Goal: Task Accomplishment & Management: Complete application form

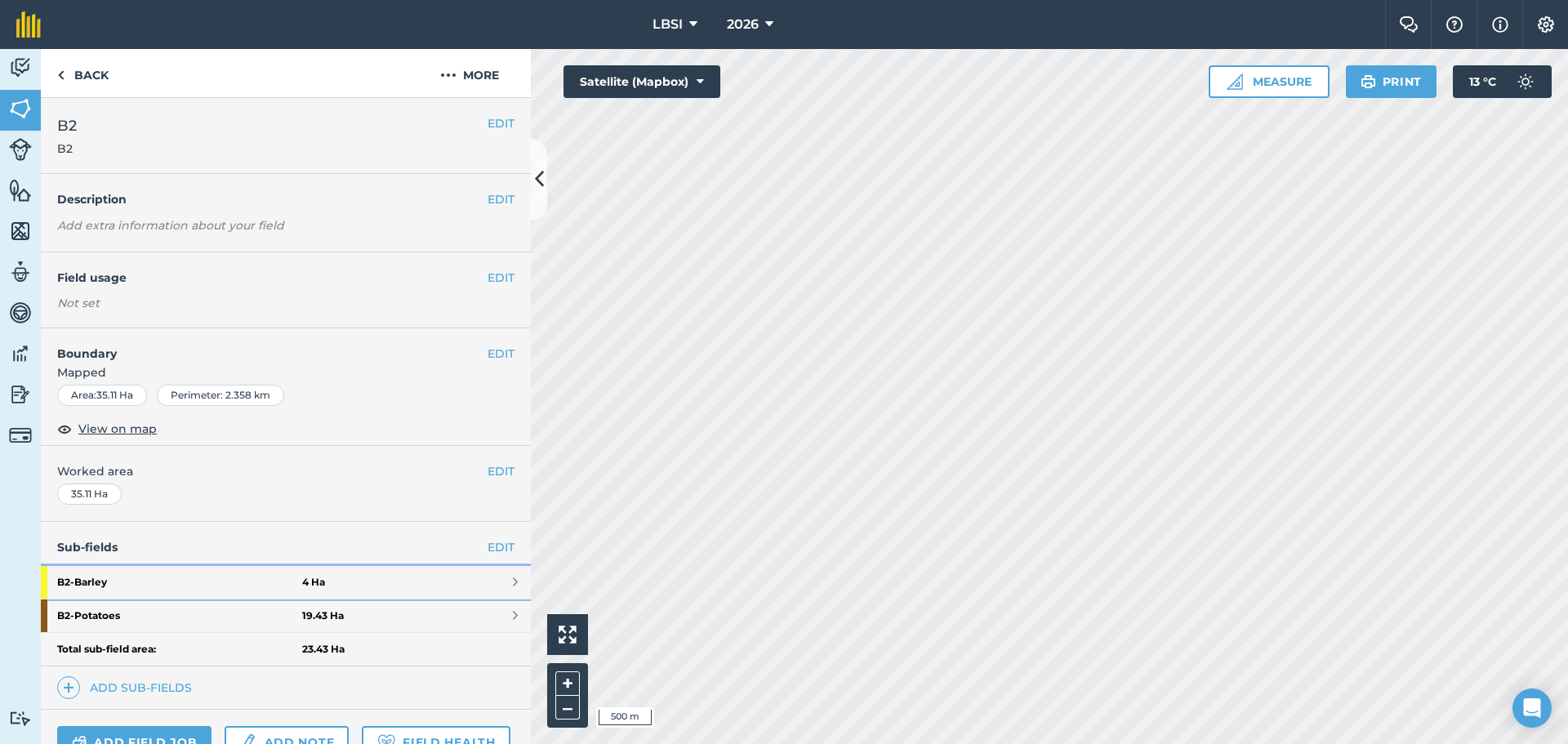
click at [181, 571] on strong "B2 - Barley" at bounding box center [180, 582] width 245 height 32
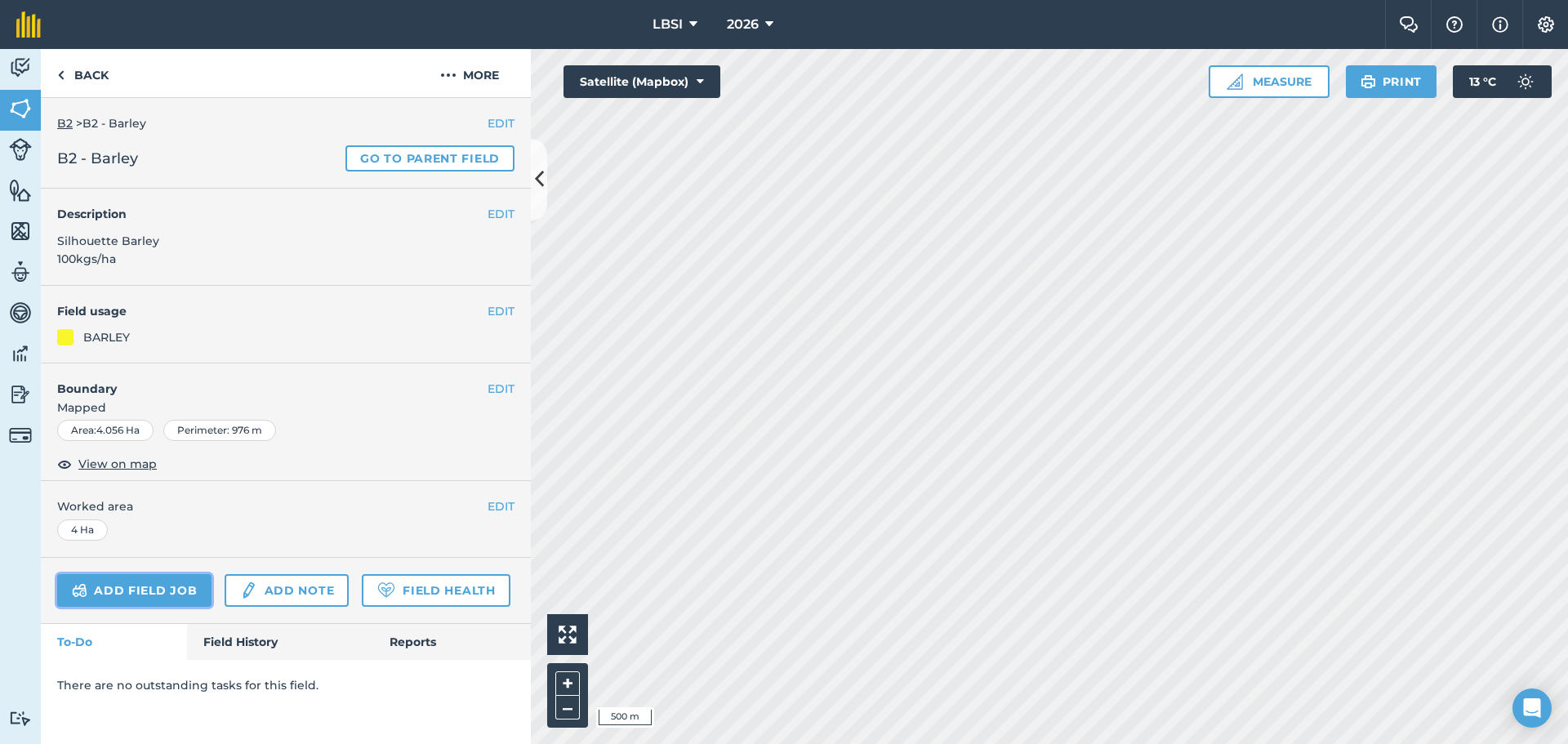
click at [187, 587] on link "Add field job" at bounding box center [134, 590] width 154 height 32
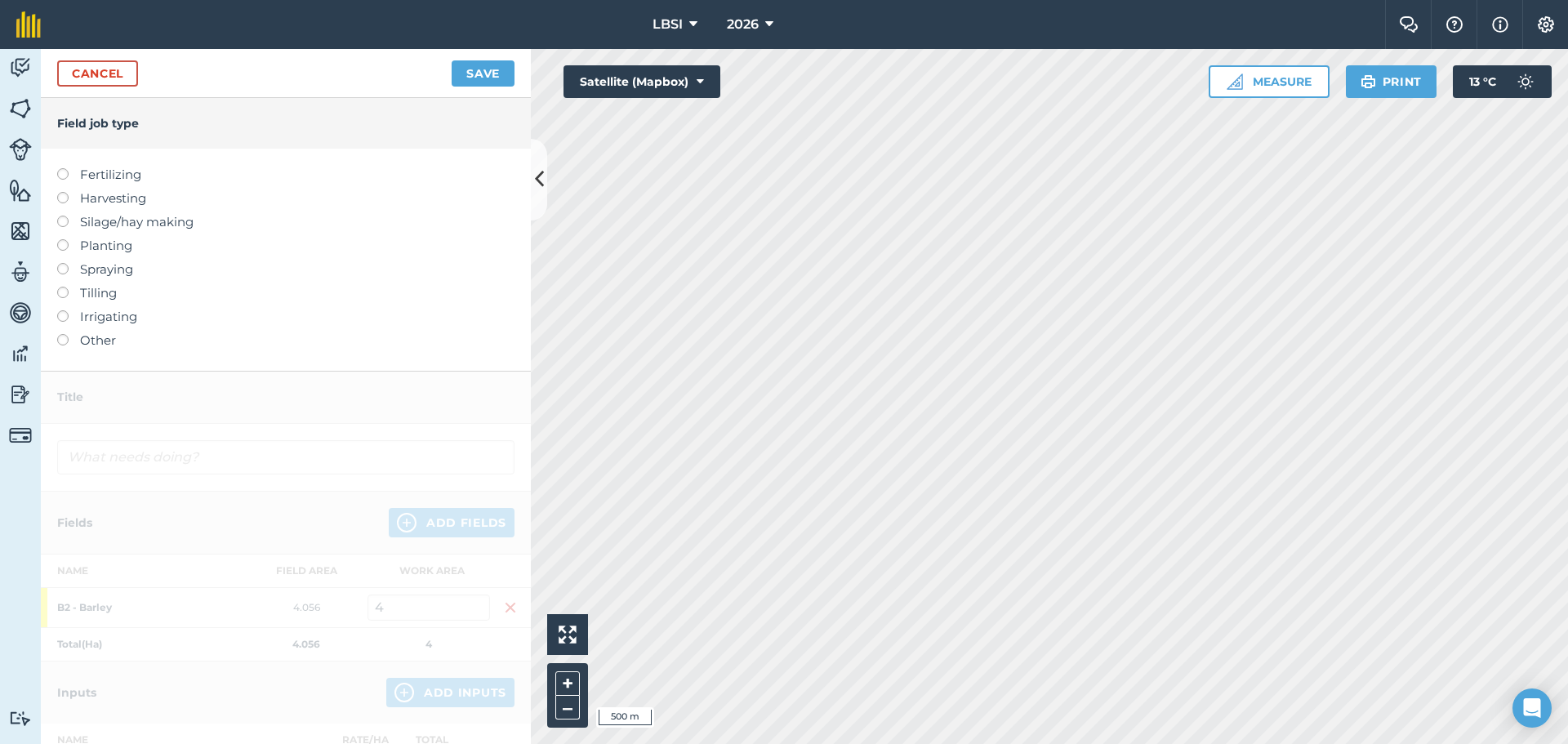
click at [64, 263] on label at bounding box center [68, 263] width 22 height 0
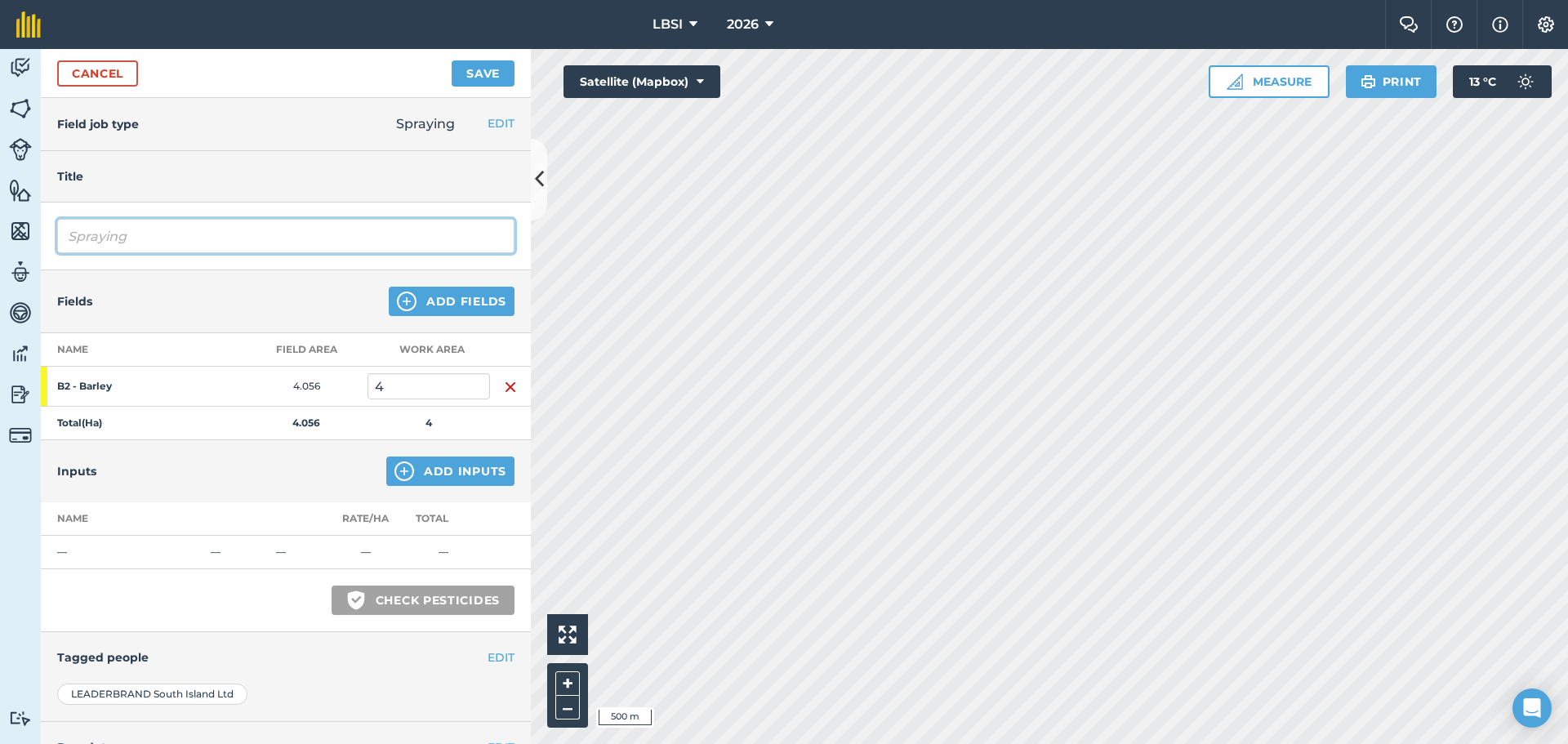
click at [157, 236] on input "Spraying" at bounding box center [286, 236] width 457 height 34
type input "Spraying Herbicide and insecticide"
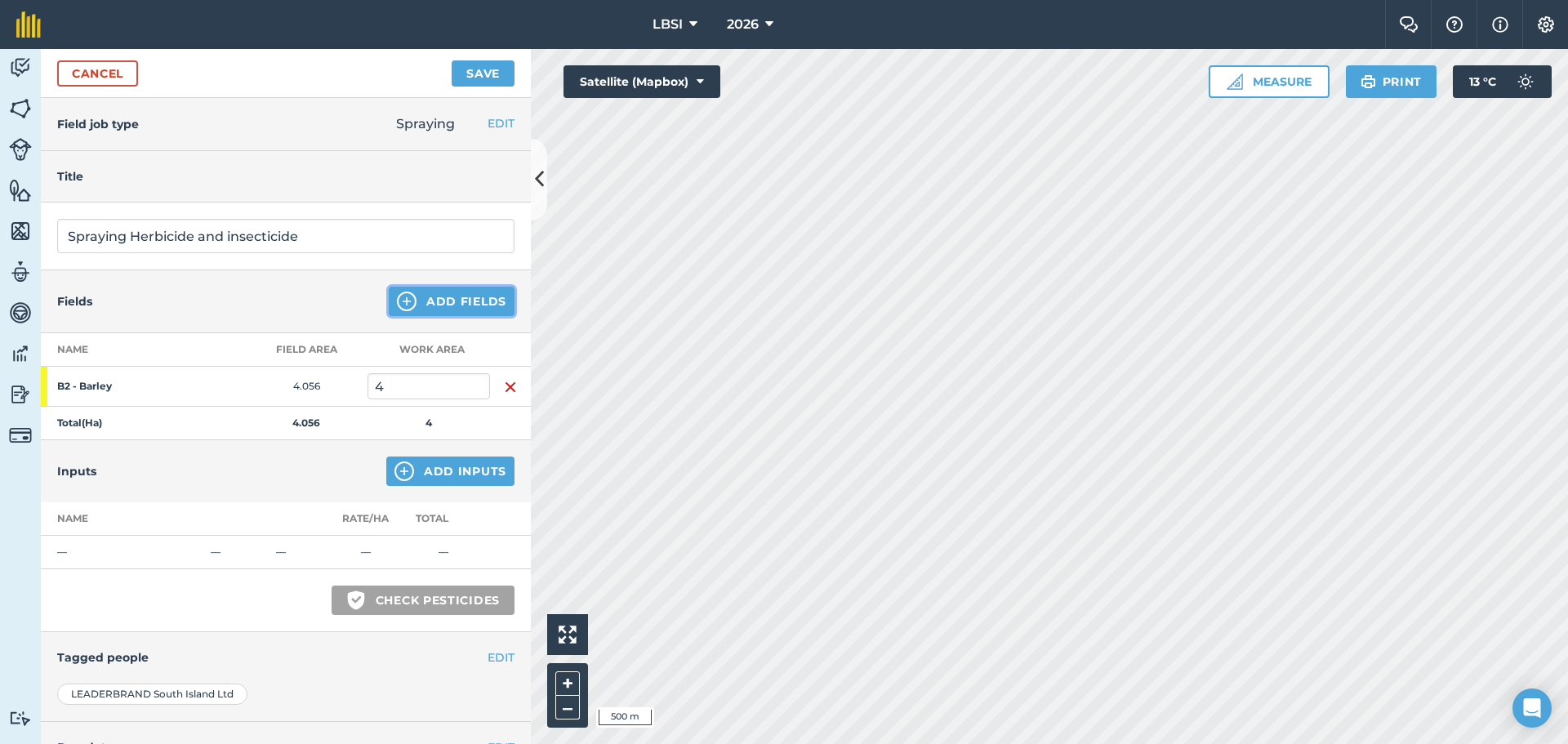
click at [397, 307] on img at bounding box center [407, 302] width 20 height 20
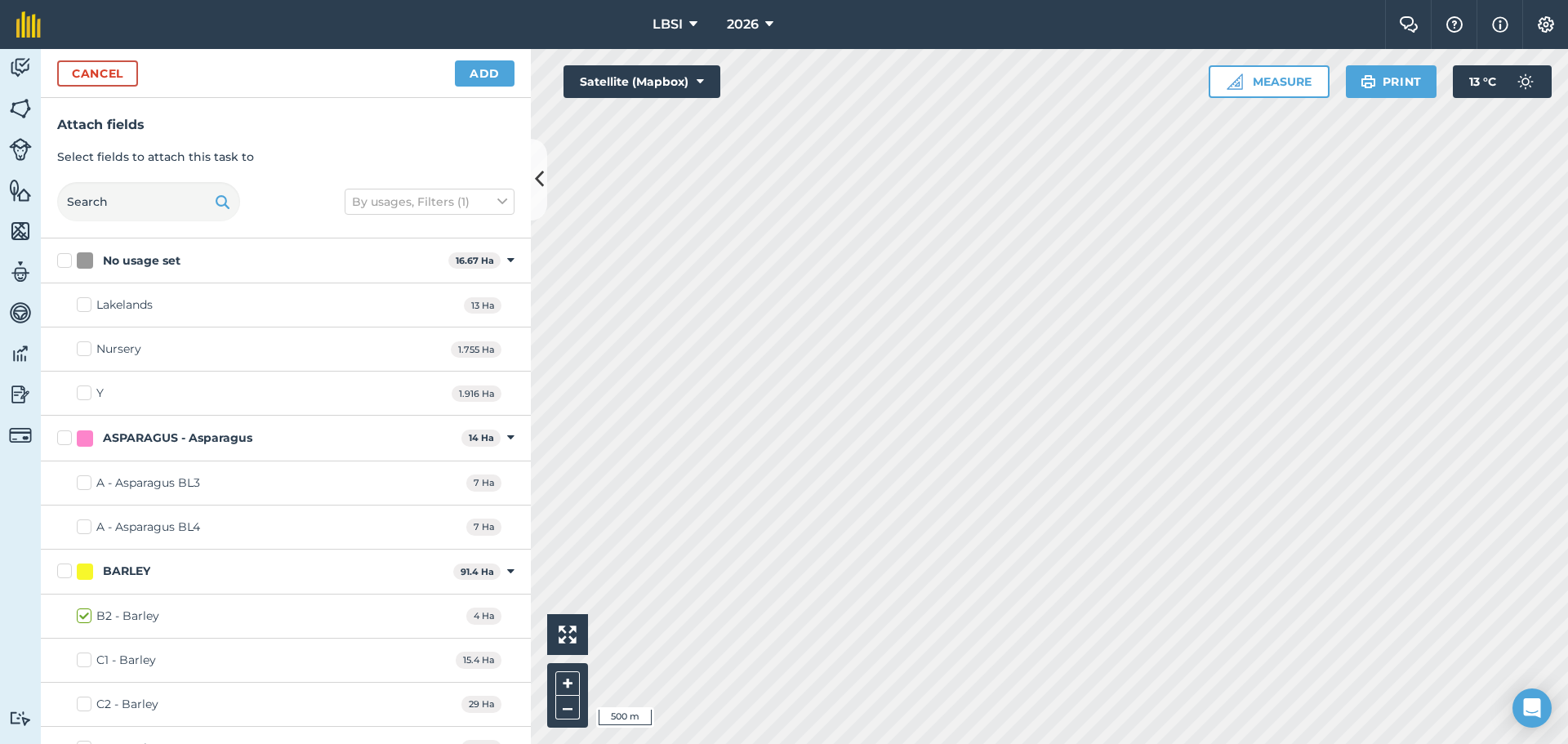
checkbox input "true"
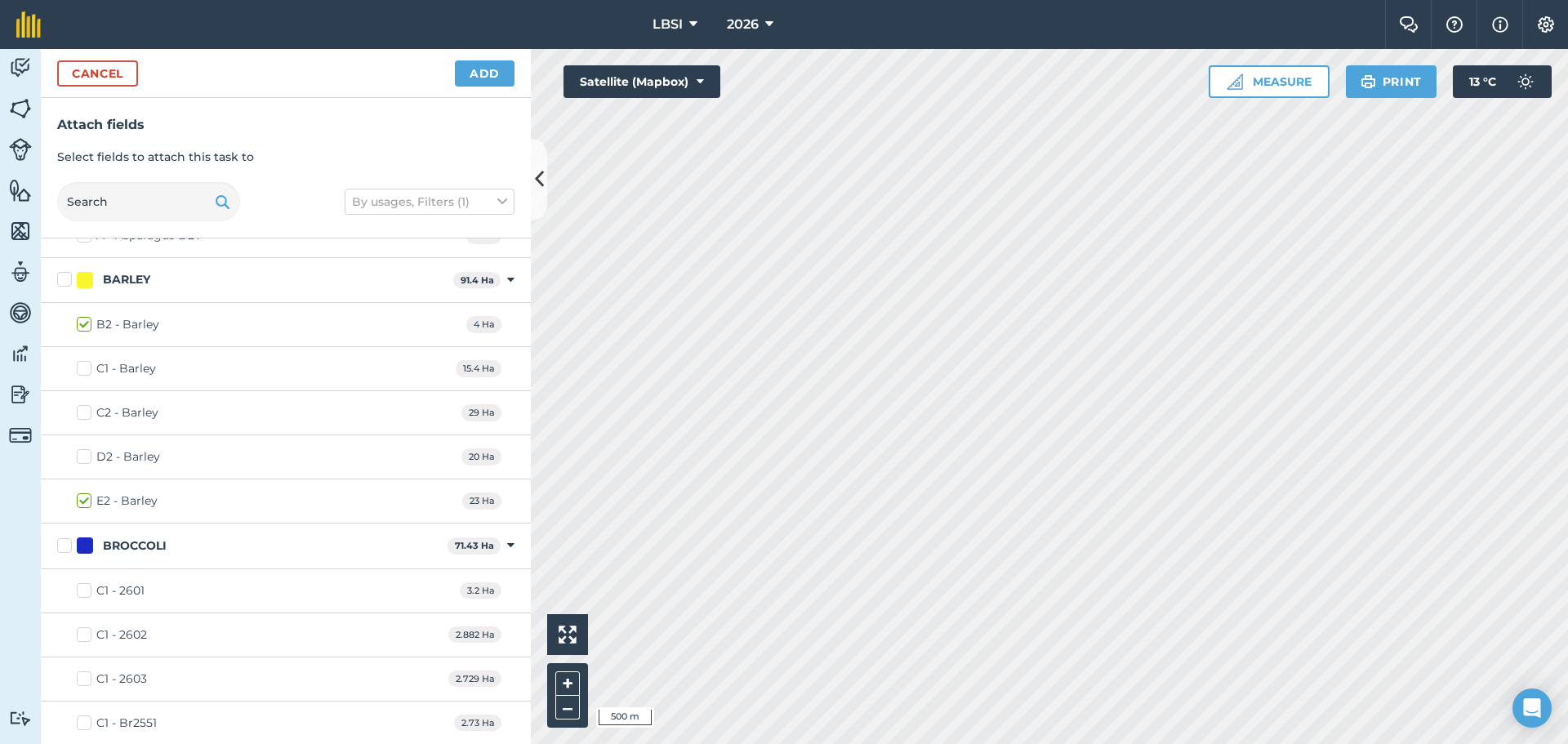
scroll to position [327, 0]
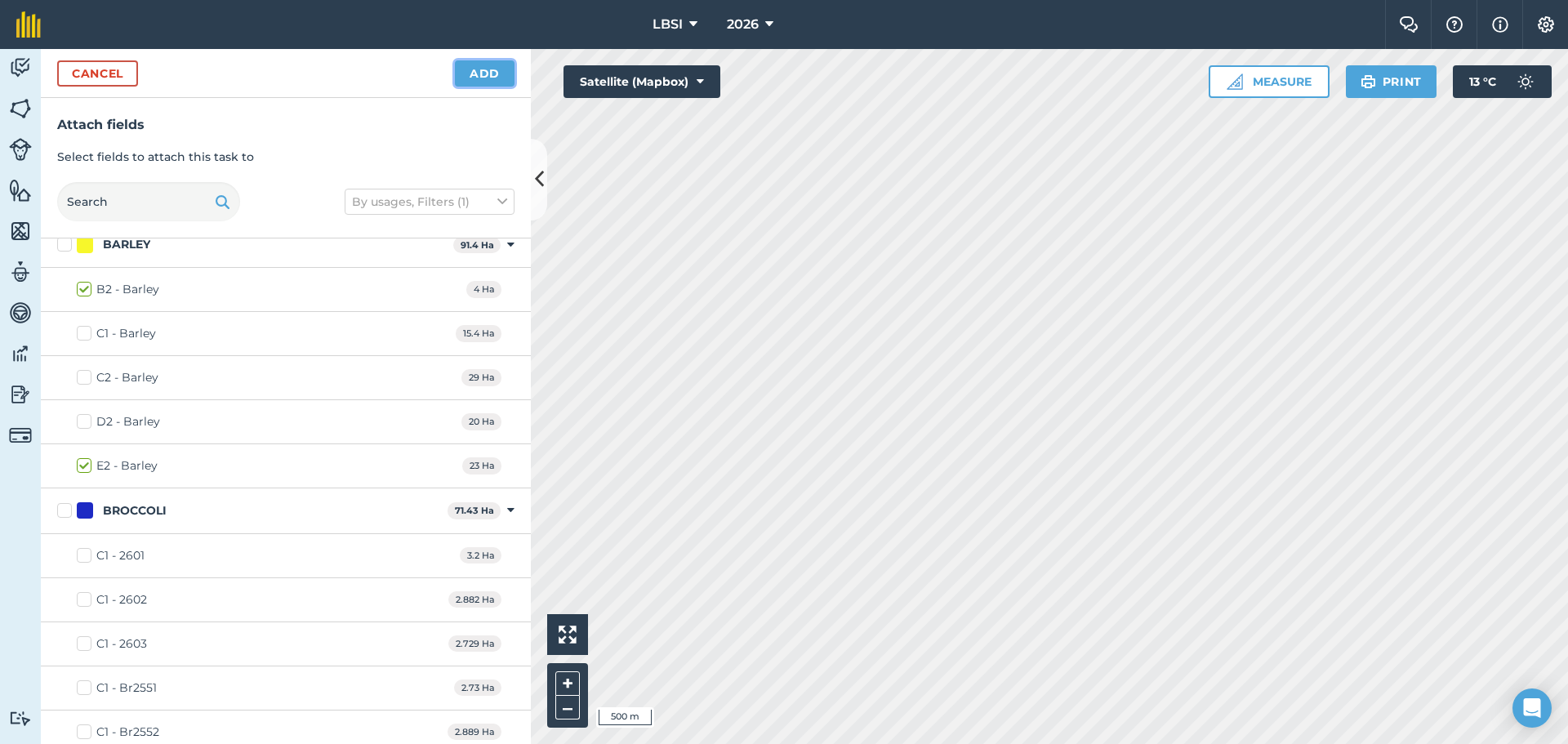
click at [477, 80] on button "Add" at bounding box center [485, 73] width 60 height 26
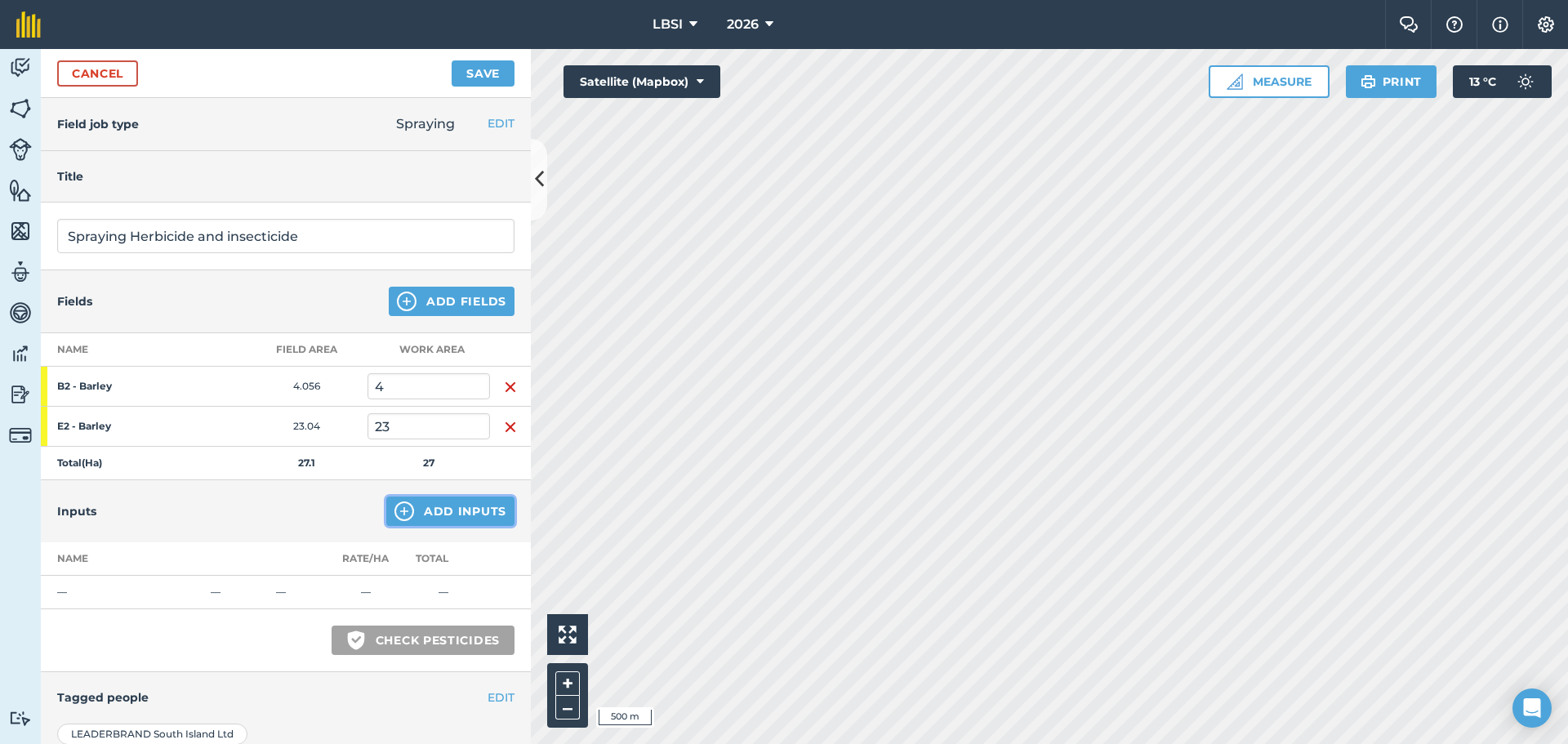
click at [394, 509] on img at bounding box center [404, 512] width 20 height 20
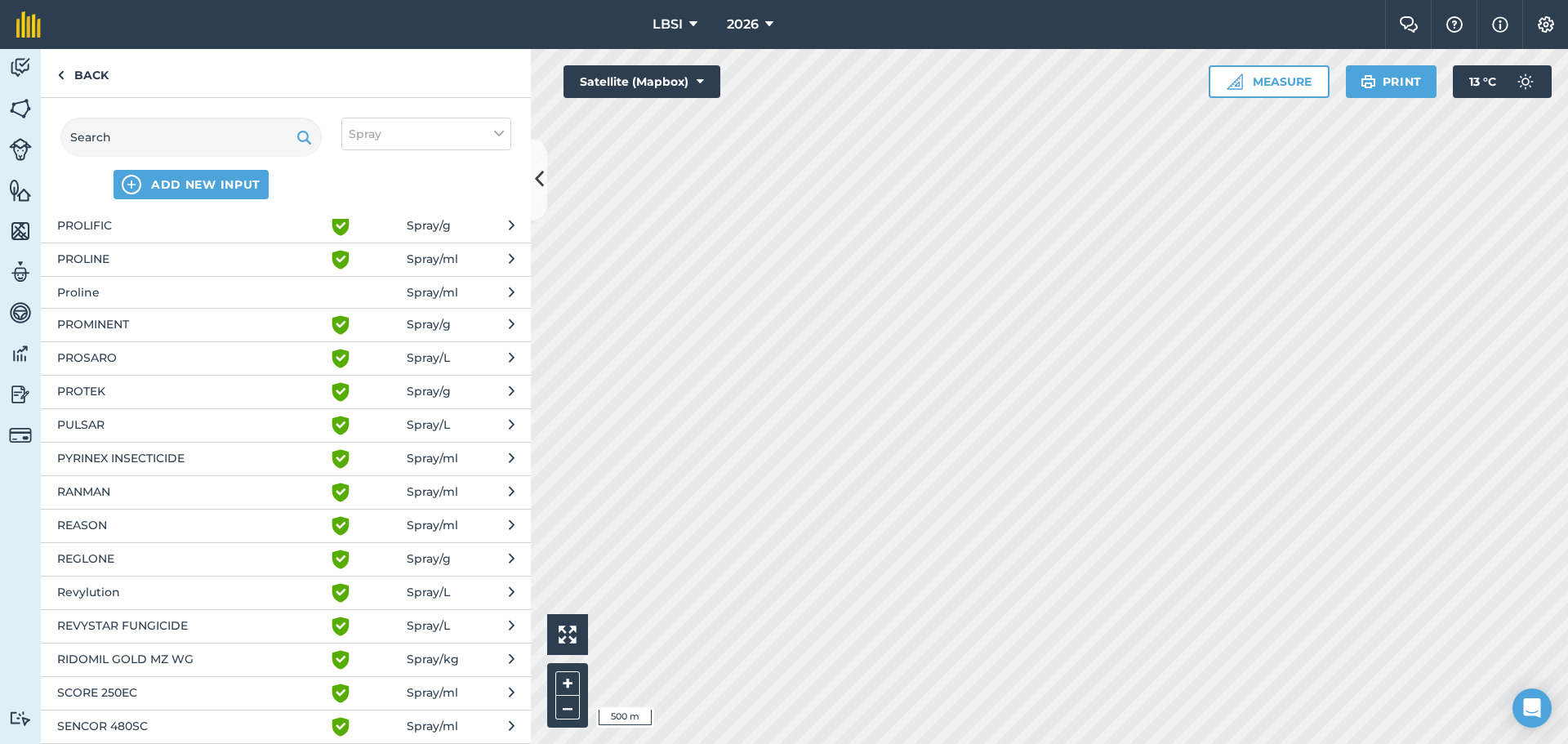
scroll to position [1960, 0]
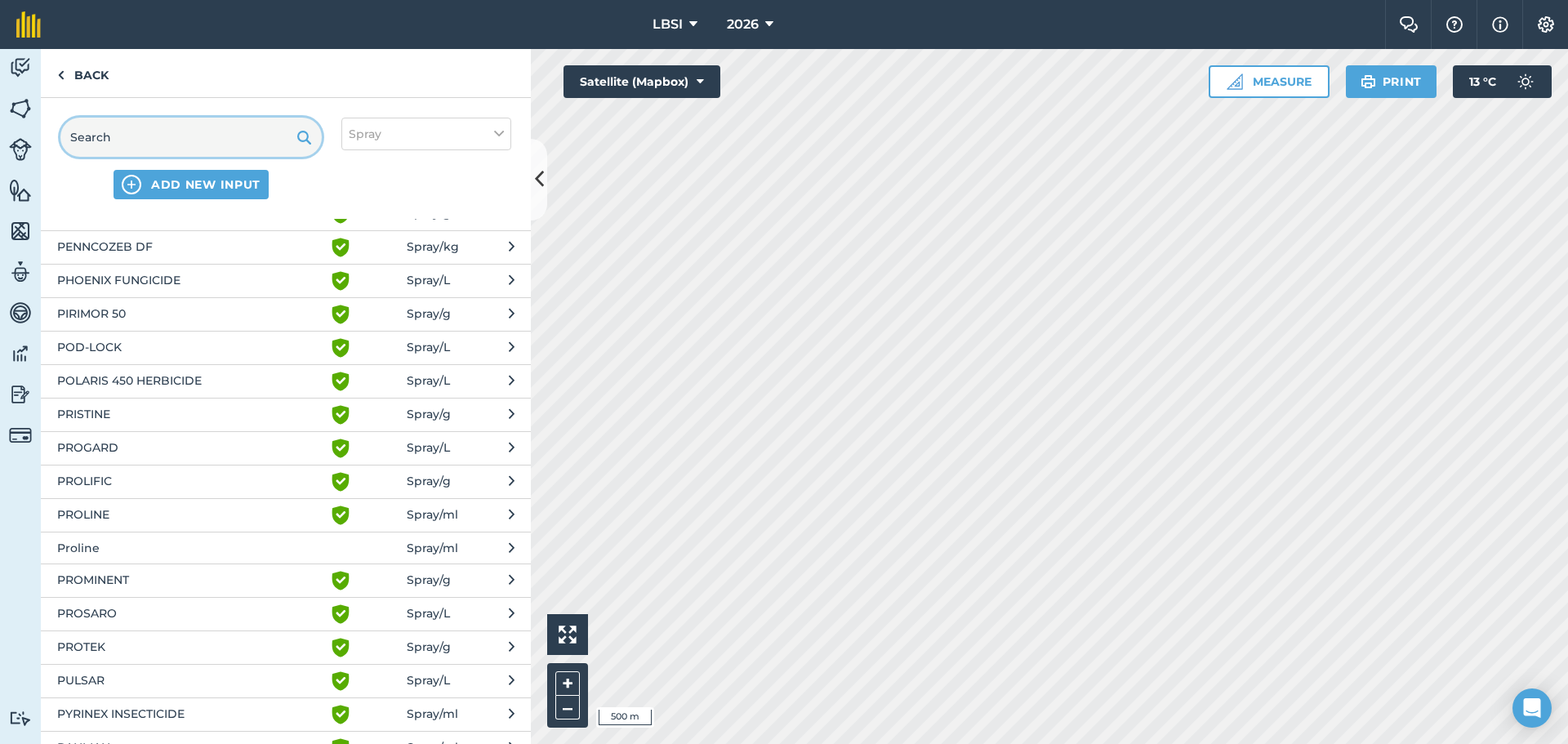
drag, startPoint x: 119, startPoint y: 132, endPoint x: 137, endPoint y: 126, distance: 19.0
click at [119, 132] on input "text" at bounding box center [192, 137] width 262 height 39
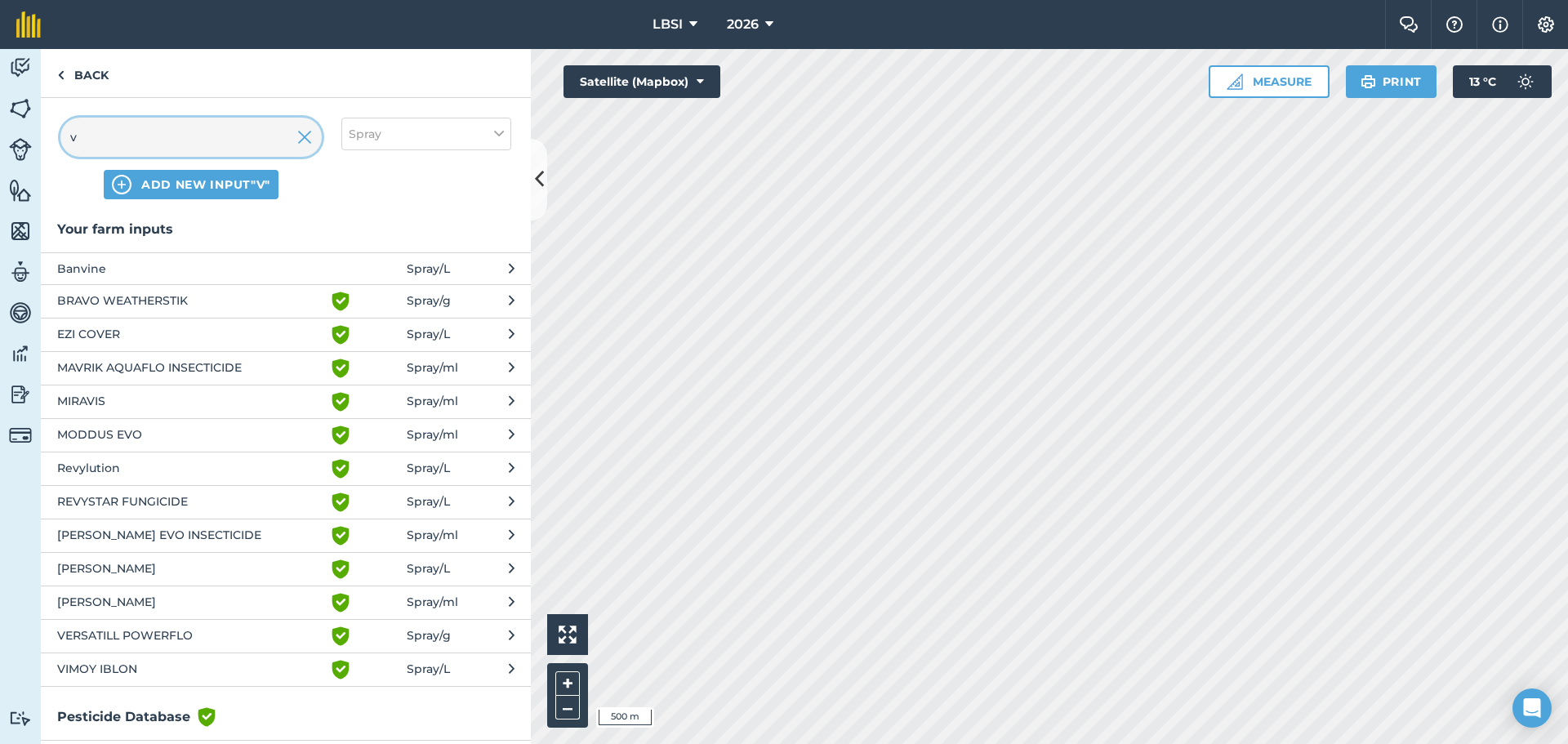
scroll to position [0, 0]
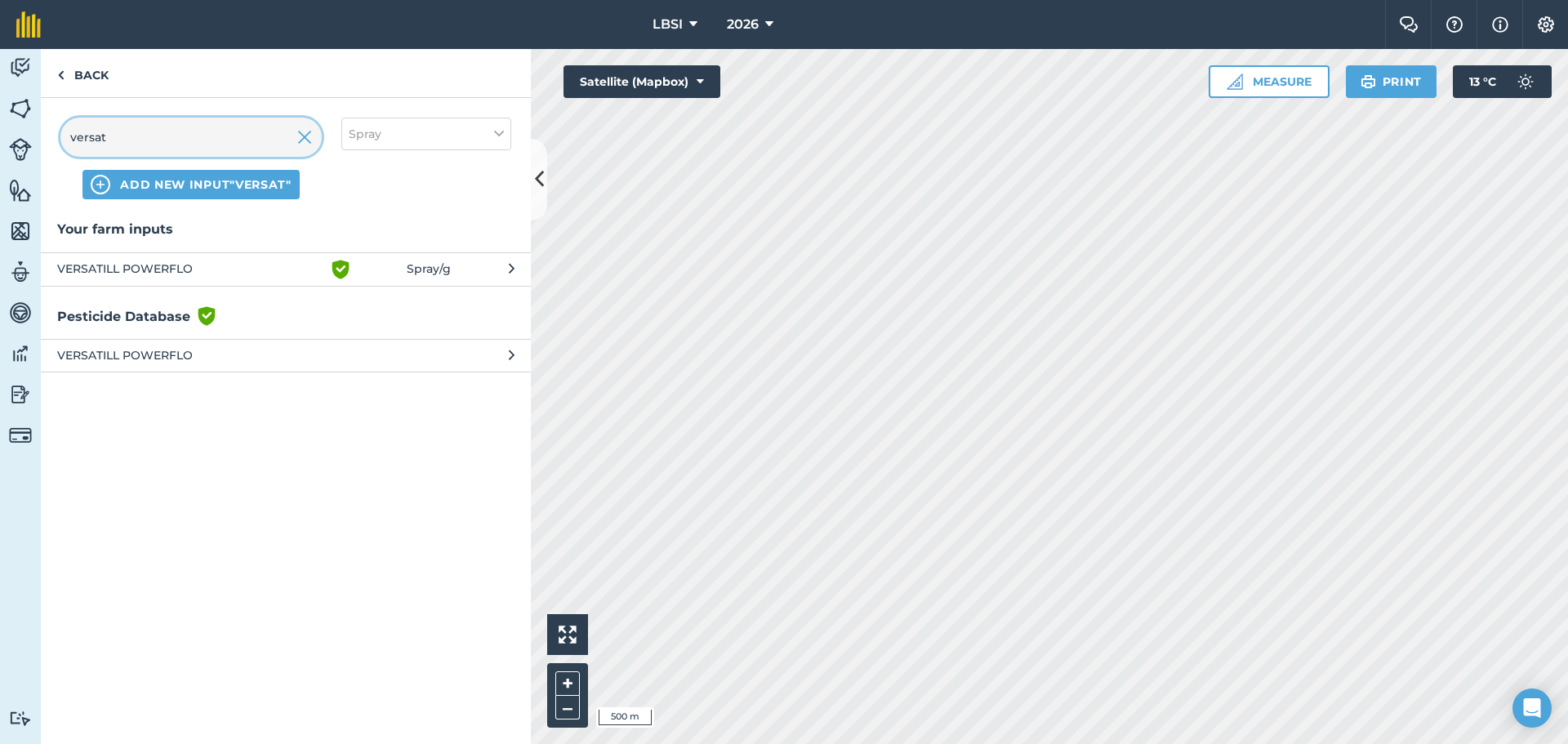
type input "versat"
click at [129, 356] on span "VERSATILL POWERFLO" at bounding box center [191, 356] width 267 height 18
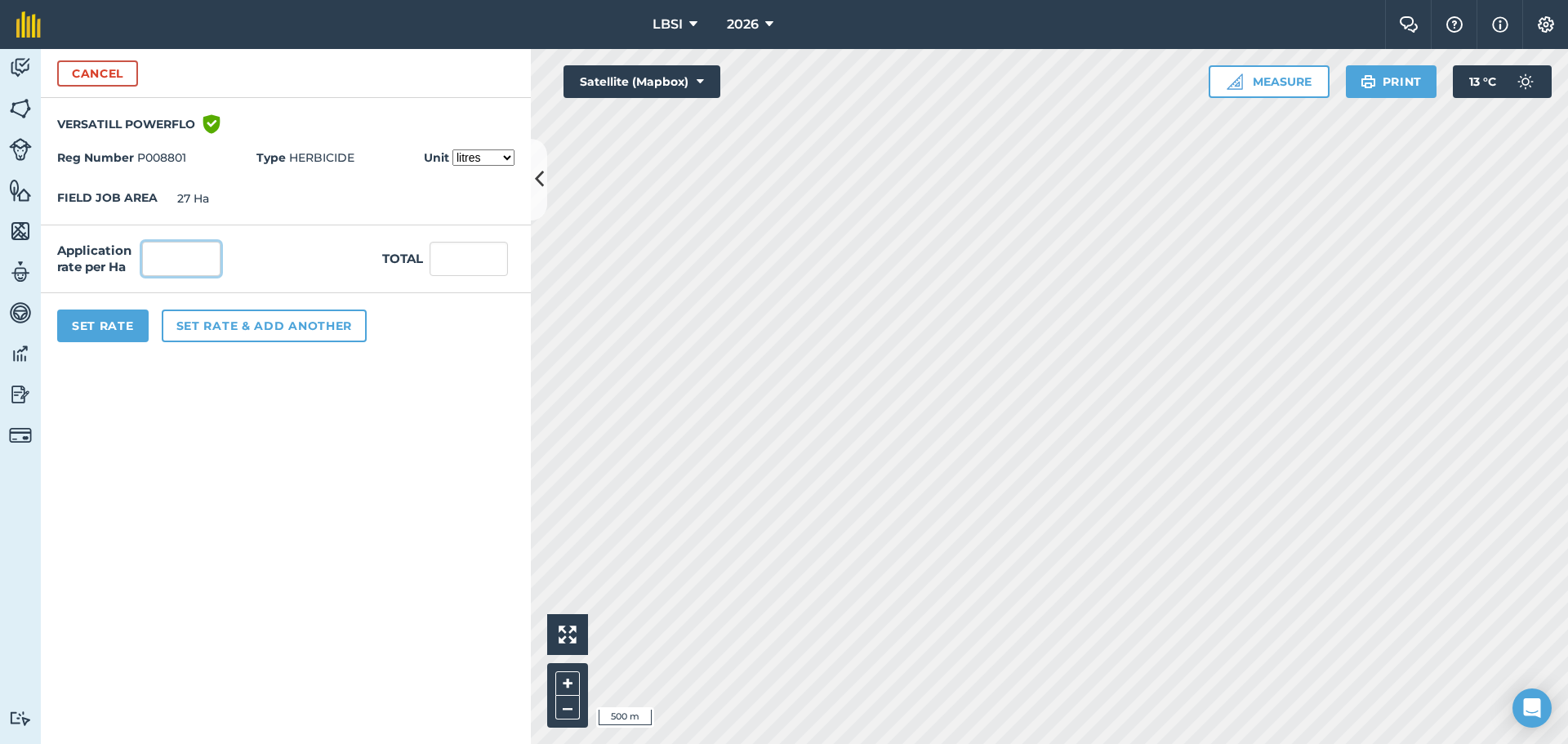
click at [157, 262] on input "text" at bounding box center [182, 258] width 78 height 34
click at [507, 154] on select "litres millilitres" at bounding box center [483, 157] width 62 height 17
select select "MILLILITRES"
click at [452, 149] on select "litres millilitres" at bounding box center [483, 157] width 62 height 17
click at [160, 260] on input "text" at bounding box center [182, 258] width 78 height 34
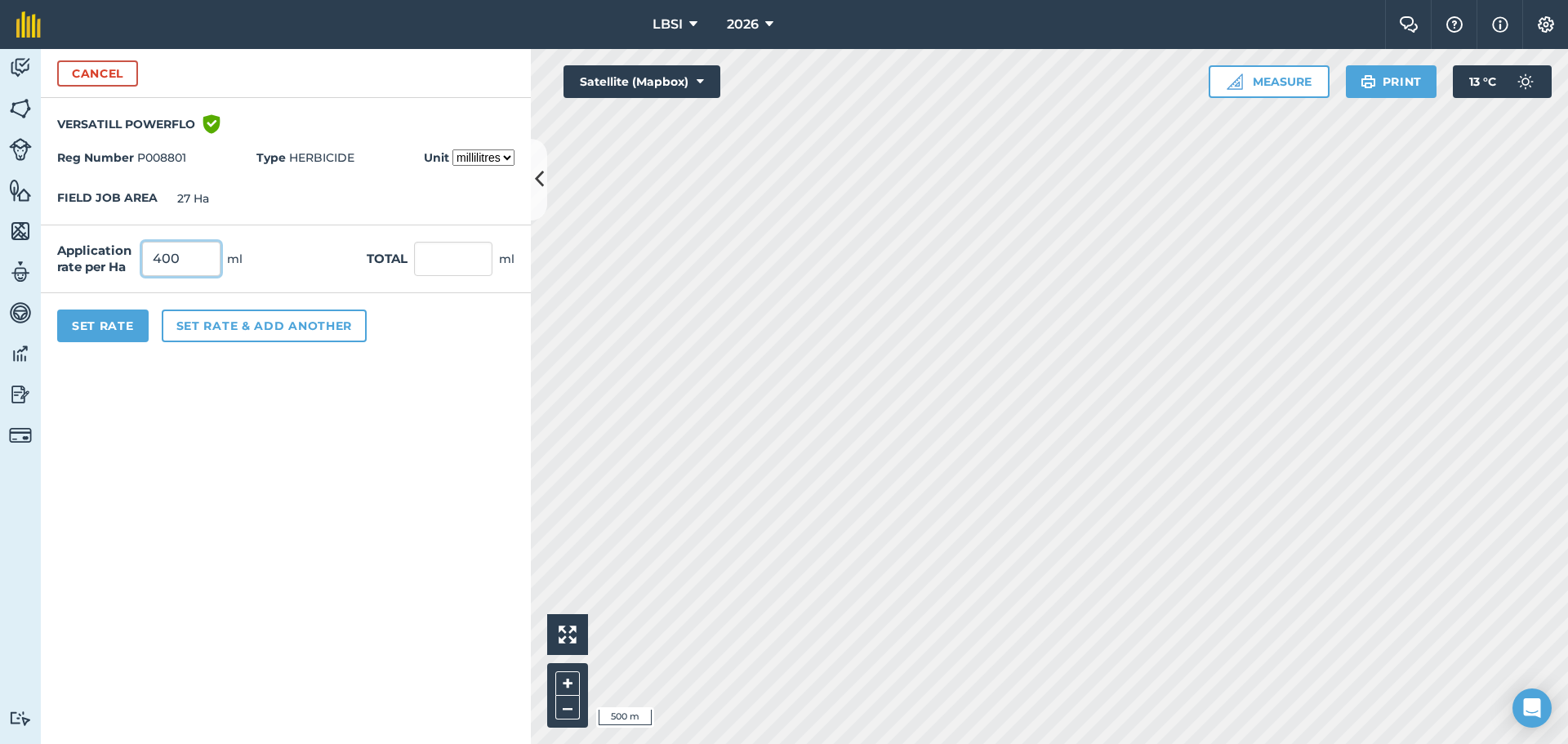
type input "400"
type input "10,800"
click at [190, 327] on button "Set rate & add another" at bounding box center [264, 326] width 205 height 32
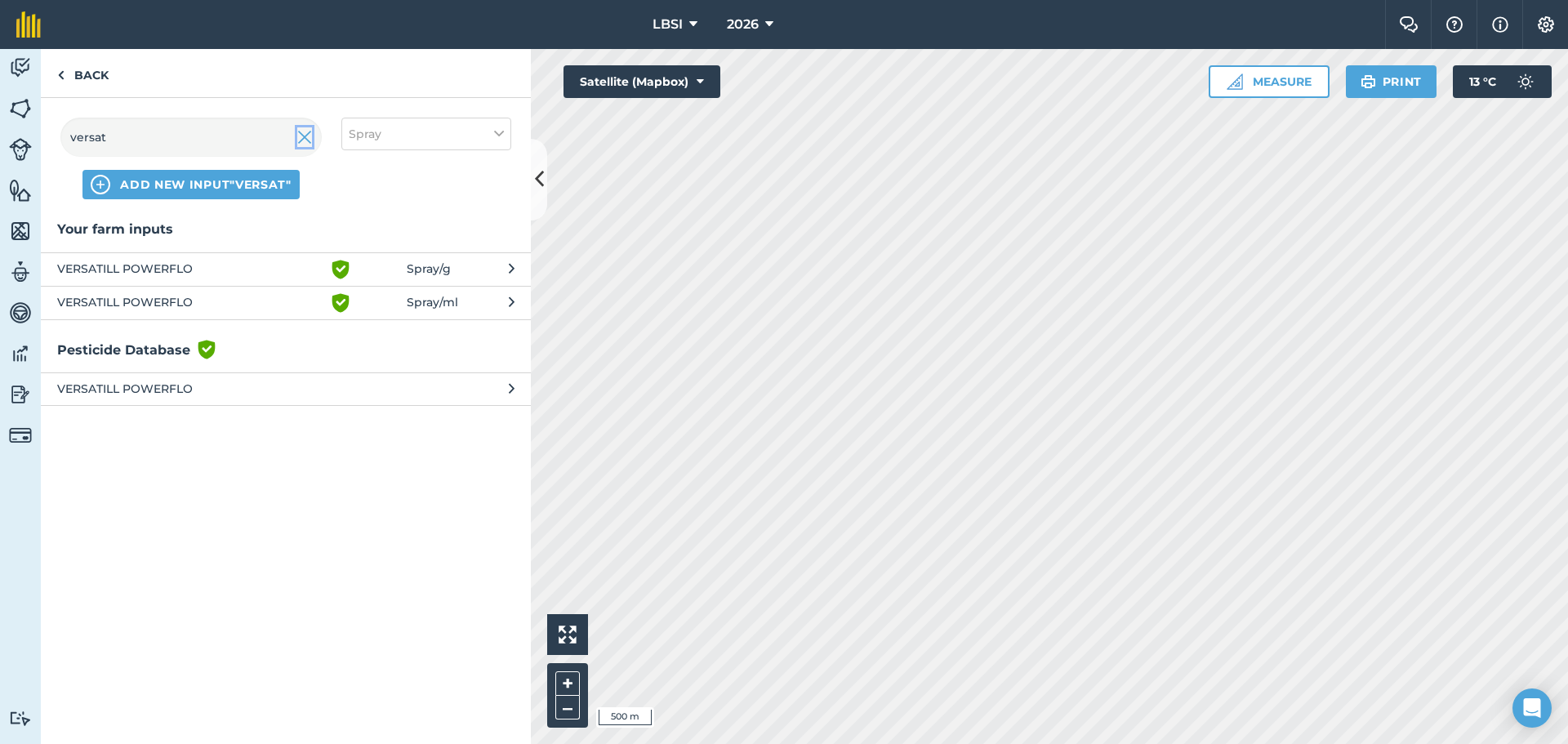
click at [307, 138] on img at bounding box center [305, 137] width 15 height 20
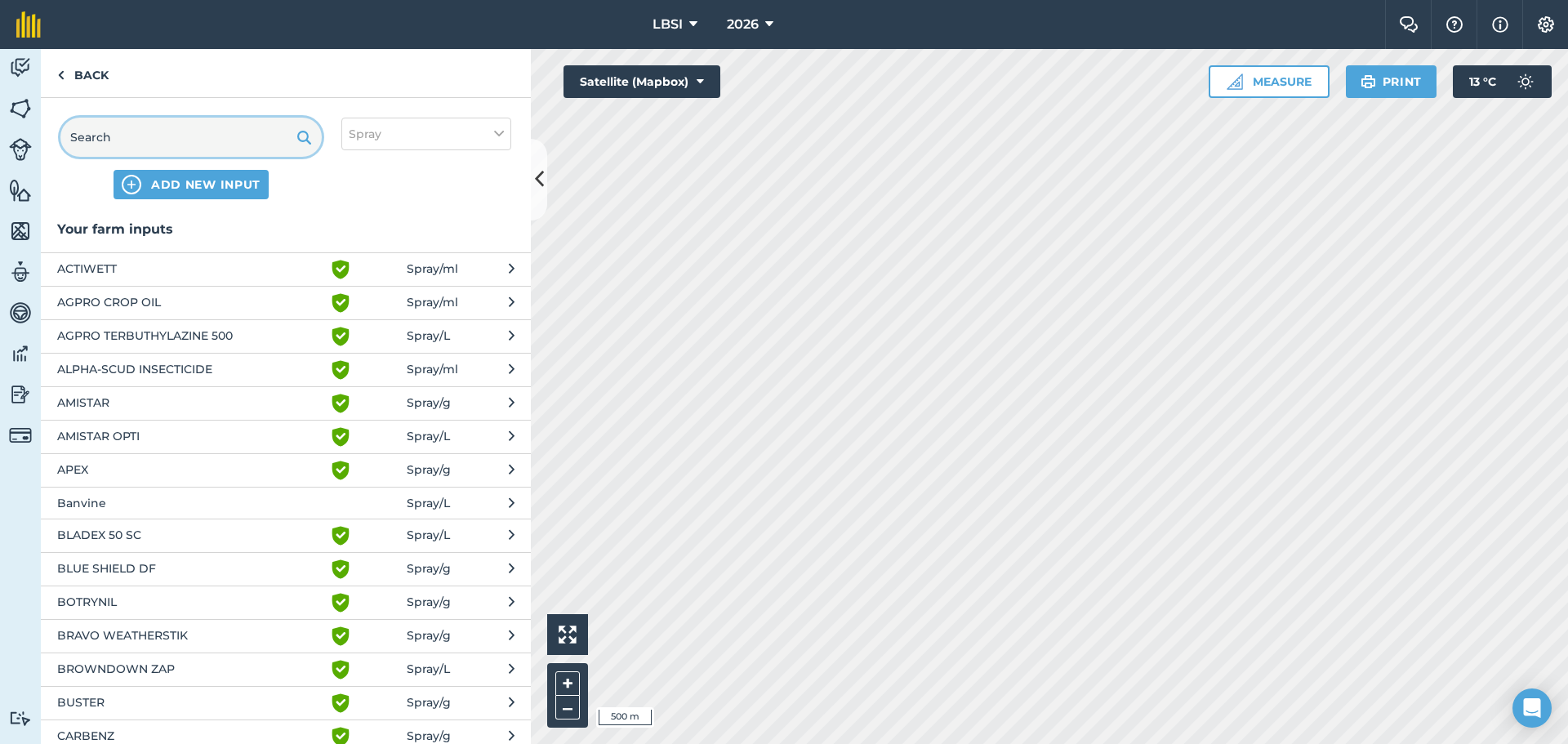
click at [152, 142] on input "text" at bounding box center [192, 137] width 262 height 39
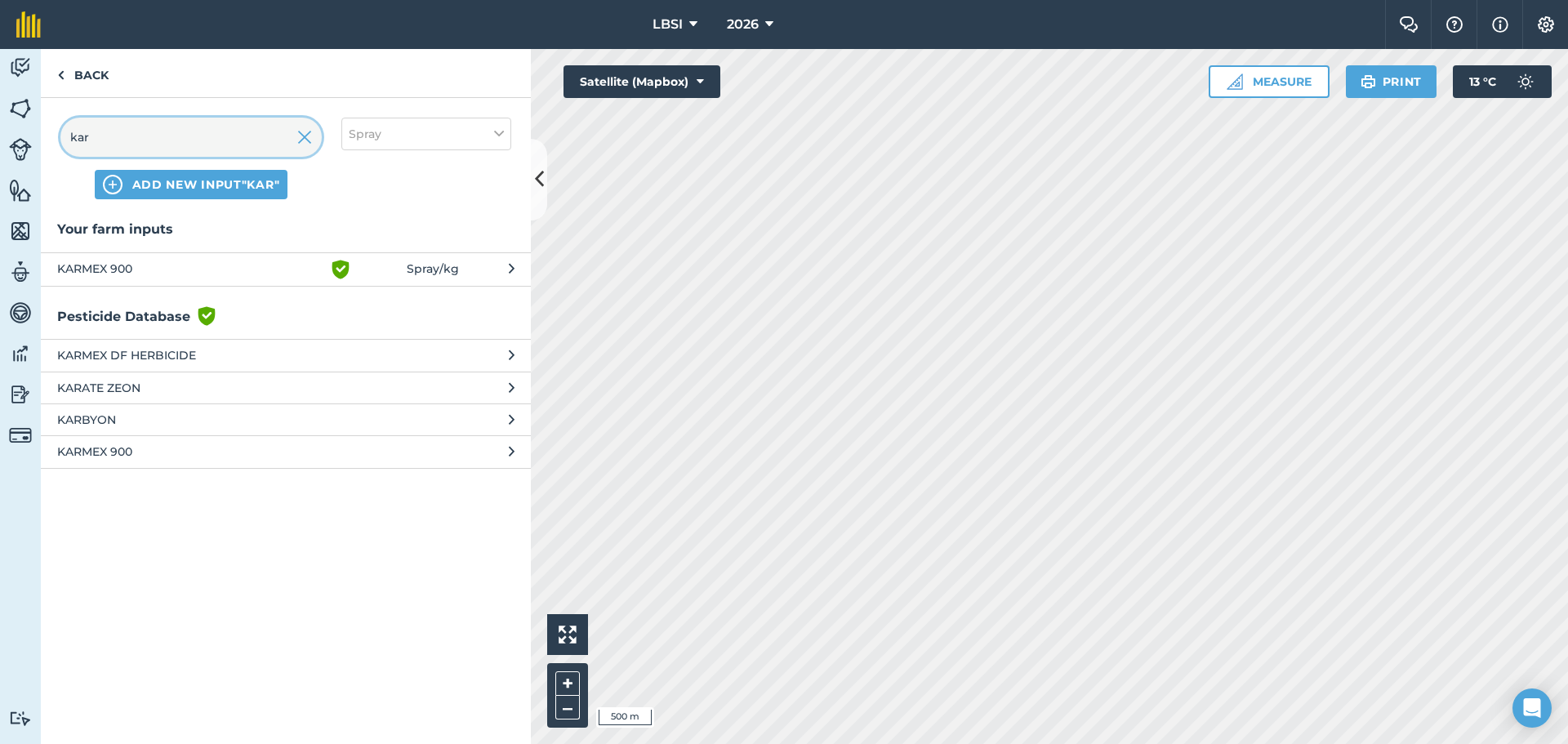
type input "kar"
click at [162, 391] on span "KARATE ZEON" at bounding box center [191, 388] width 267 height 18
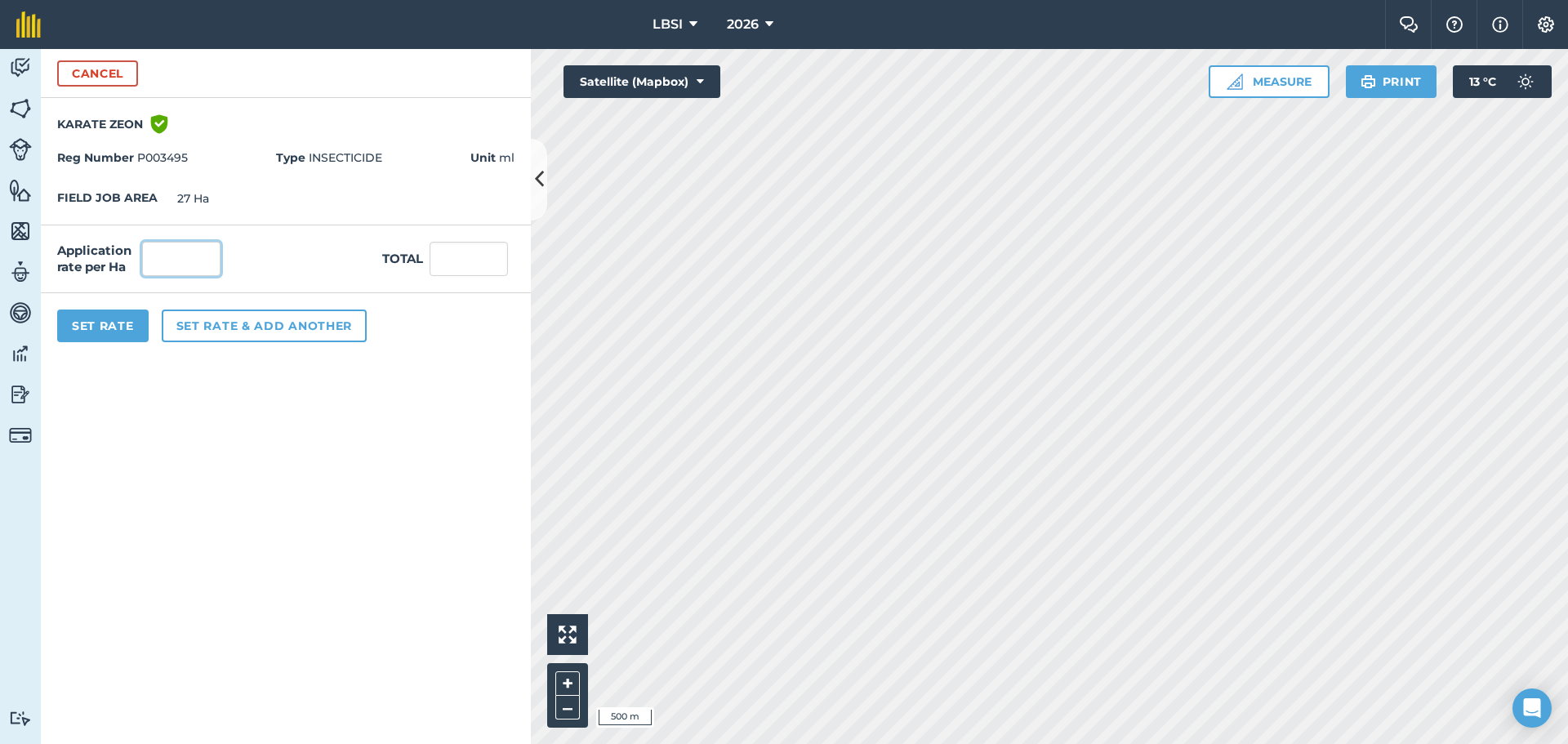
click at [181, 249] on input "text" at bounding box center [182, 258] width 78 height 34
type input "40"
type input "1,080"
click at [240, 328] on button "Set rate & add another" at bounding box center [264, 326] width 205 height 32
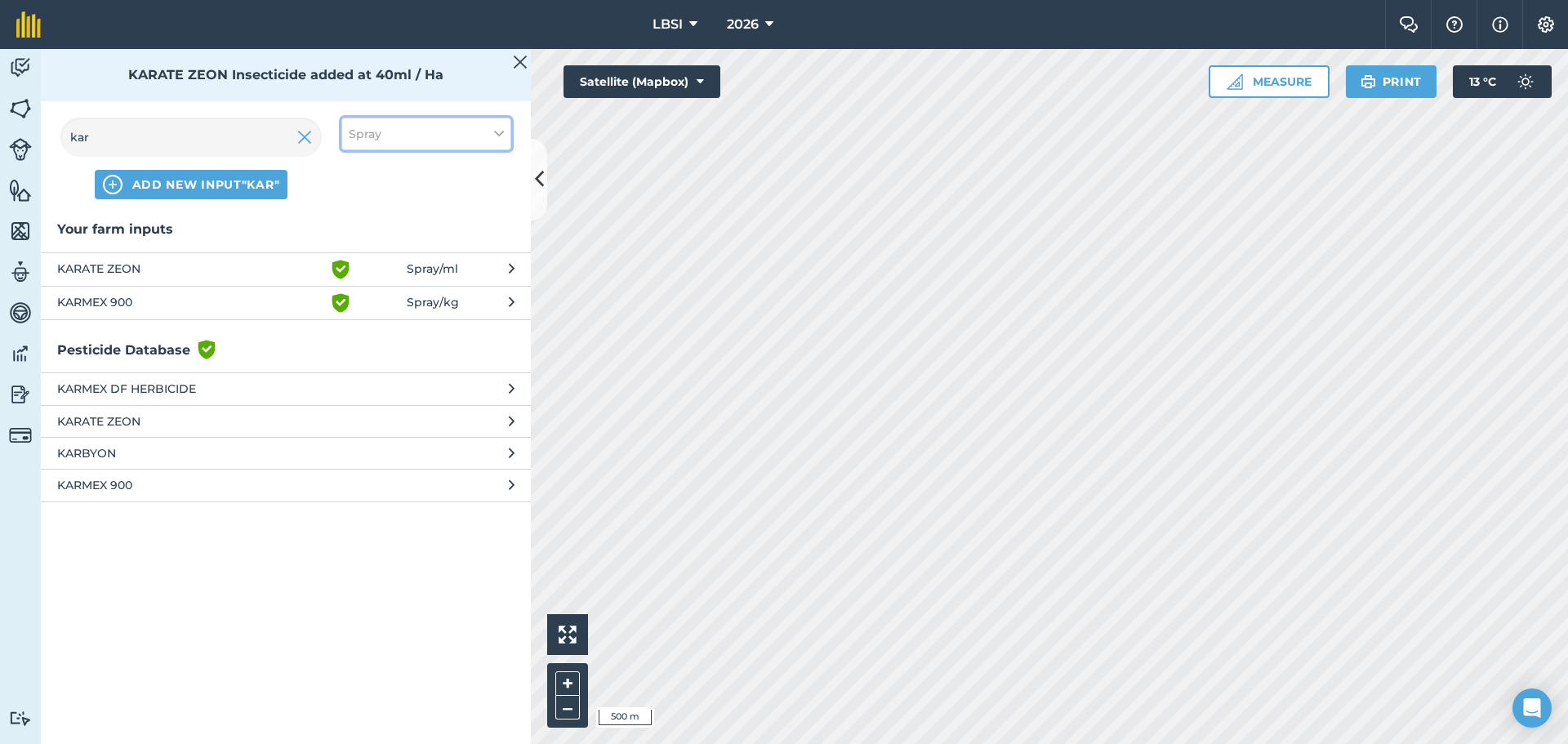
click at [499, 131] on icon at bounding box center [499, 134] width 10 height 18
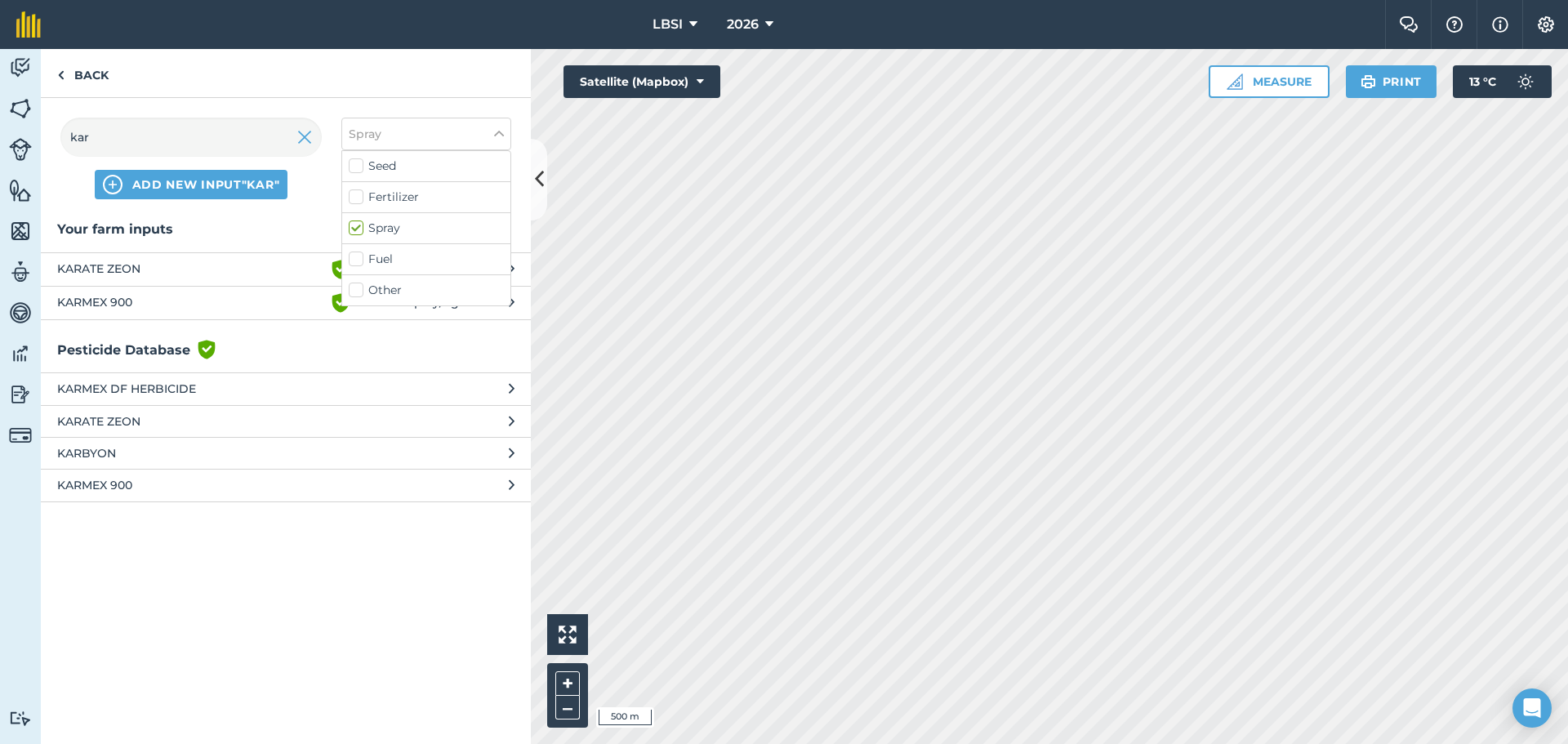
click at [353, 292] on label "Other" at bounding box center [427, 290] width 155 height 17
click at [353, 292] on input "Other" at bounding box center [354, 287] width 11 height 11
checkbox input "true"
click at [147, 132] on input "kar" at bounding box center [192, 137] width 262 height 39
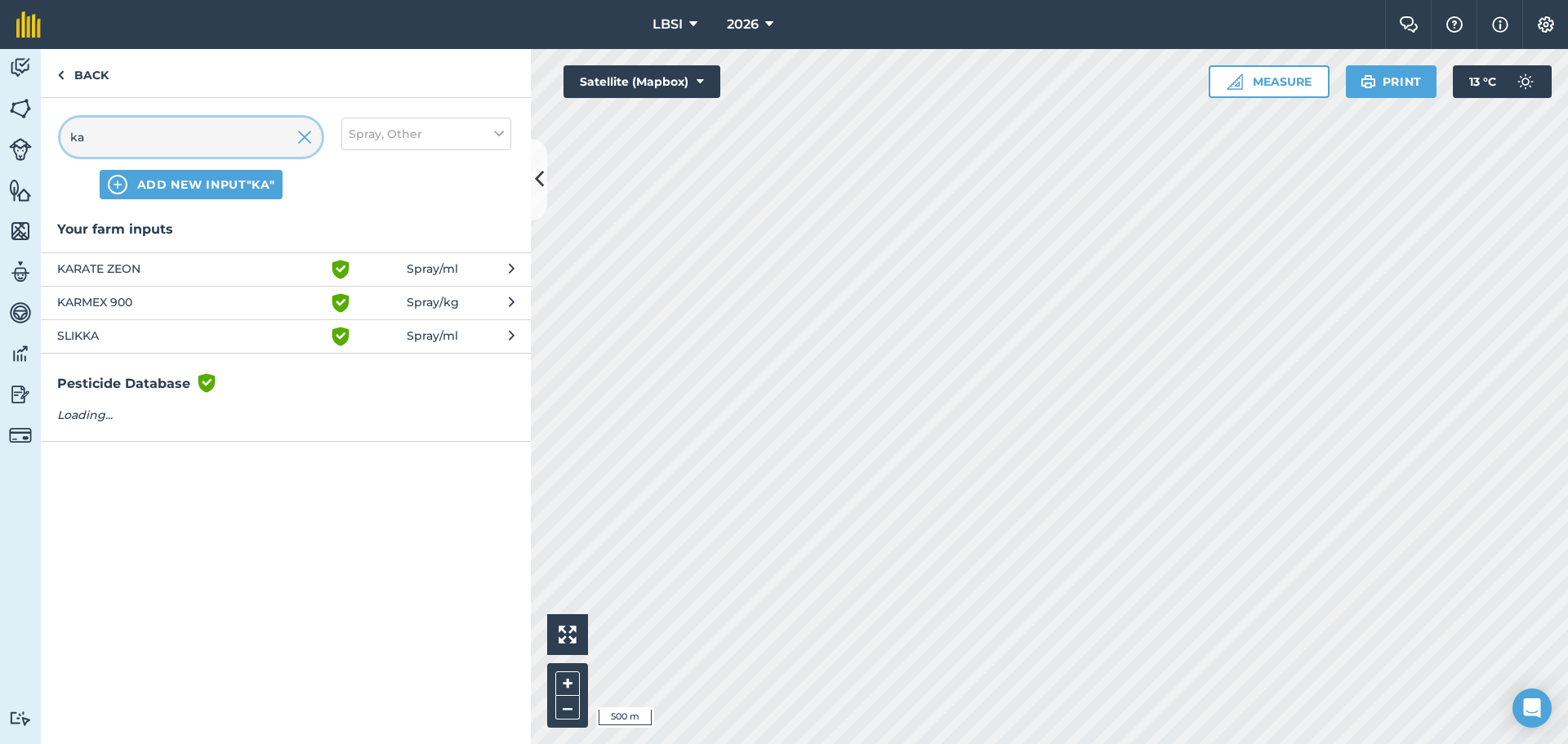
type input "k"
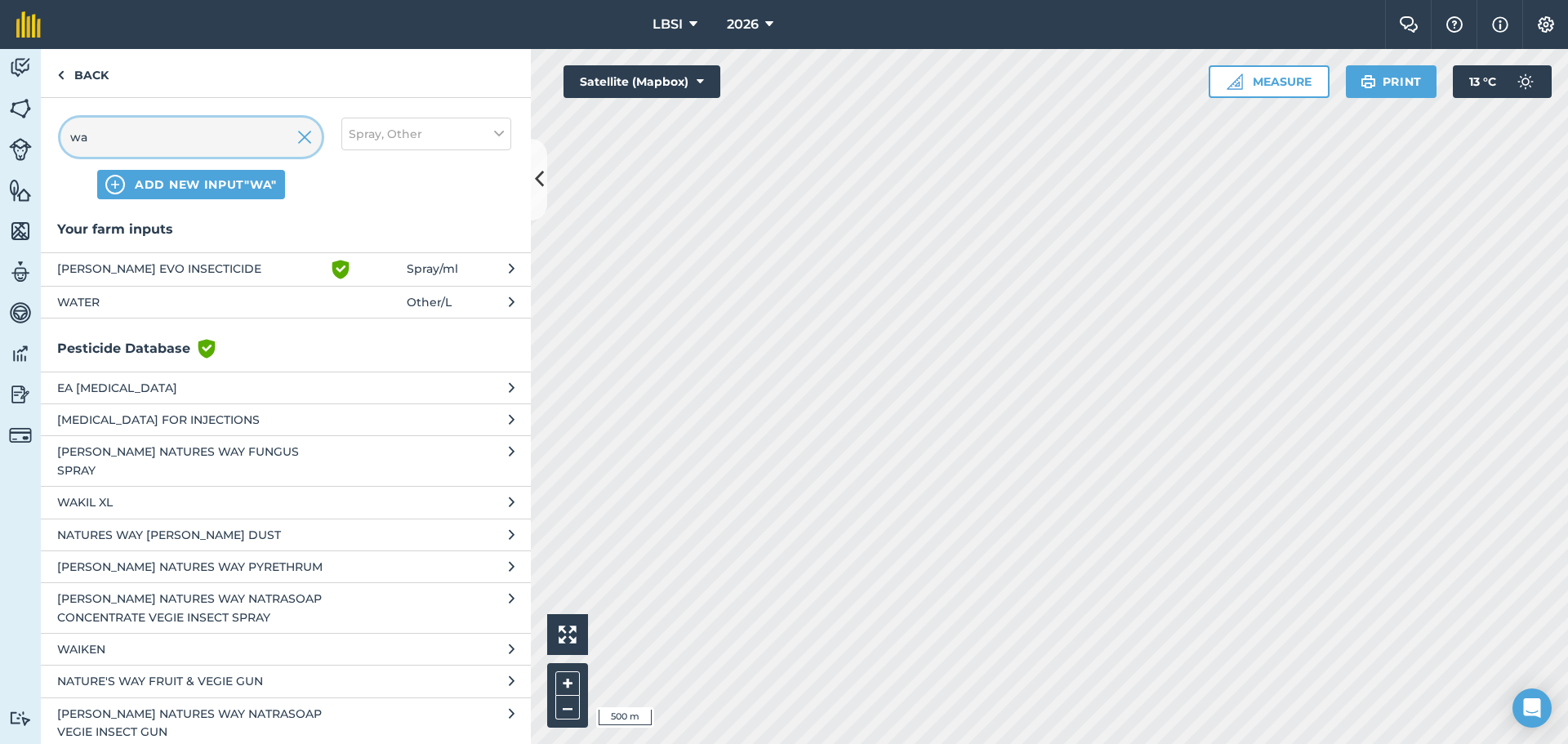
type input "wa"
click at [135, 303] on span "WATER" at bounding box center [191, 302] width 267 height 18
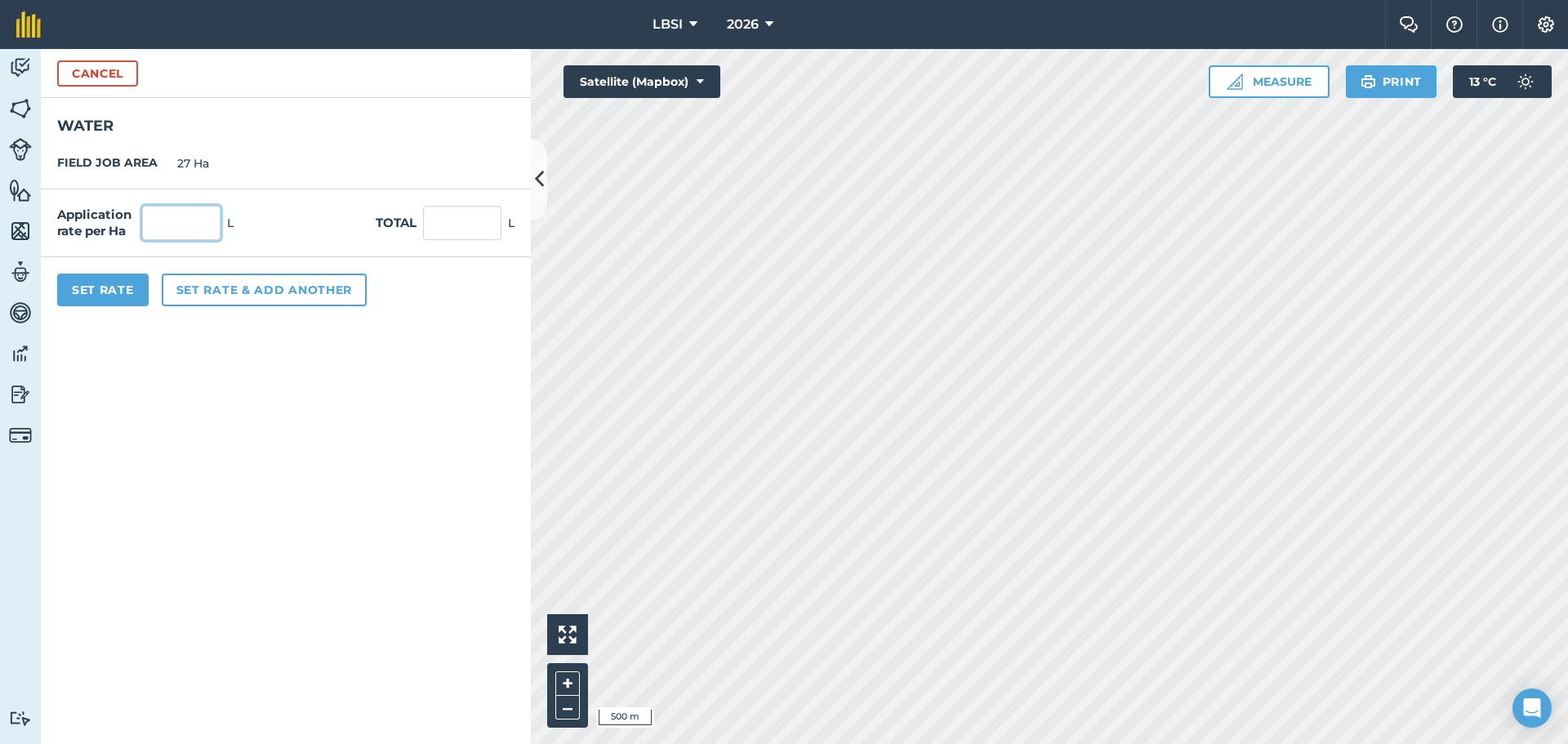
click at [167, 227] on input "text" at bounding box center [182, 222] width 78 height 34
type input "200"
type input "5,400"
click at [143, 296] on button "Set Rate" at bounding box center [103, 289] width 92 height 32
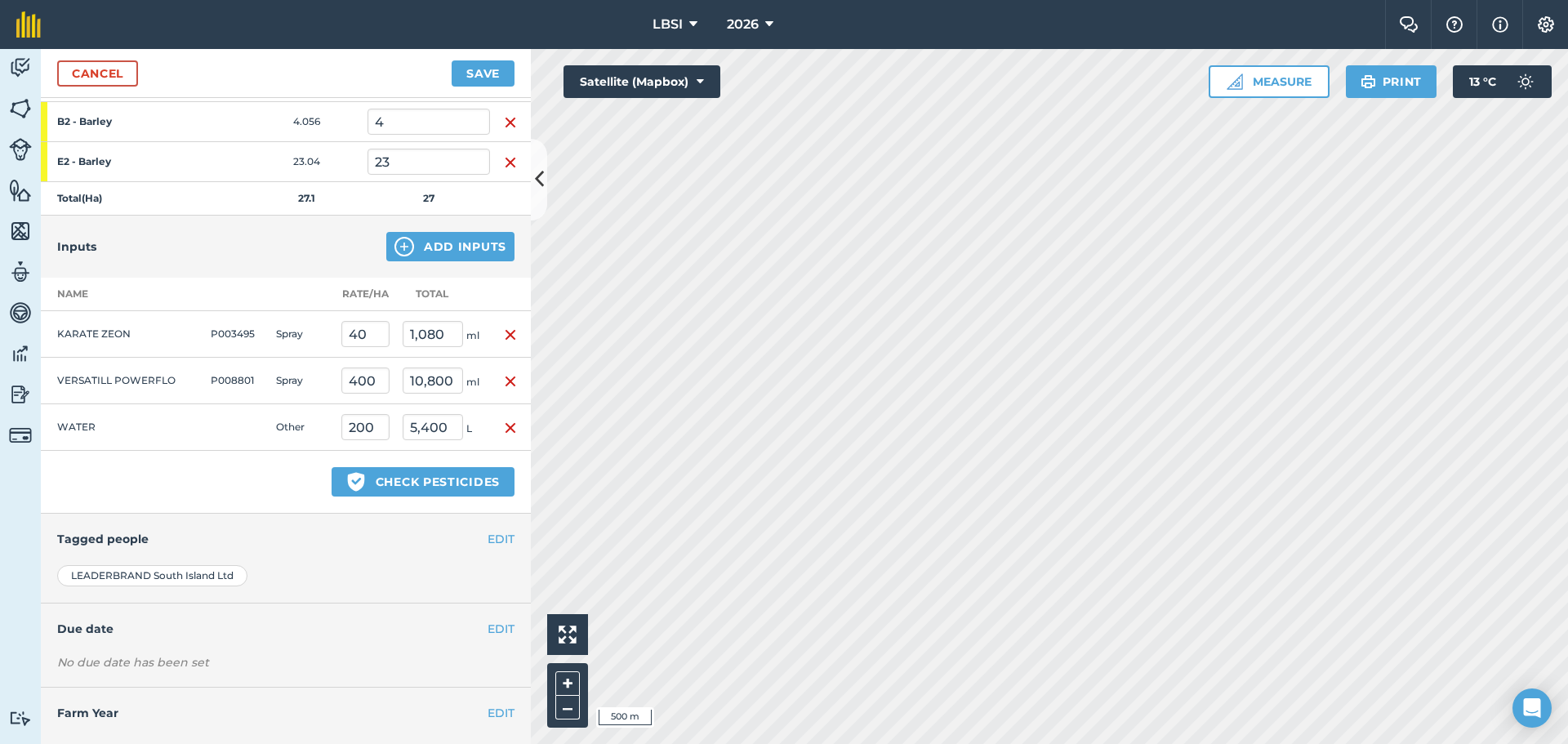
scroll to position [295, 0]
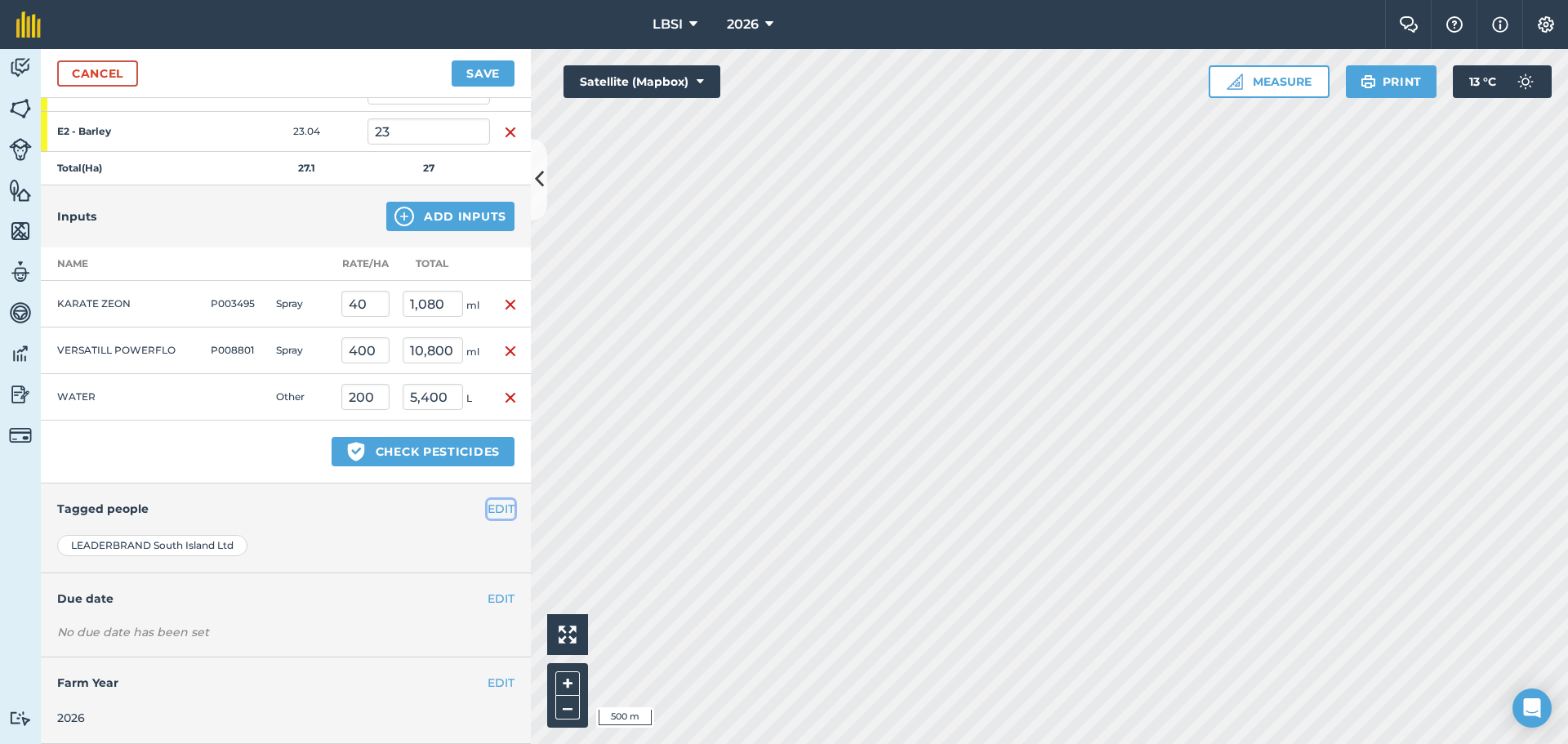
click at [487, 508] on button "EDIT" at bounding box center [501, 509] width 27 height 18
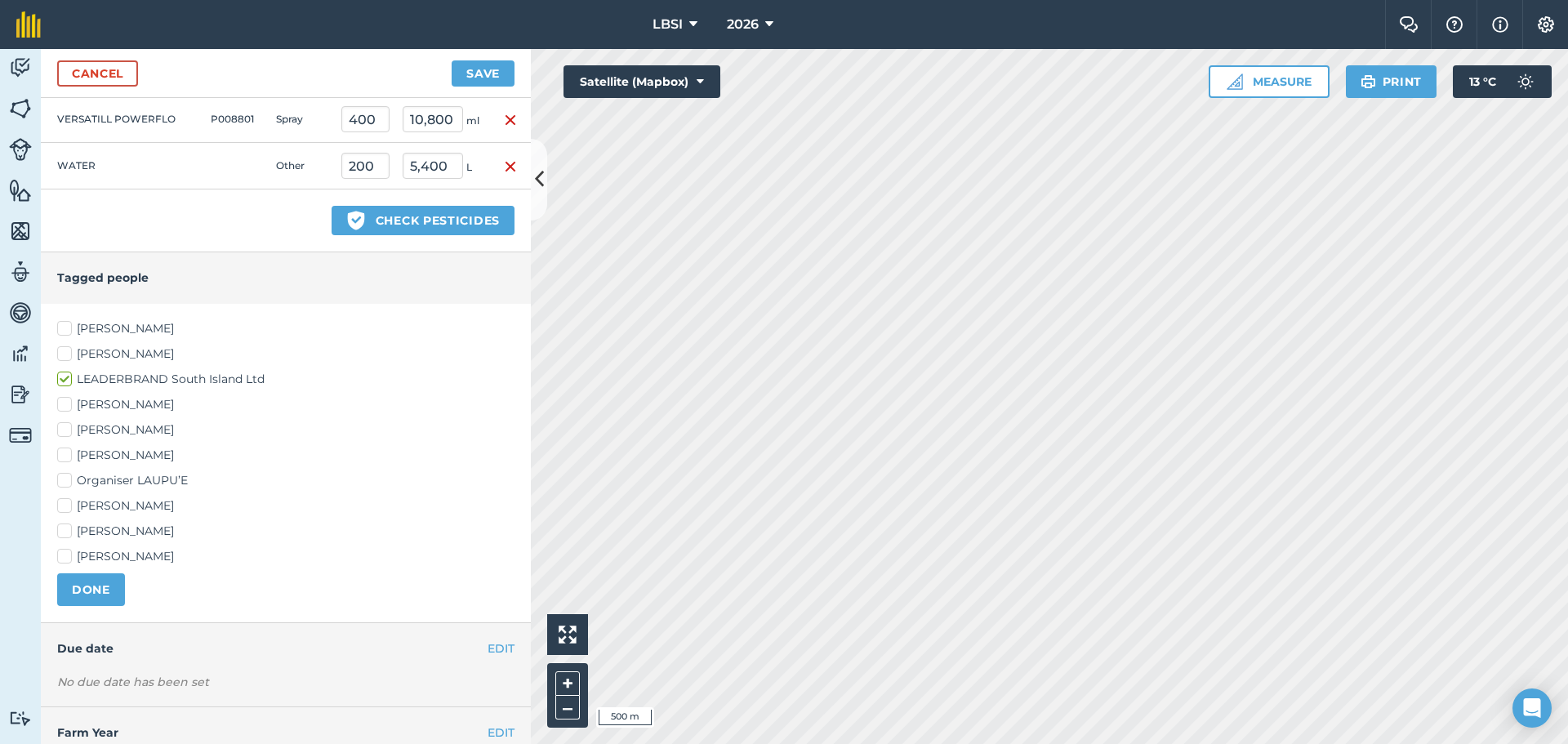
scroll to position [576, 0]
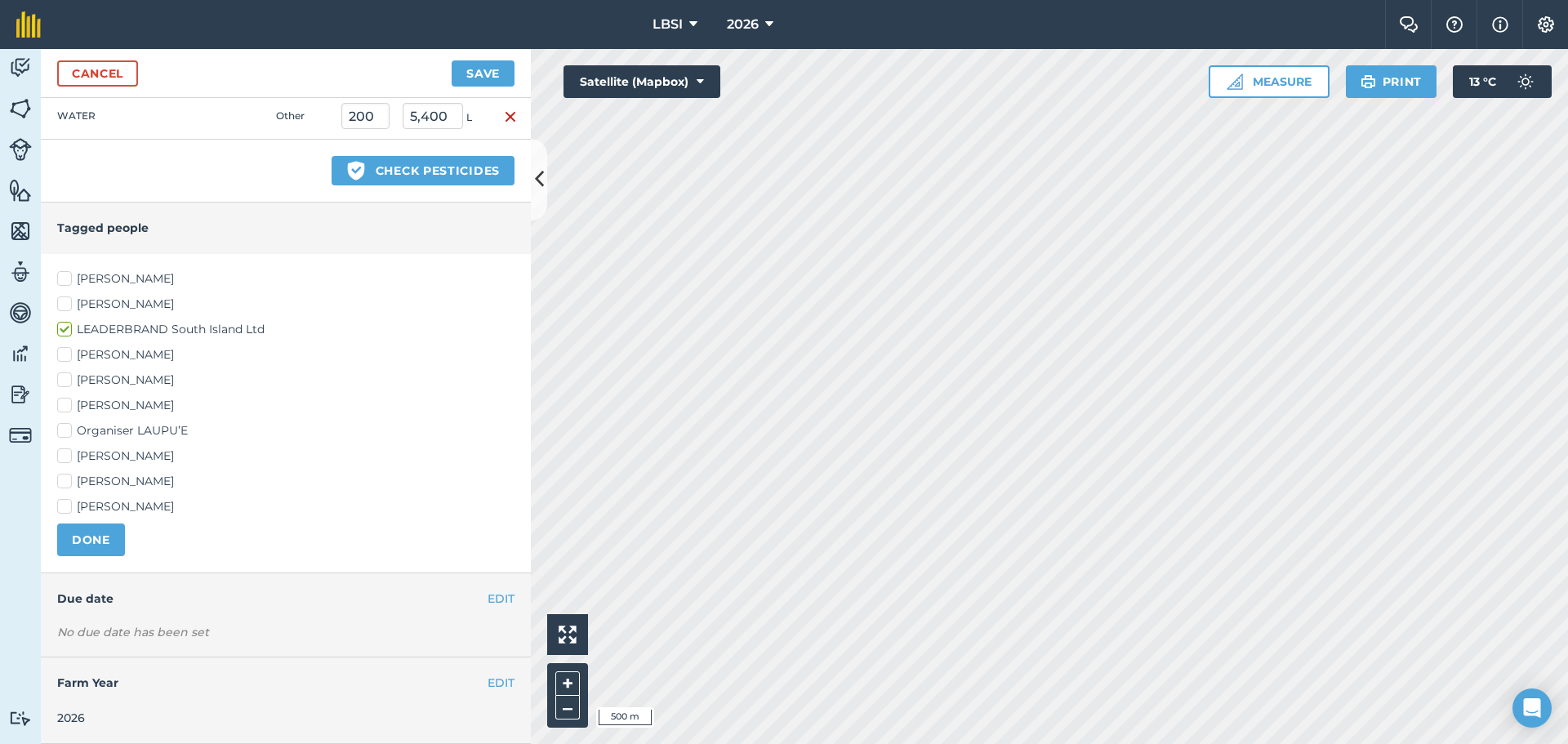
click at [62, 402] on label "[PERSON_NAME]" at bounding box center [286, 405] width 457 height 17
click at [62, 402] on input "[PERSON_NAME]" at bounding box center [62, 402] width 11 height 11
checkbox input "true"
click at [66, 455] on label "[PERSON_NAME]" at bounding box center [286, 456] width 457 height 17
click at [66, 455] on input "[PERSON_NAME]" at bounding box center [62, 452] width 11 height 11
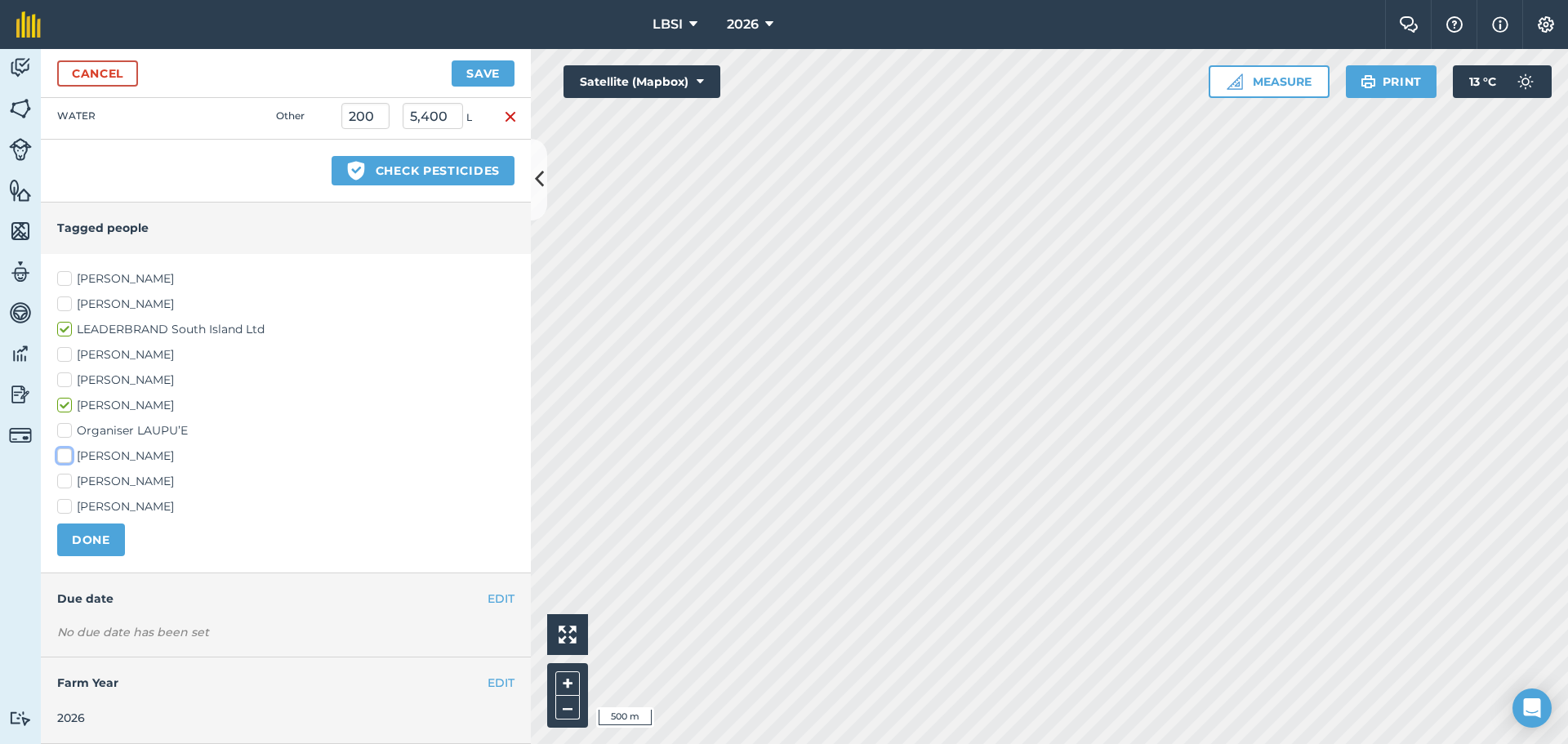
checkbox input "true"
click at [87, 544] on button "DONE" at bounding box center [91, 539] width 67 height 32
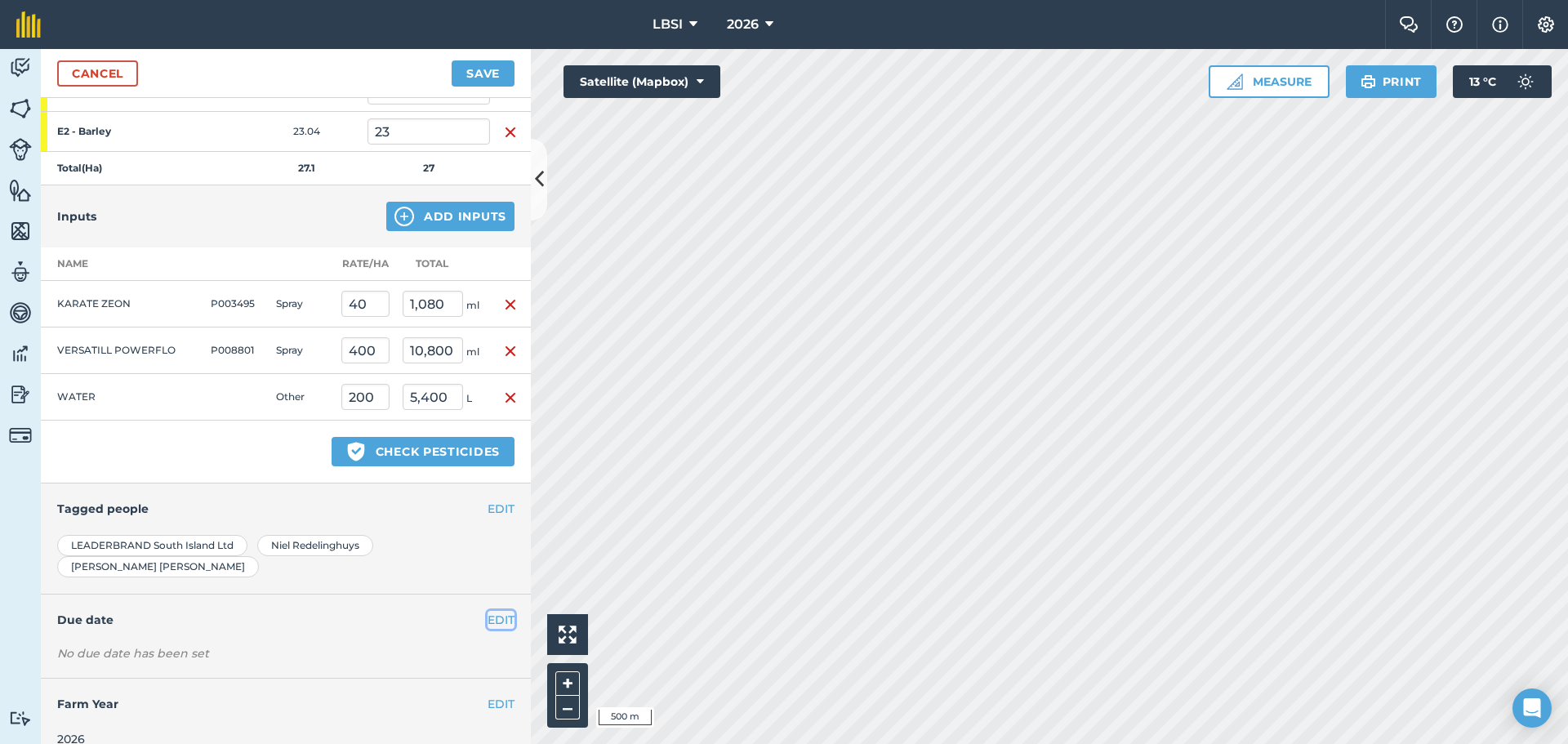
click at [493, 611] on button "EDIT" at bounding box center [501, 620] width 27 height 18
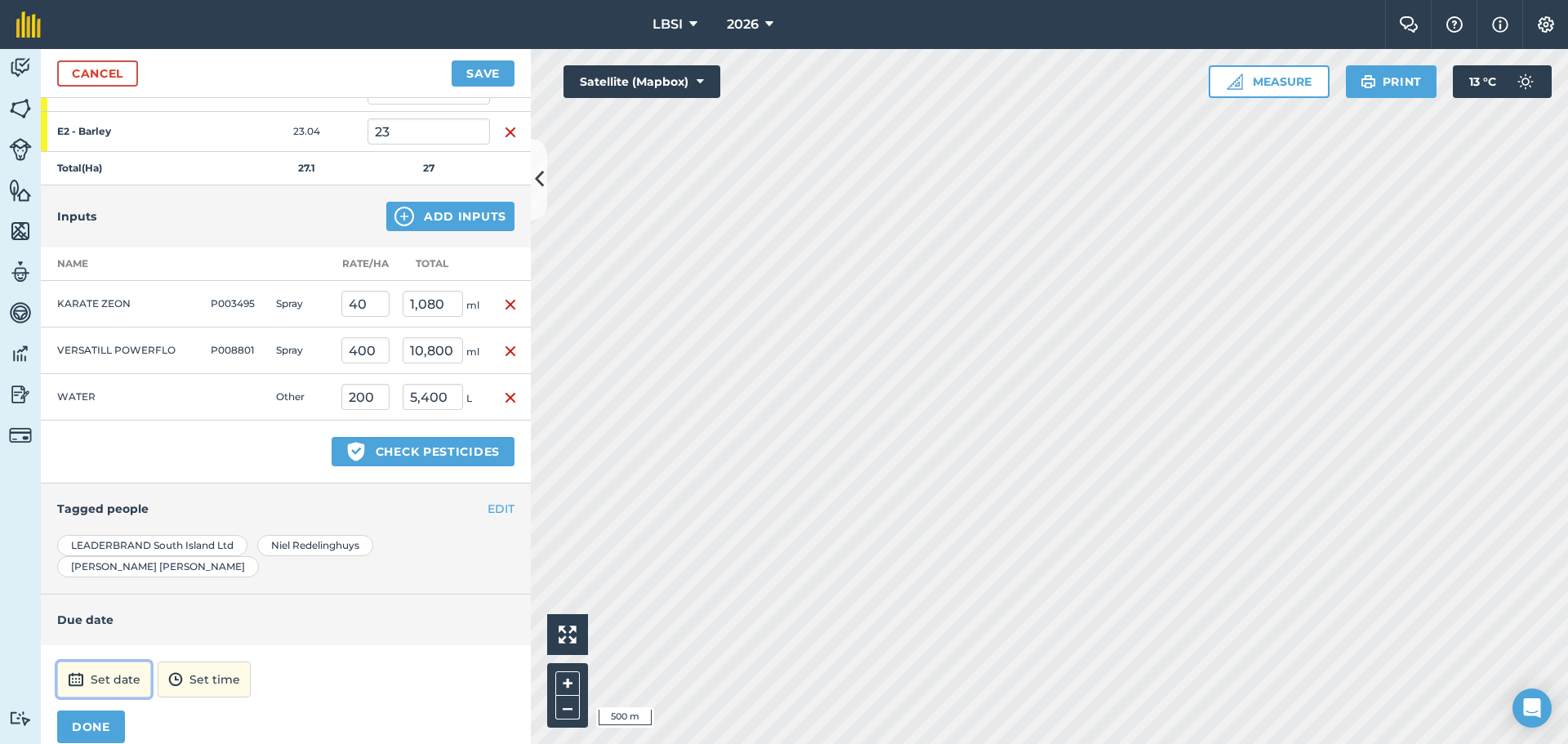
click at [103, 665] on button "Set date" at bounding box center [104, 679] width 94 height 36
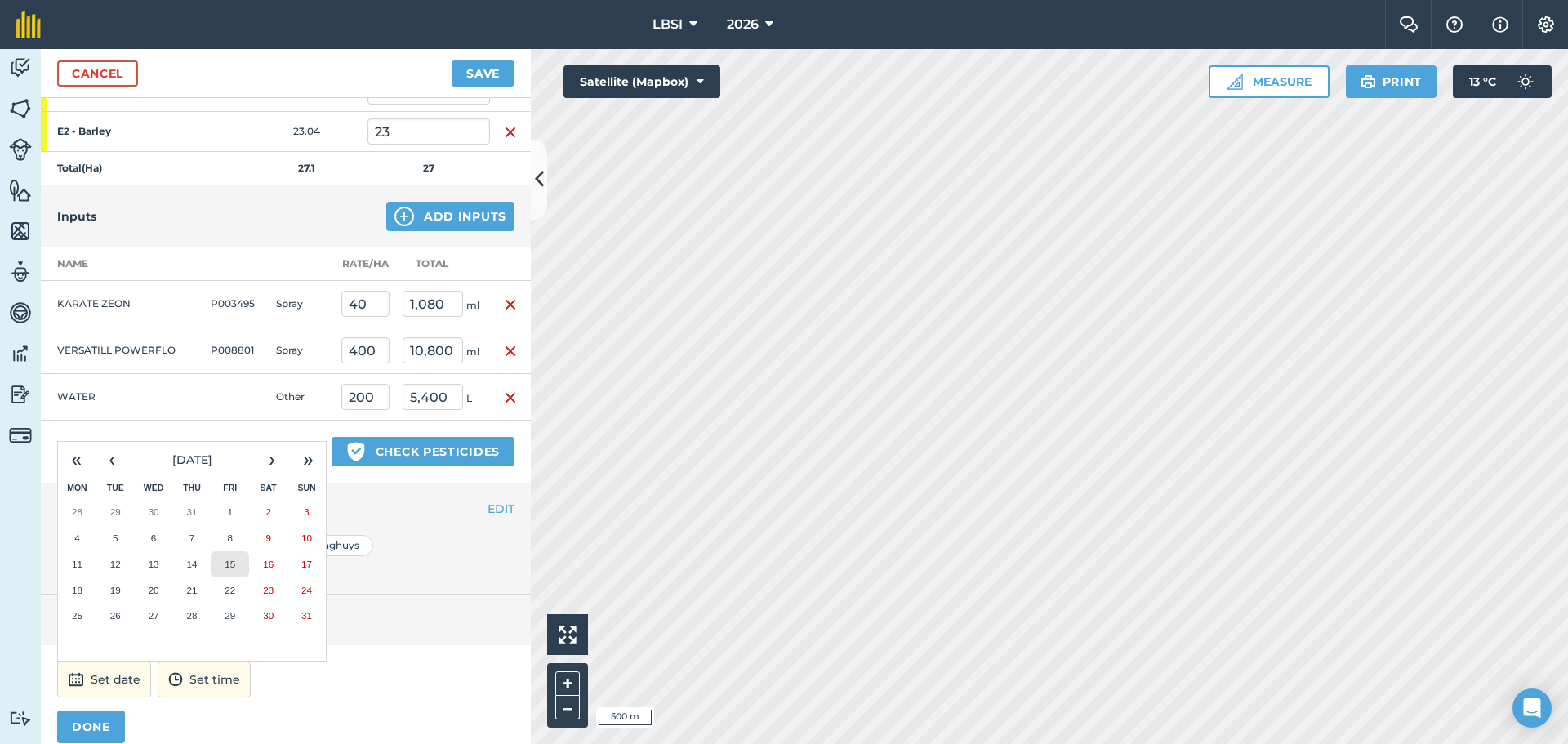
click at [232, 559] on abbr "15" at bounding box center [230, 564] width 11 height 11
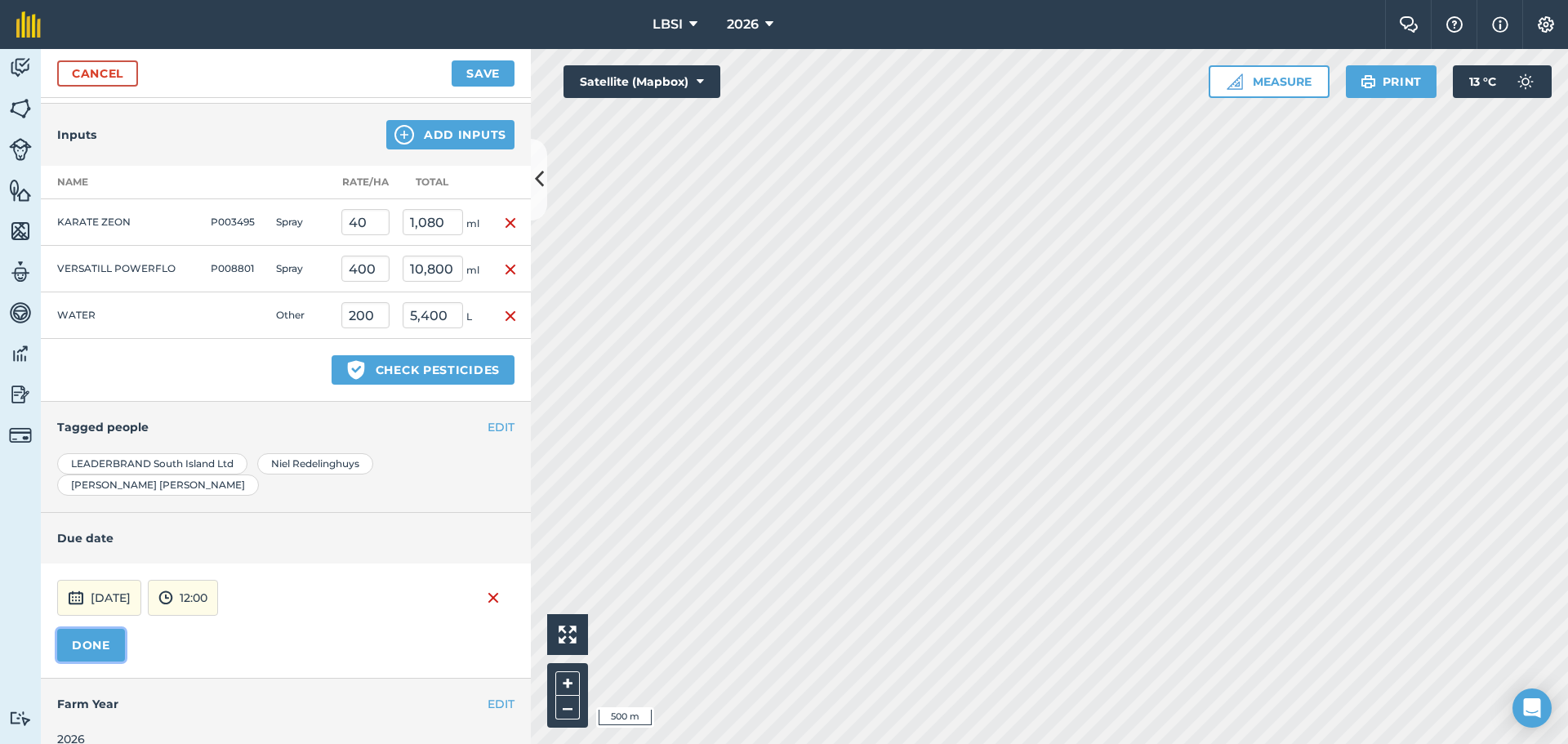
click at [113, 629] on button "DONE" at bounding box center [91, 645] width 67 height 32
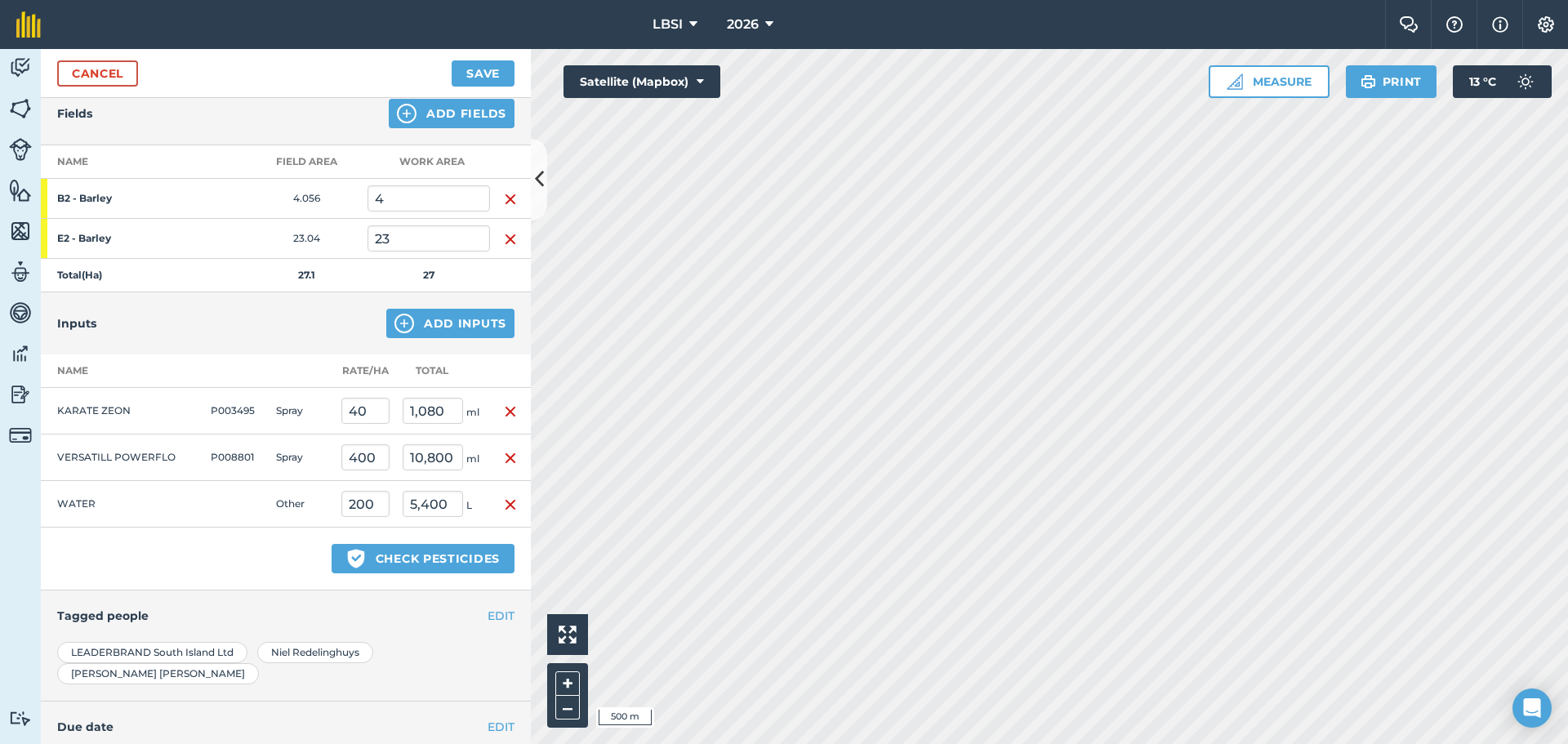
scroll to position [0, 0]
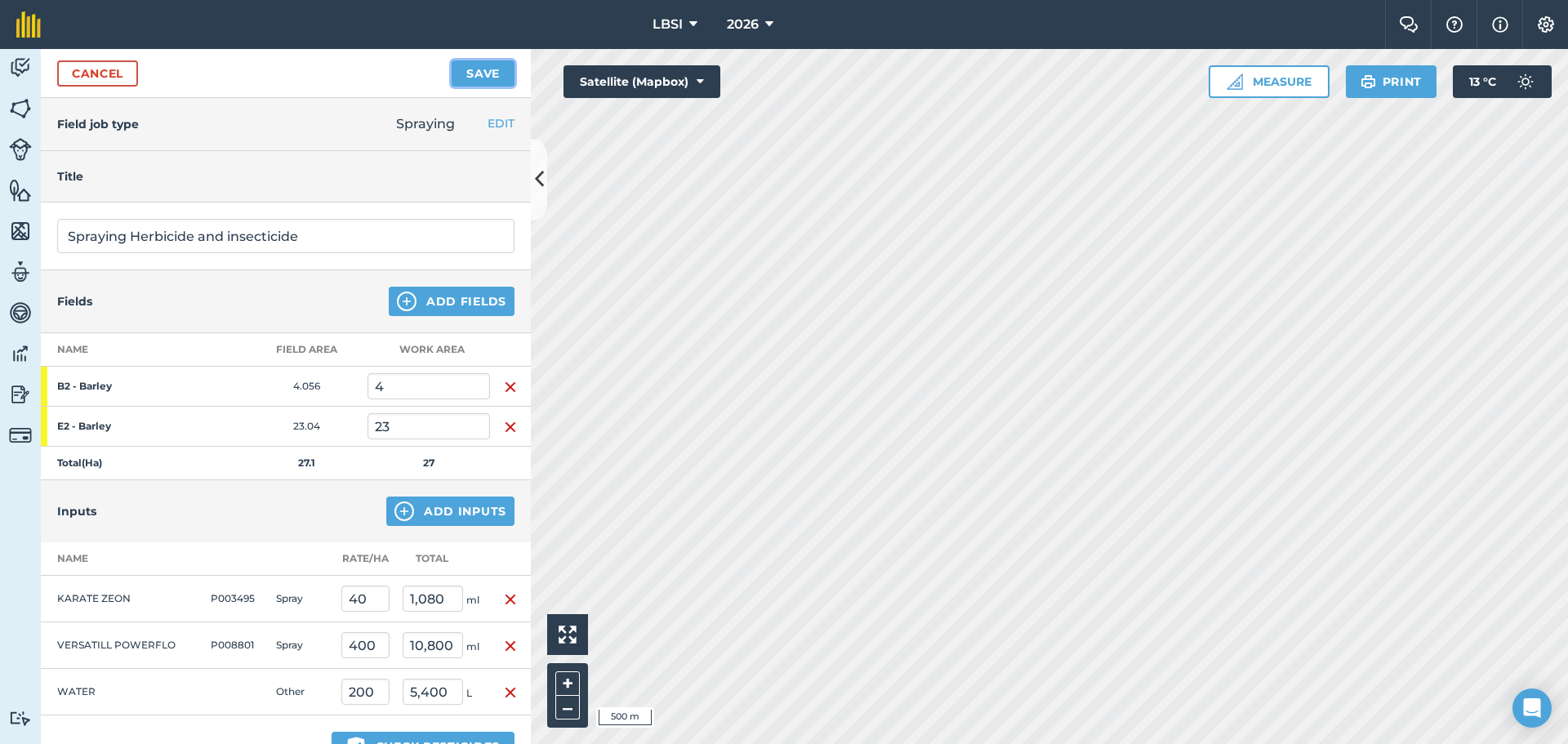
click at [483, 74] on button "Save" at bounding box center [482, 73] width 62 height 26
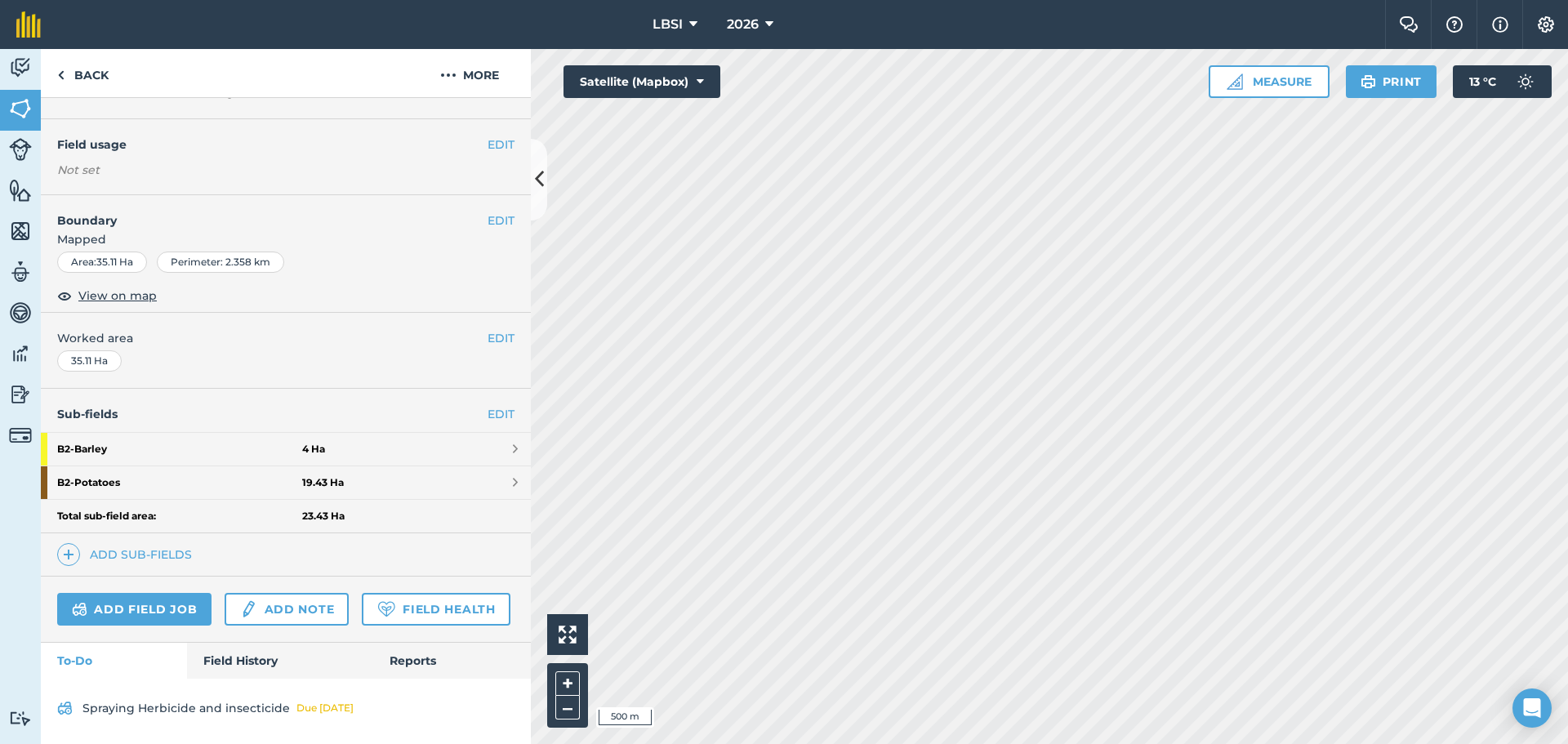
scroll to position [179, 0]
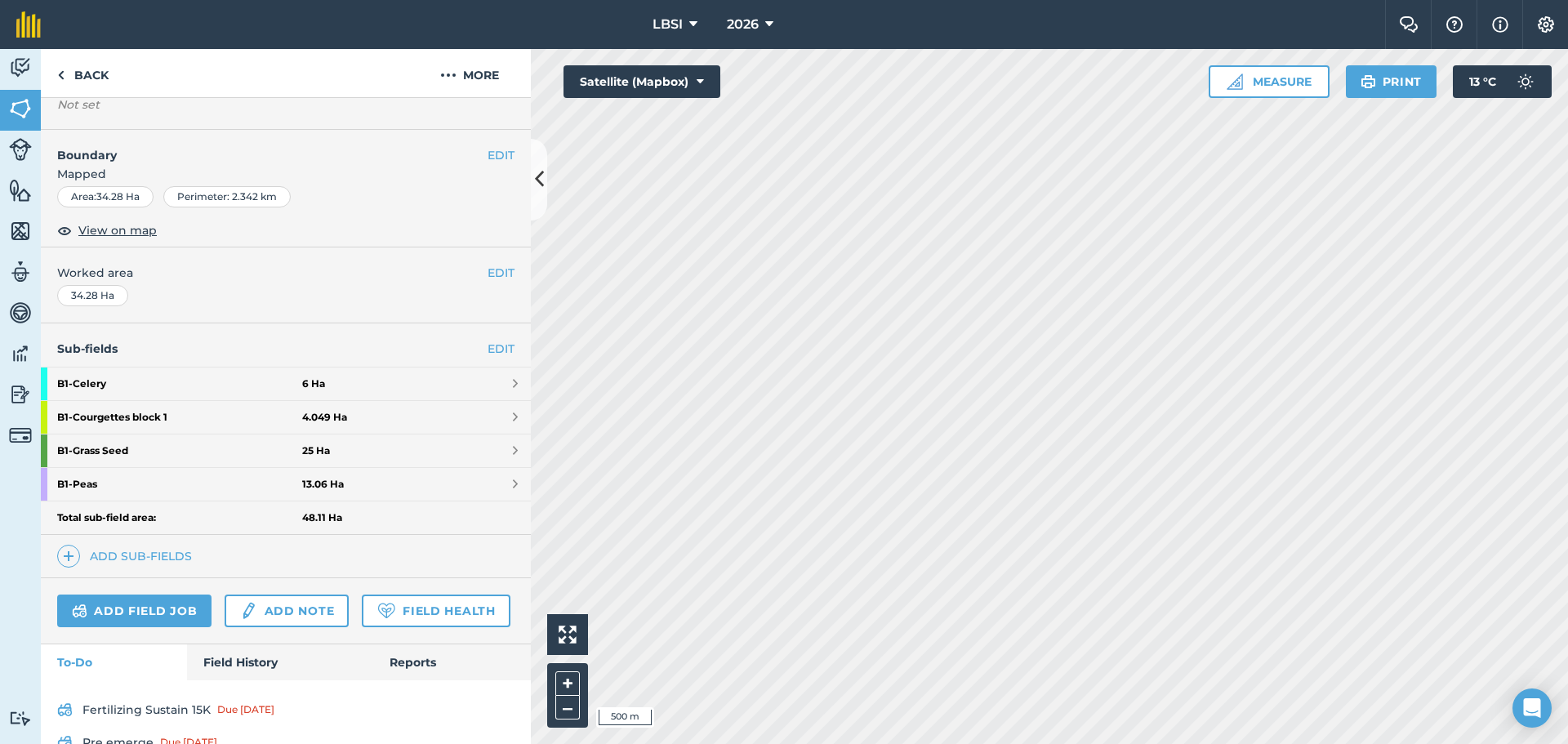
scroll to position [159, 0]
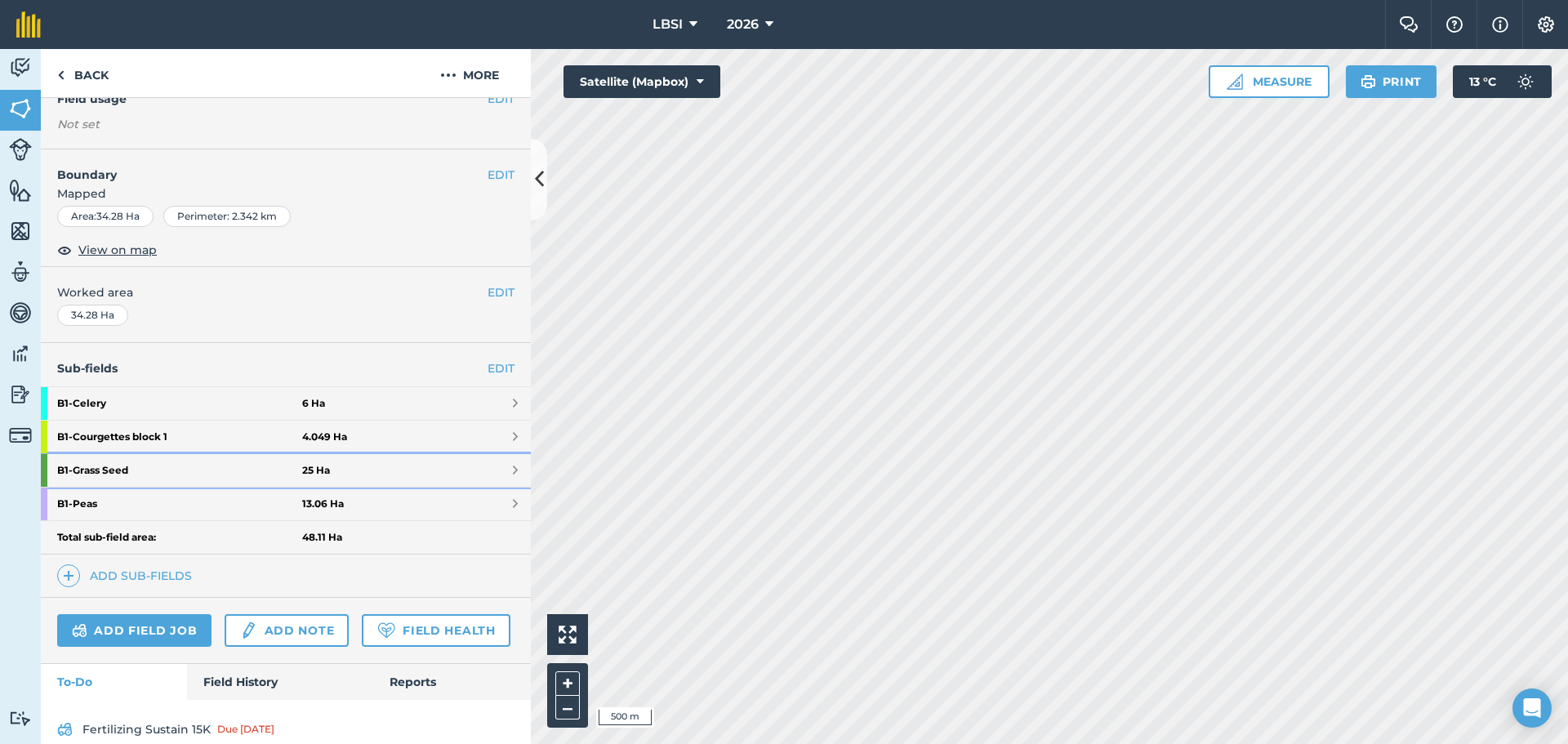
click at [188, 469] on strong "B1 - Grass Seed" at bounding box center [180, 470] width 245 height 32
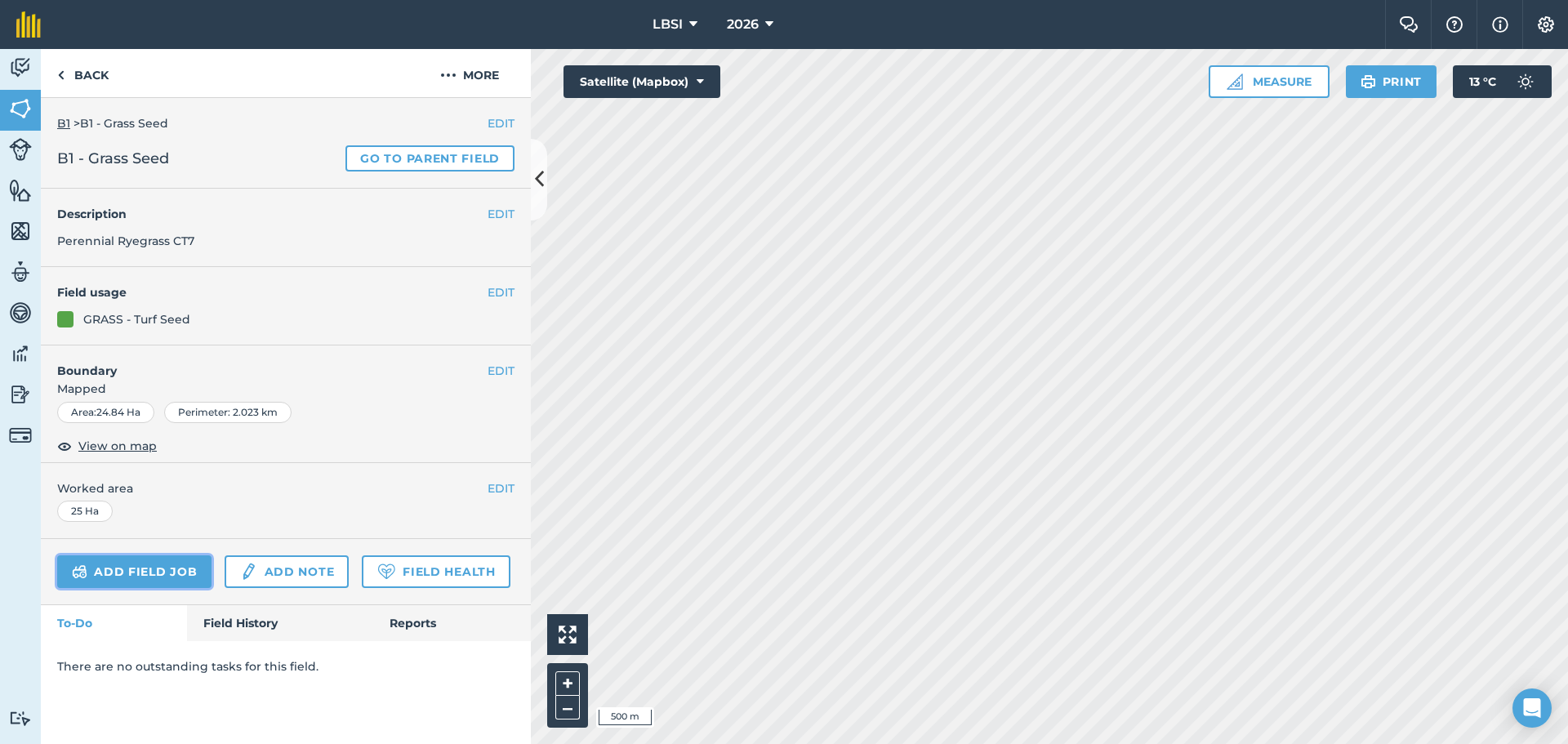
click at [175, 570] on link "Add field job" at bounding box center [134, 572] width 154 height 32
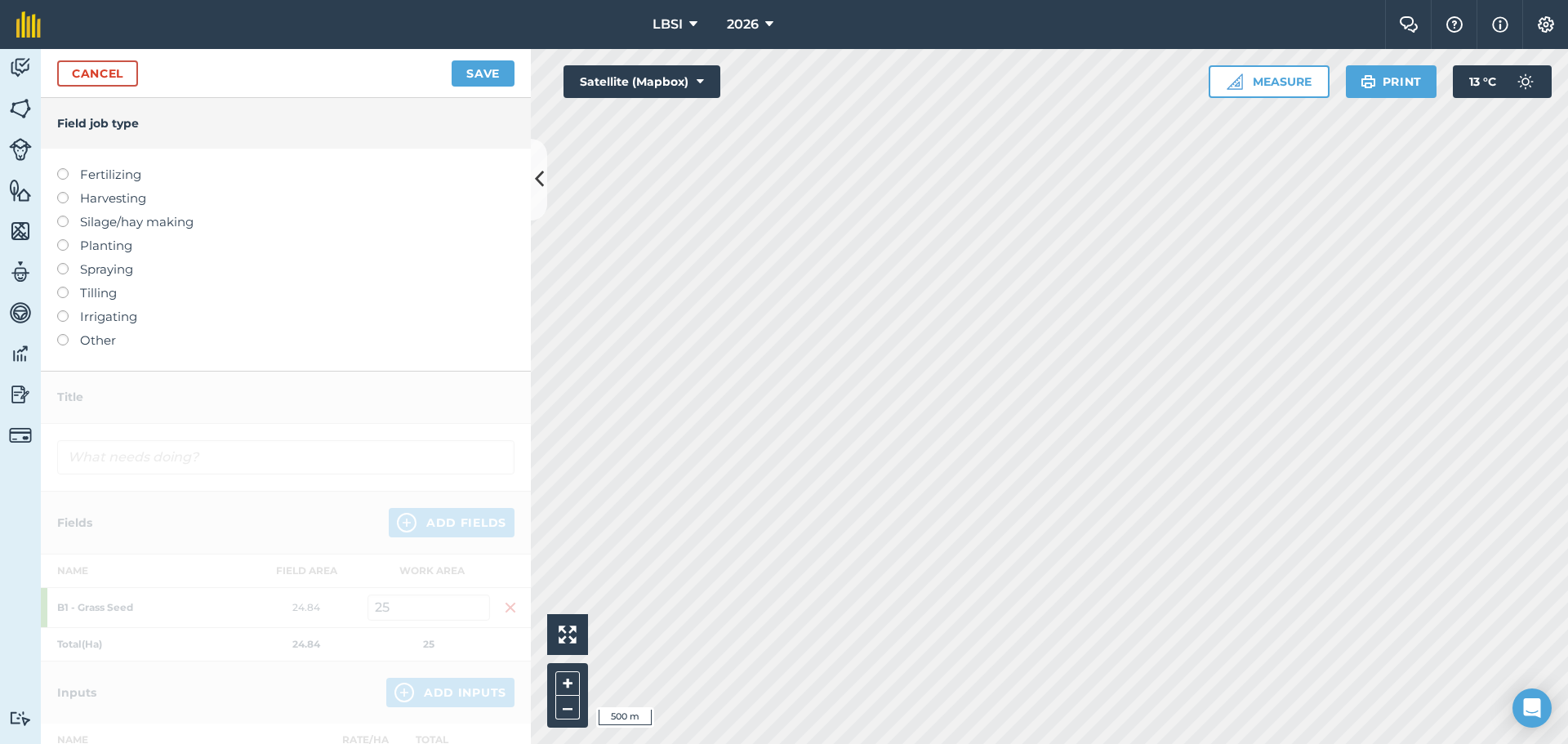
click at [64, 263] on label at bounding box center [68, 263] width 22 height 0
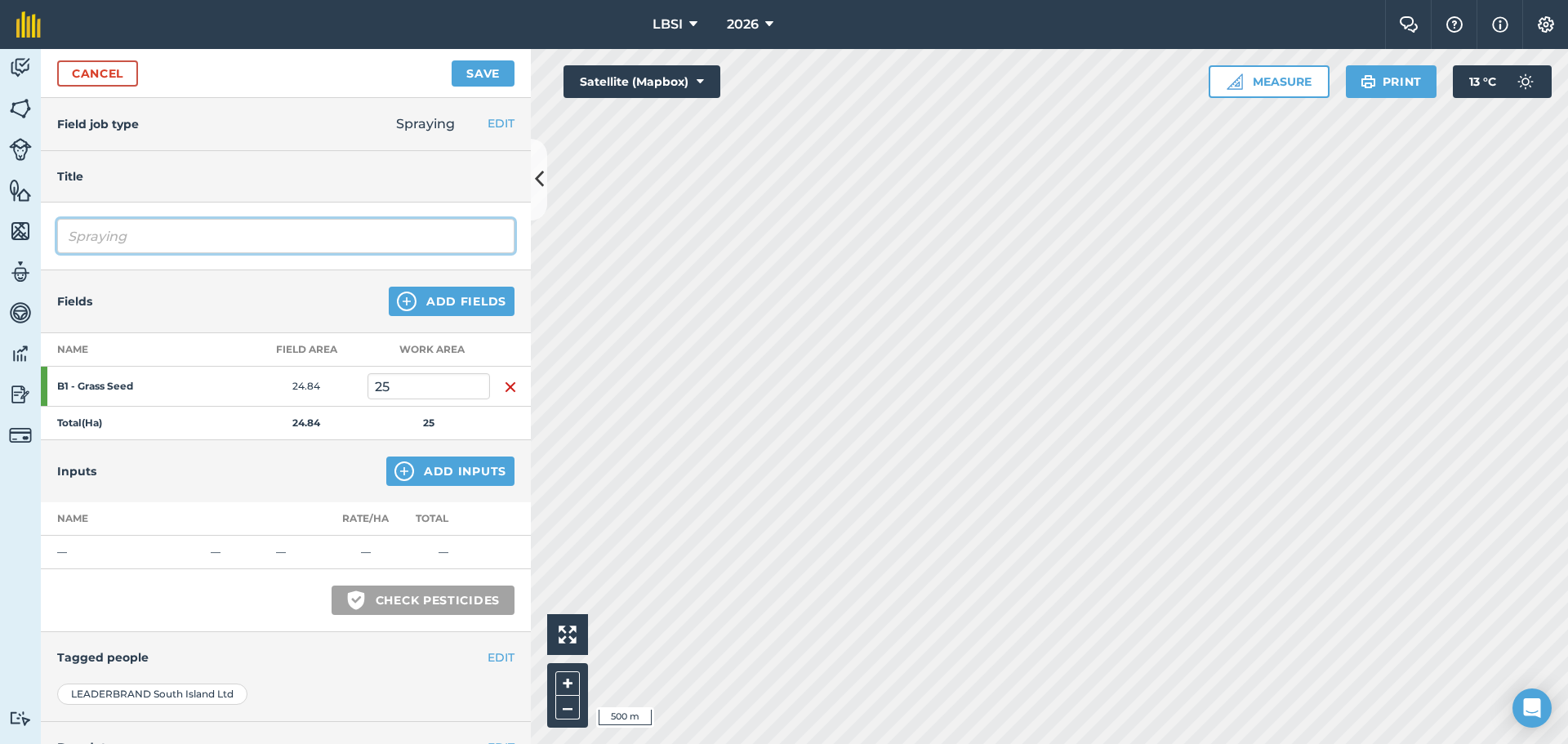
click at [154, 232] on input "Spraying" at bounding box center [286, 236] width 457 height 34
type input "Spraying Herbicide"
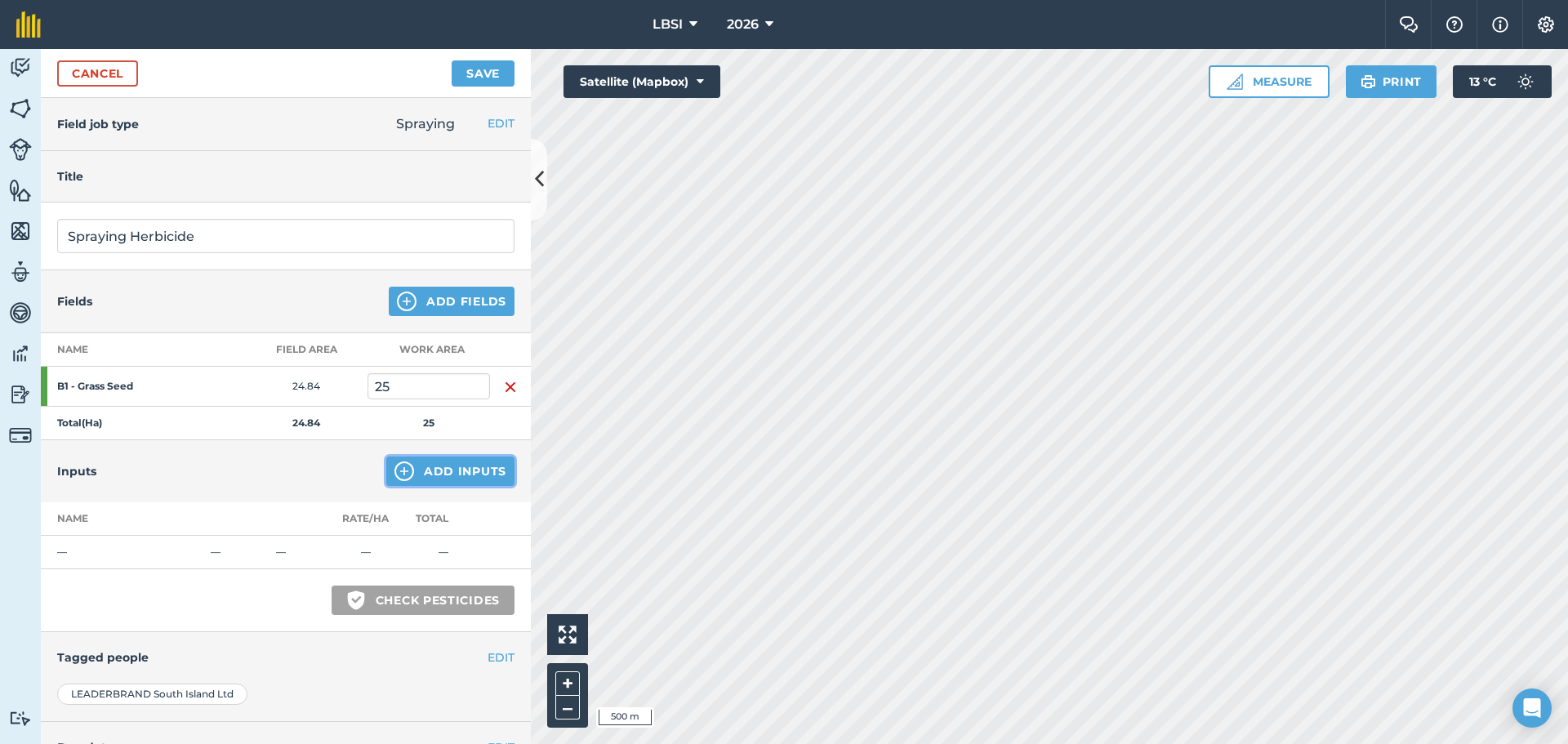
click at [395, 475] on img at bounding box center [404, 472] width 20 height 20
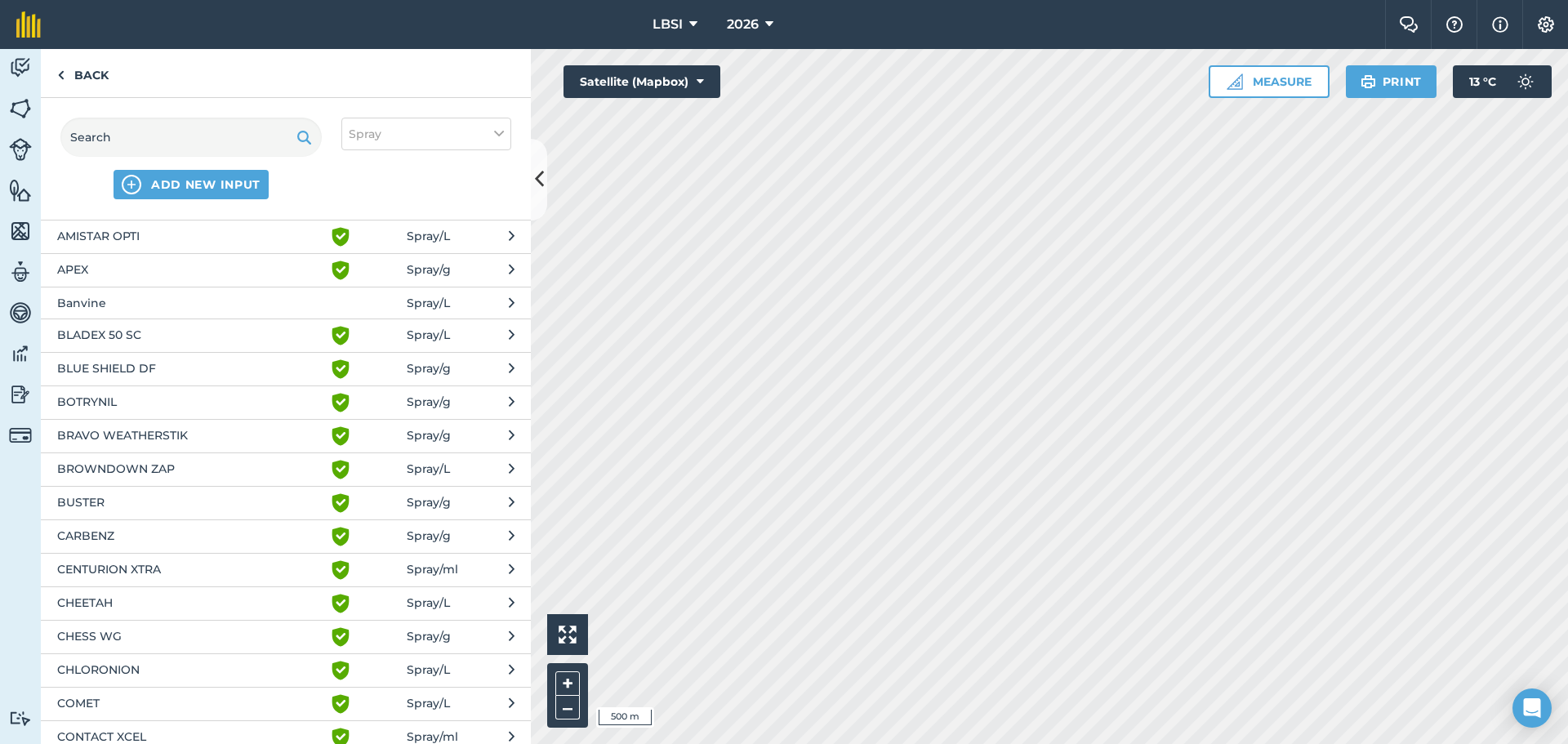
scroll to position [245, 0]
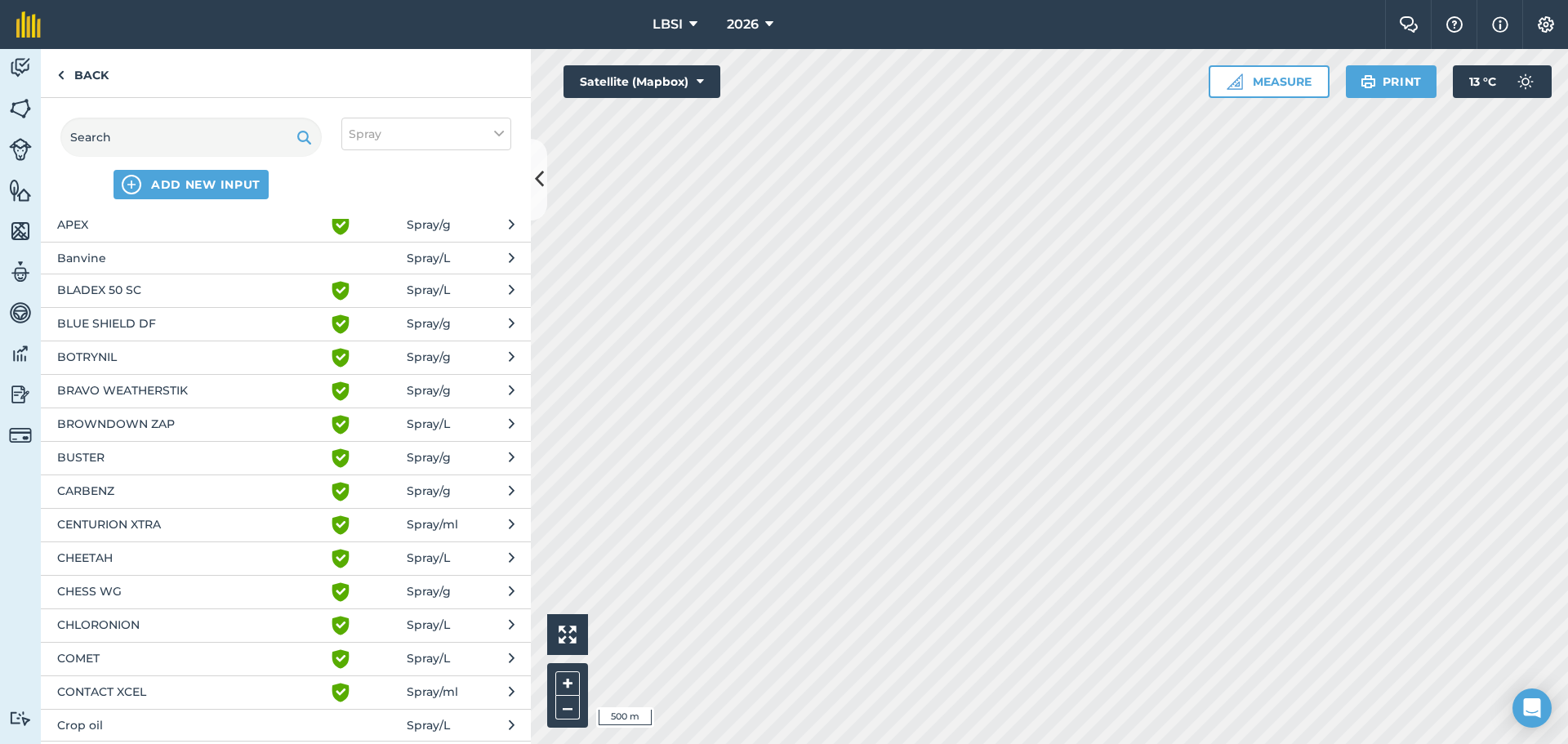
click at [147, 556] on span "CHEETAH" at bounding box center [191, 559] width 267 height 20
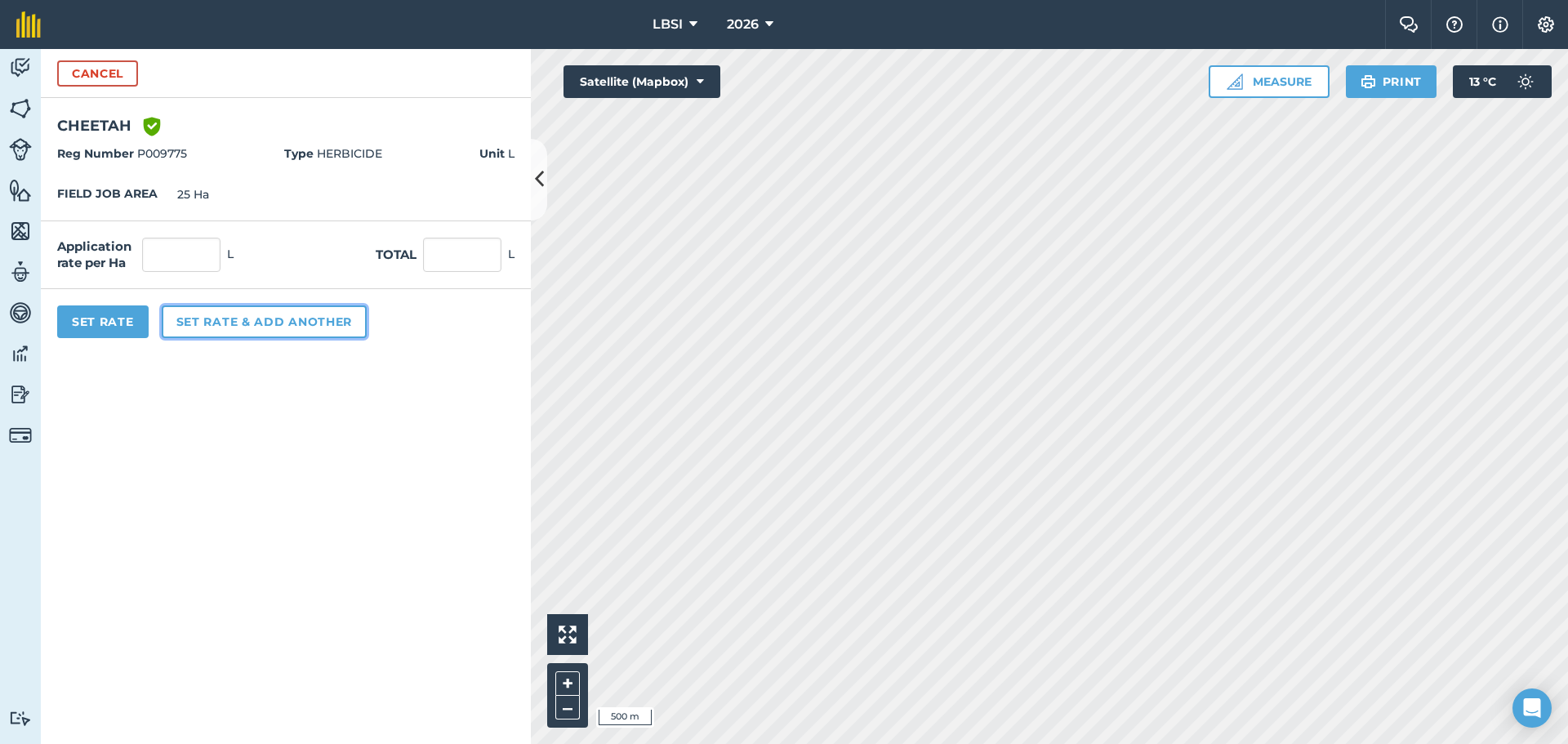
click at [195, 326] on button "Set rate & add another" at bounding box center [264, 322] width 205 height 32
click at [192, 261] on input "text" at bounding box center [182, 254] width 78 height 34
type input "1.5"
type input "37.5"
click at [237, 335] on button "Set rate & add another" at bounding box center [264, 322] width 205 height 32
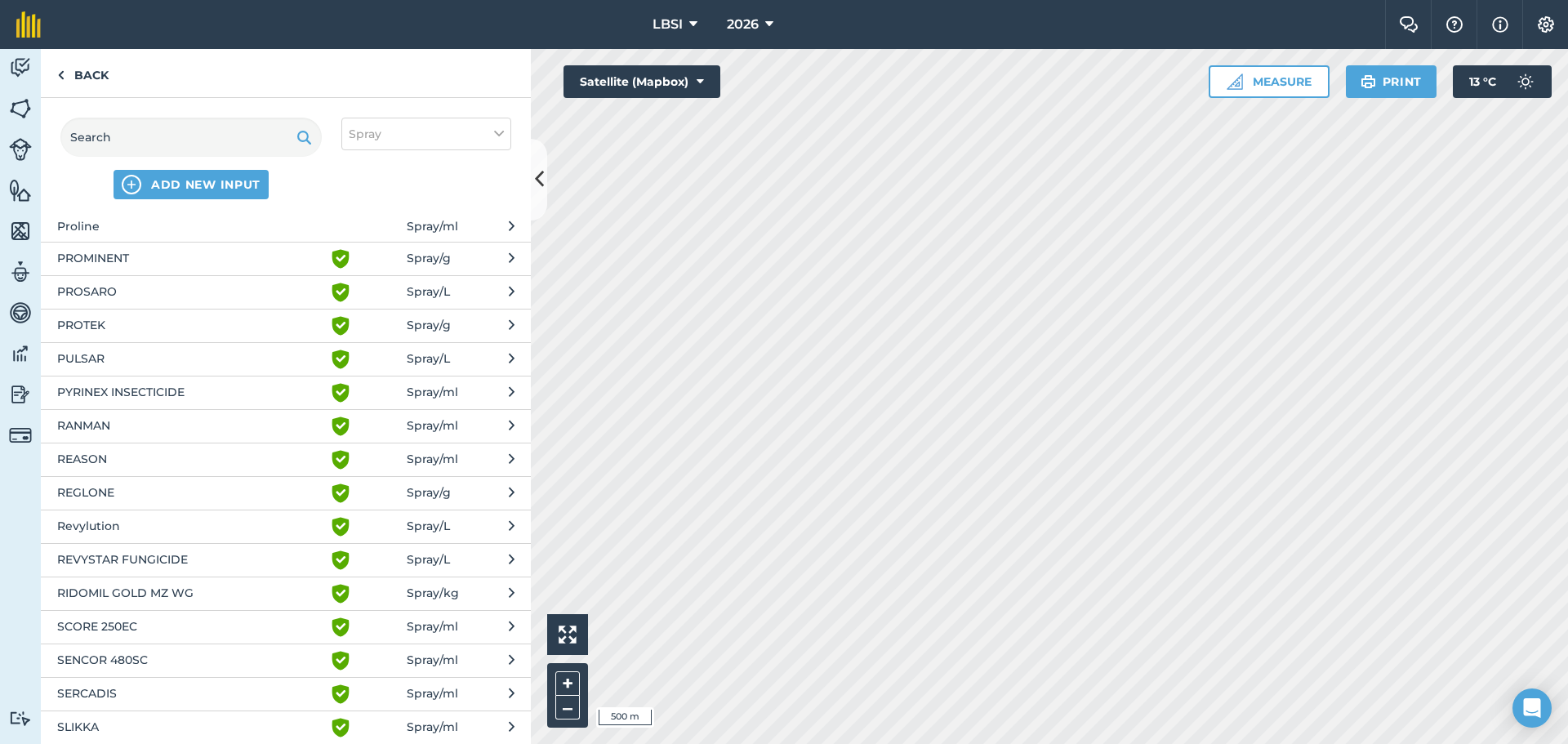
scroll to position [2287, 0]
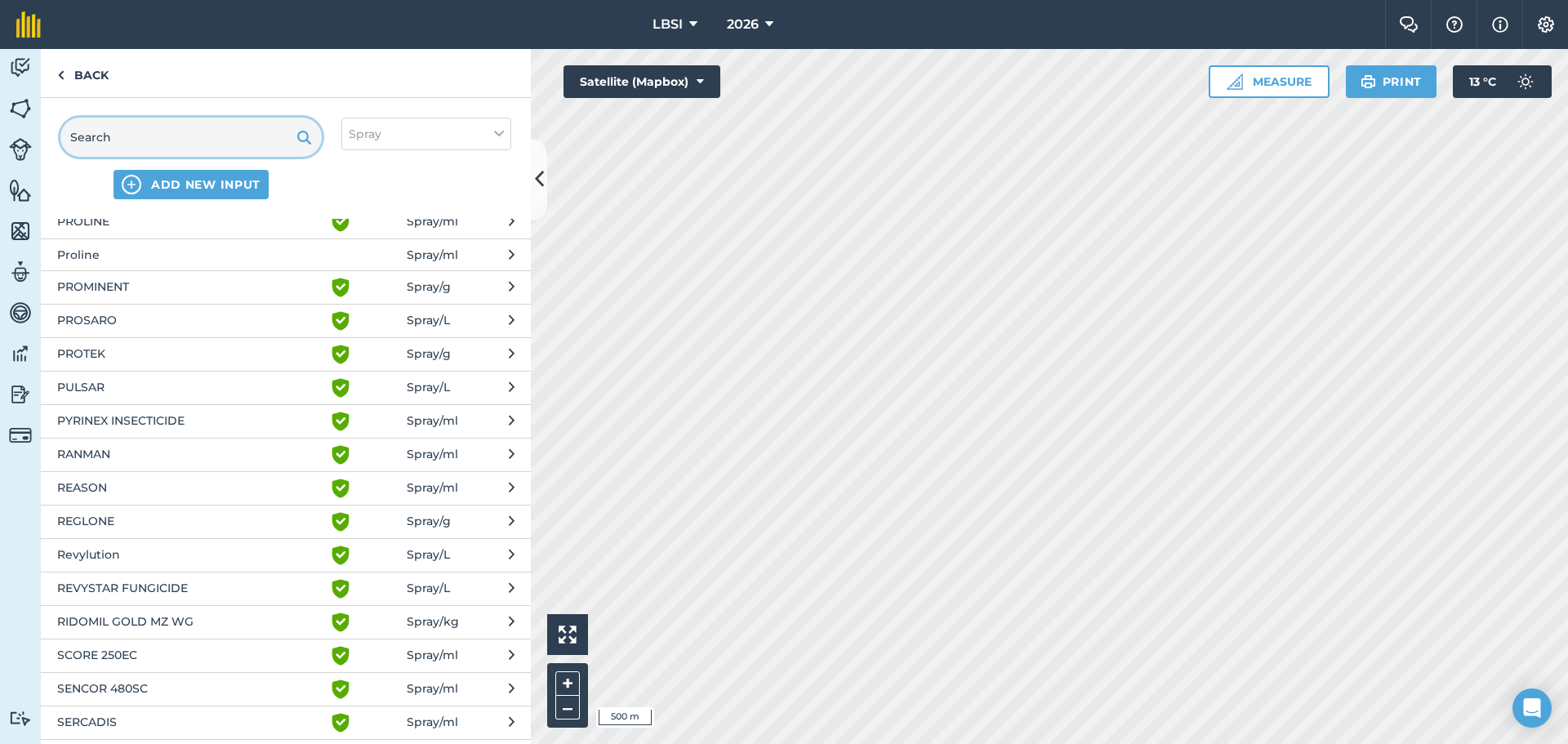
click at [122, 127] on input "text" at bounding box center [192, 137] width 262 height 39
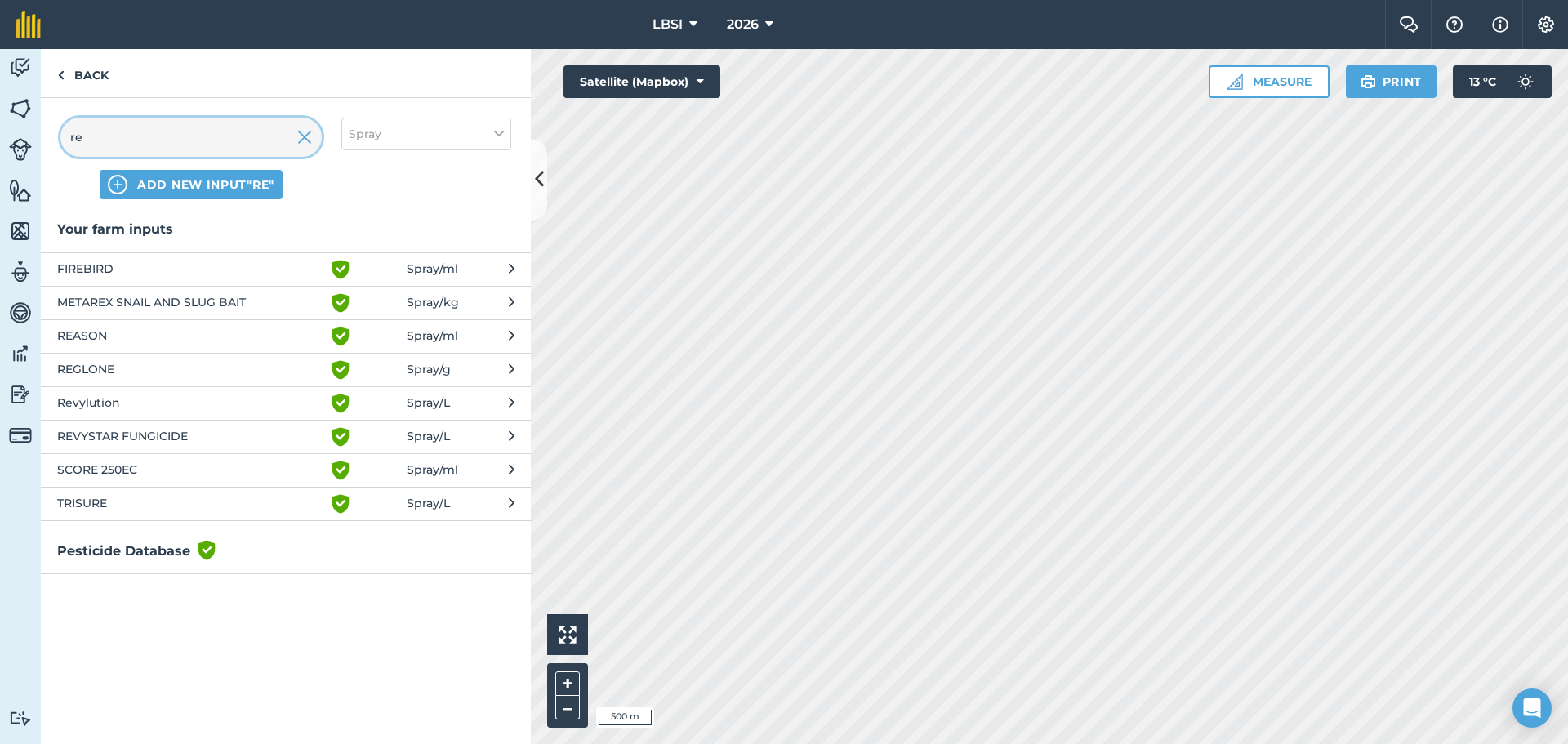
scroll to position [0, 0]
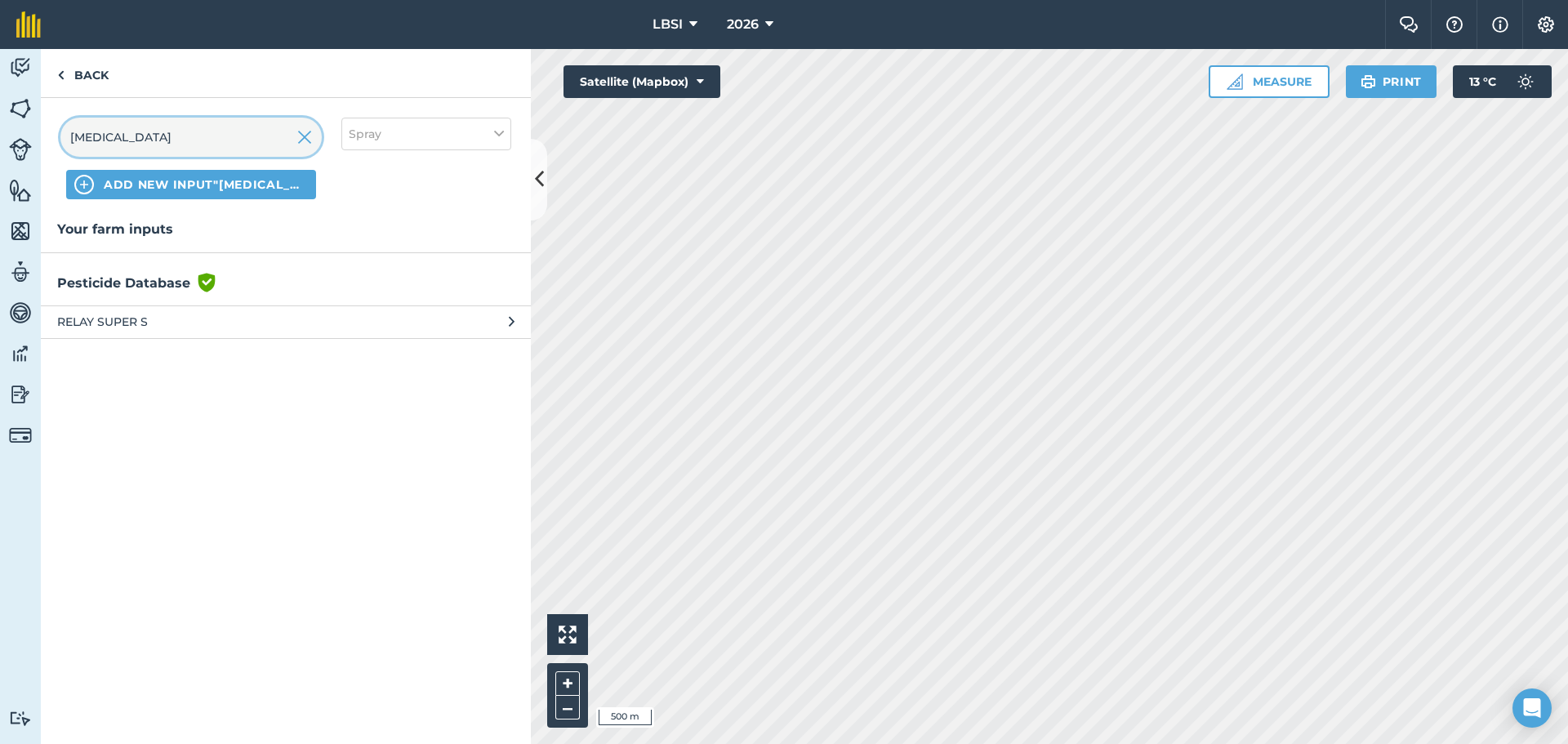
type input "[MEDICAL_DATA]"
click at [115, 322] on span "RELAY SUPER S" at bounding box center [191, 322] width 267 height 18
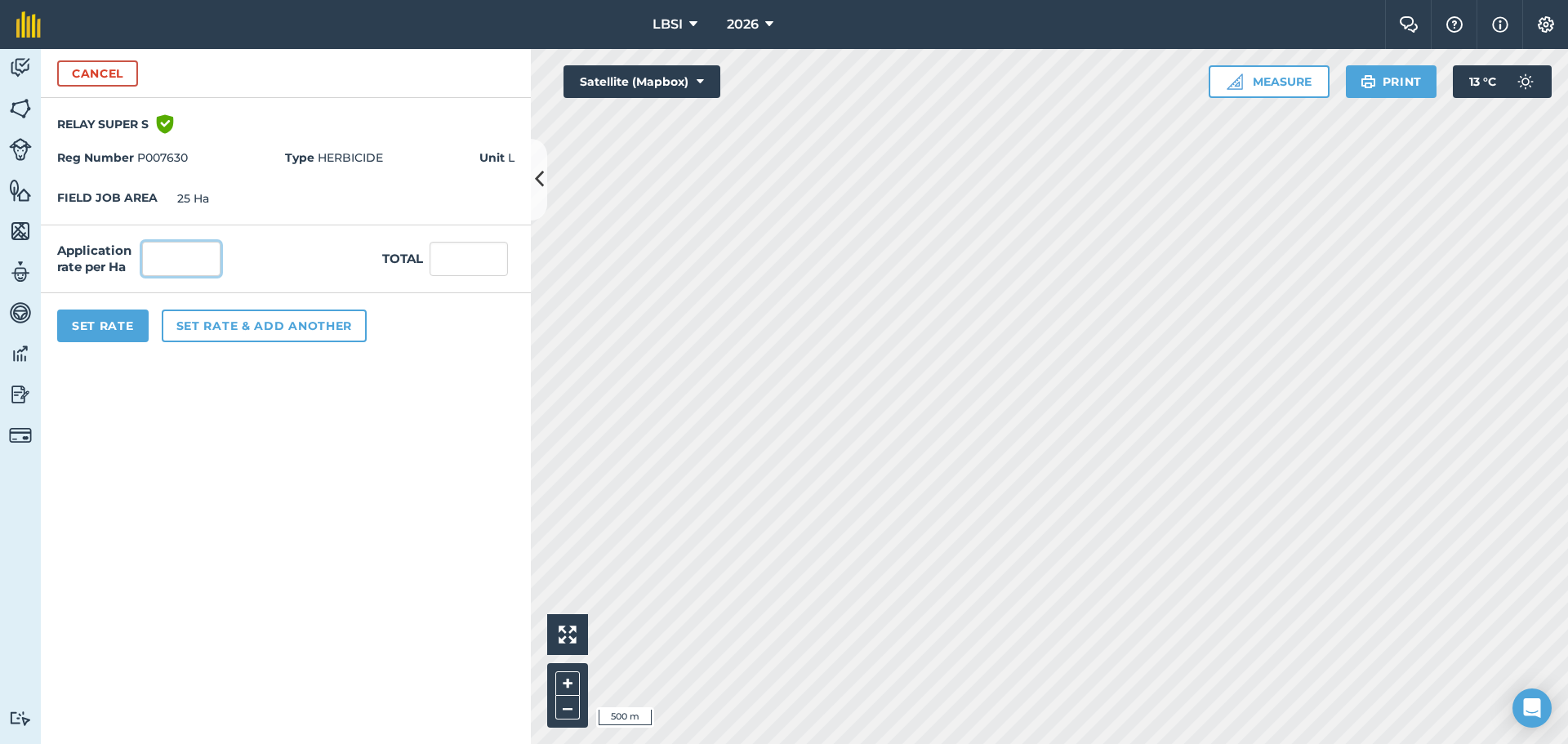
click at [176, 254] on input "text" at bounding box center [182, 258] width 78 height 34
type input "1.5"
type input "37.5"
click at [268, 332] on button "Set rate & add another" at bounding box center [264, 326] width 205 height 32
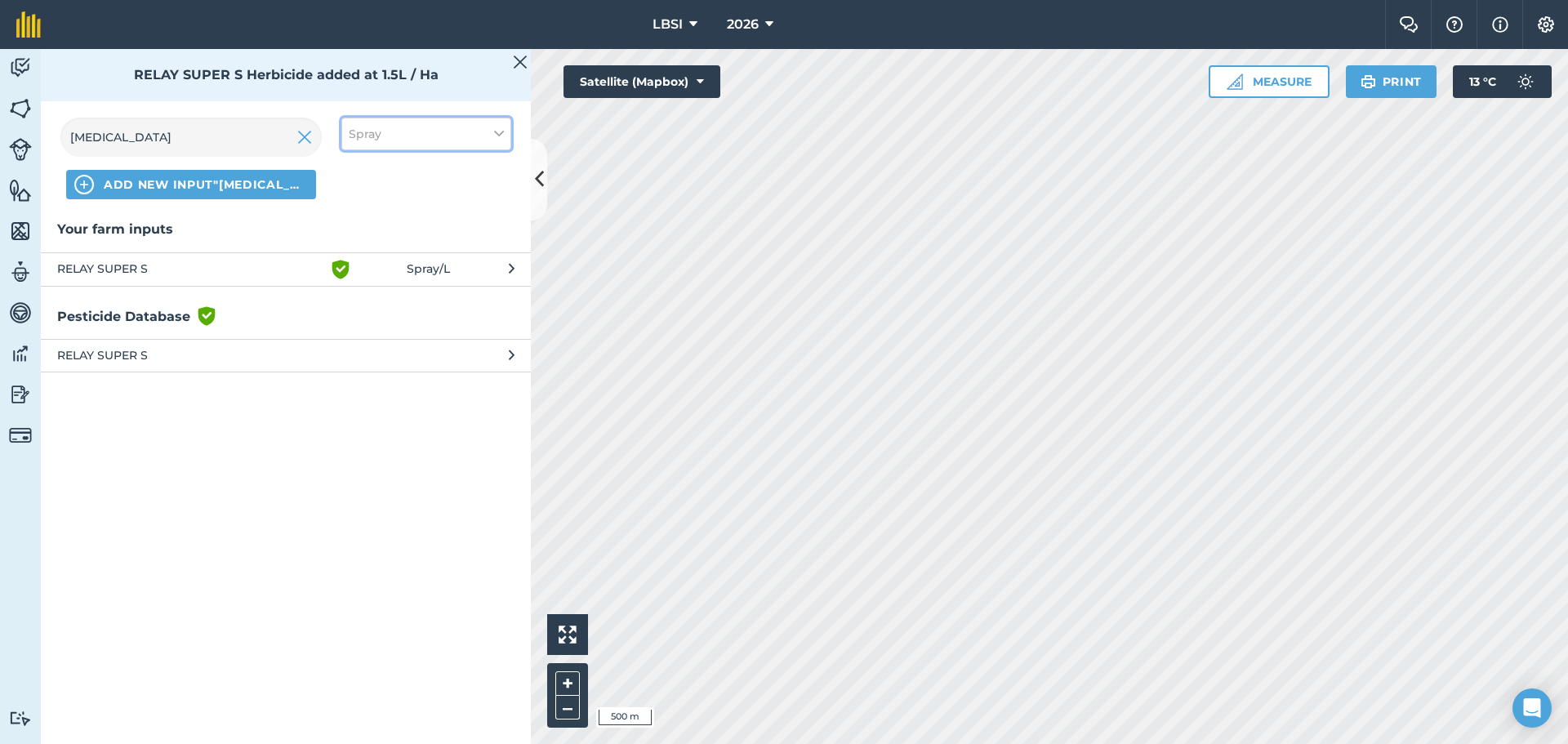
click at [492, 133] on button "Spray" at bounding box center [427, 133] width 170 height 32
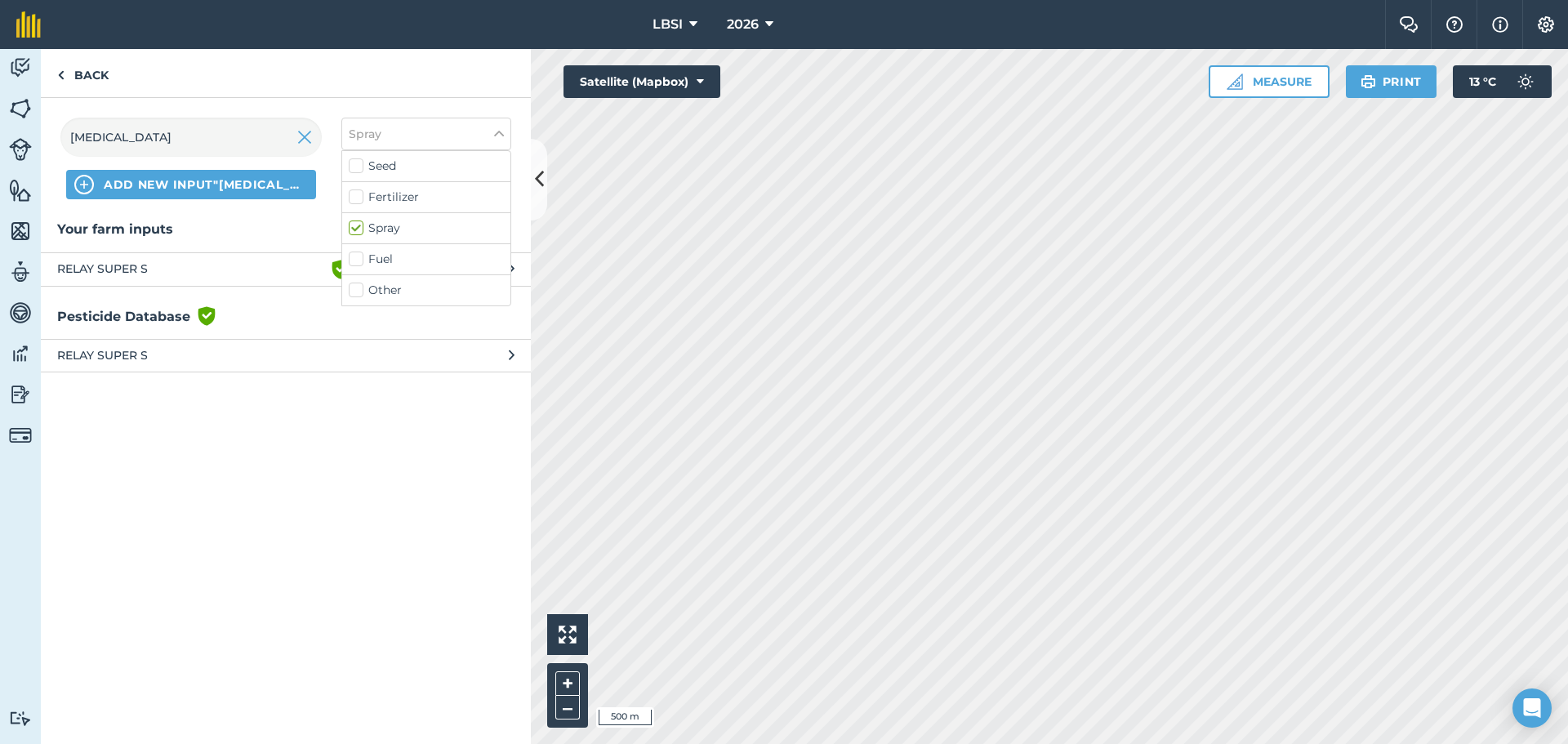
click at [357, 292] on label "Other" at bounding box center [427, 290] width 155 height 17
click at [357, 292] on input "Other" at bounding box center [354, 287] width 11 height 11
checkbox input "true"
click at [307, 136] on img at bounding box center [305, 137] width 15 height 20
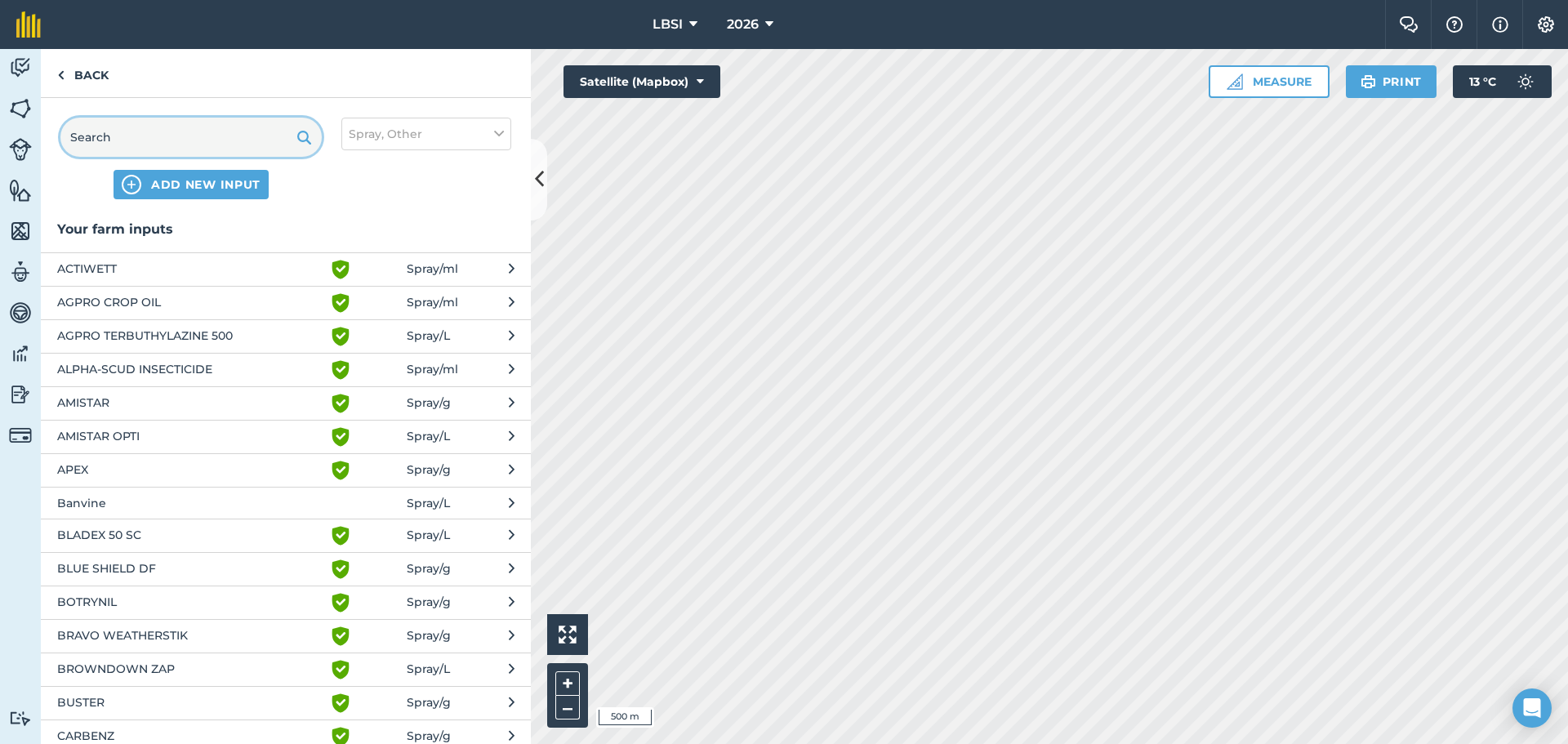
click at [175, 136] on input "text" at bounding box center [192, 137] width 262 height 39
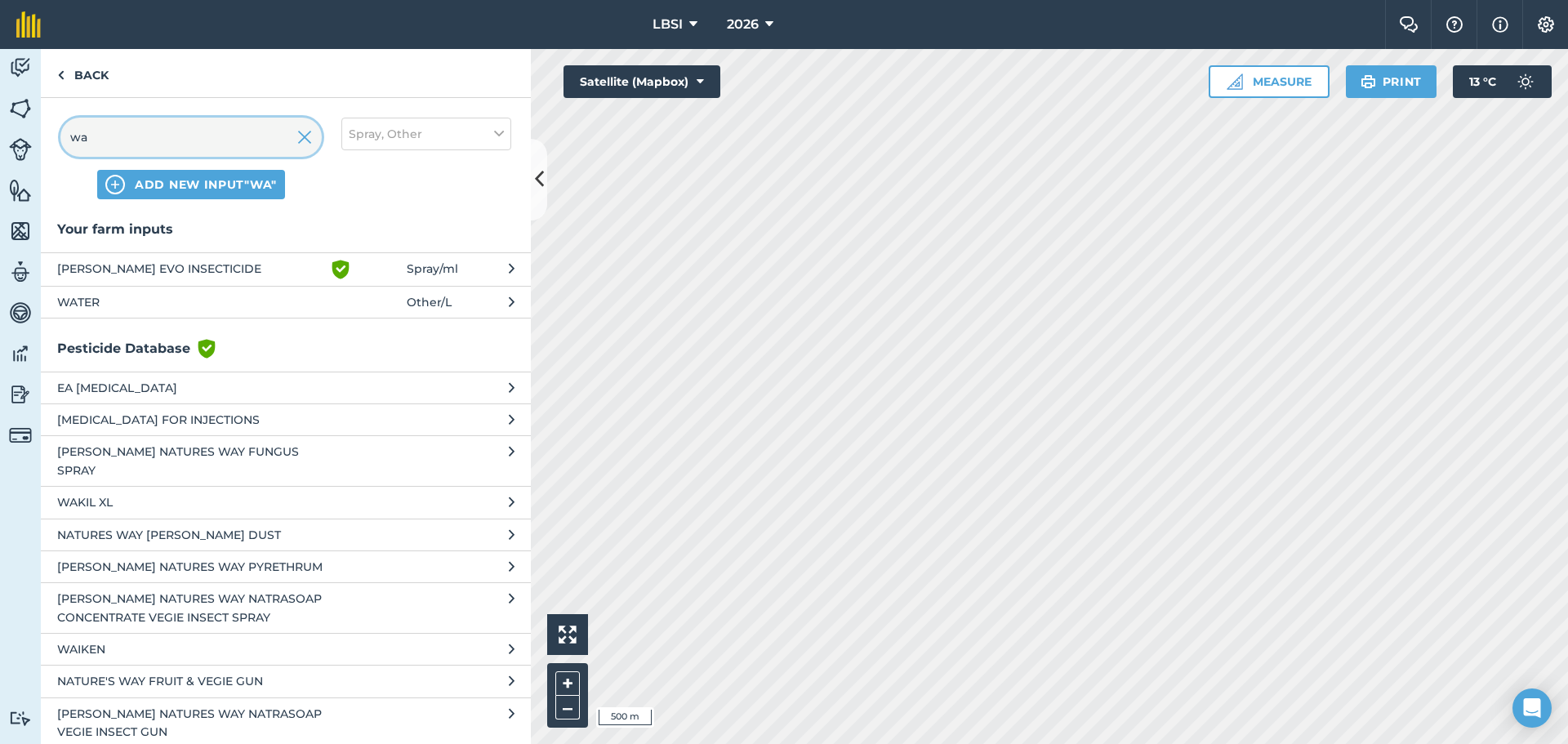
type input "wa"
click at [87, 303] on span "WATER" at bounding box center [191, 302] width 267 height 18
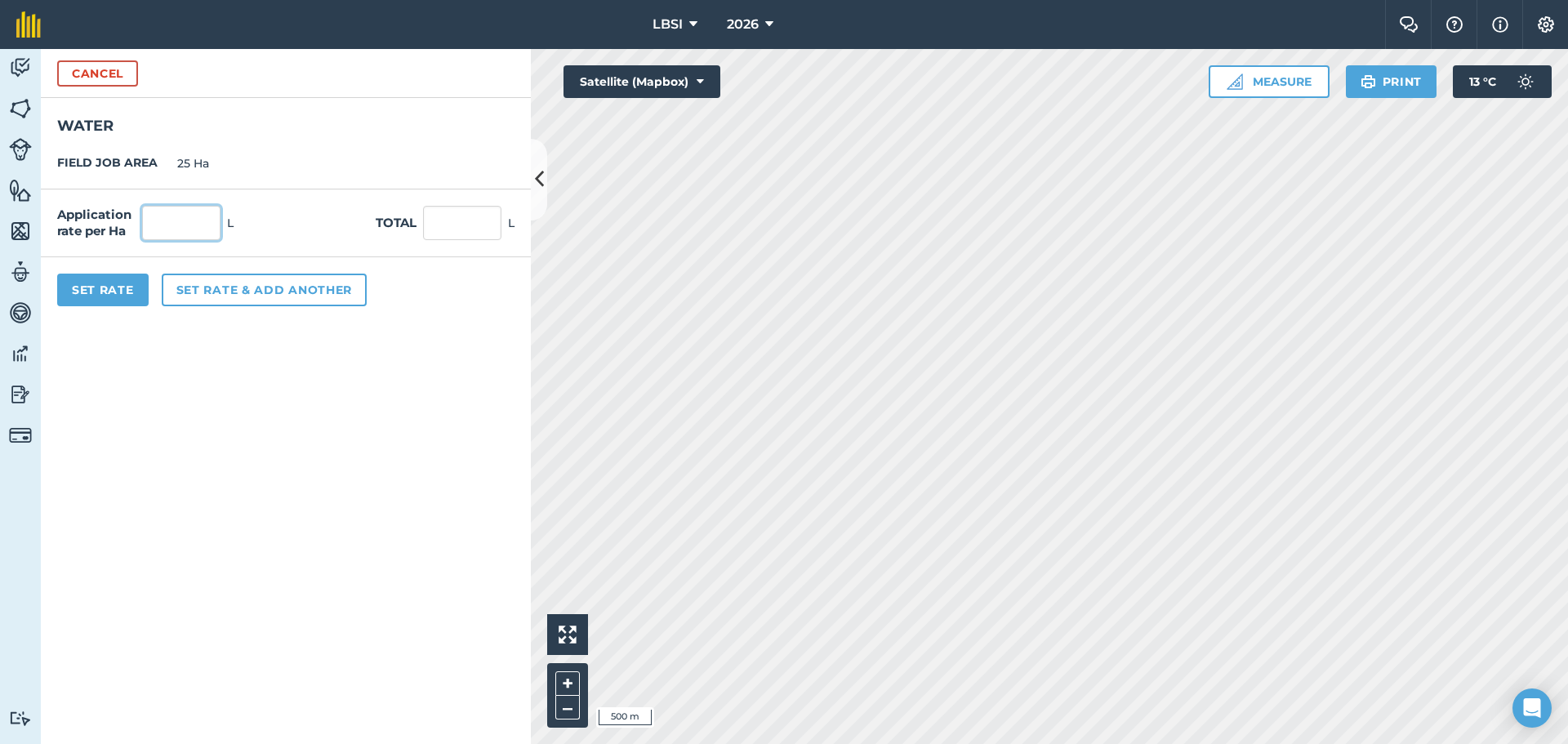
click at [177, 219] on input "text" at bounding box center [182, 222] width 78 height 34
type input "250"
type input "6,250"
click at [126, 286] on button "Set Rate" at bounding box center [103, 289] width 92 height 32
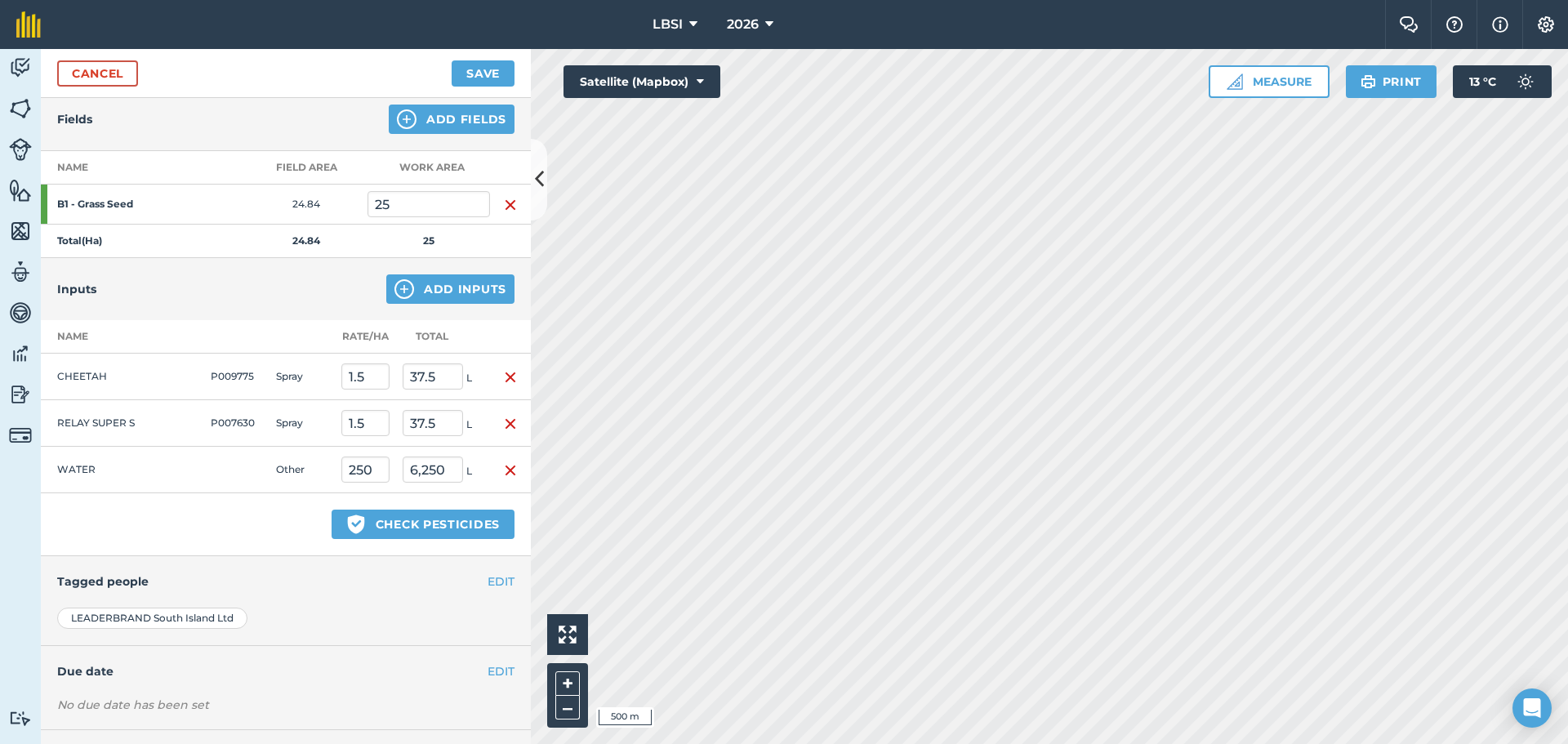
scroll to position [255, 0]
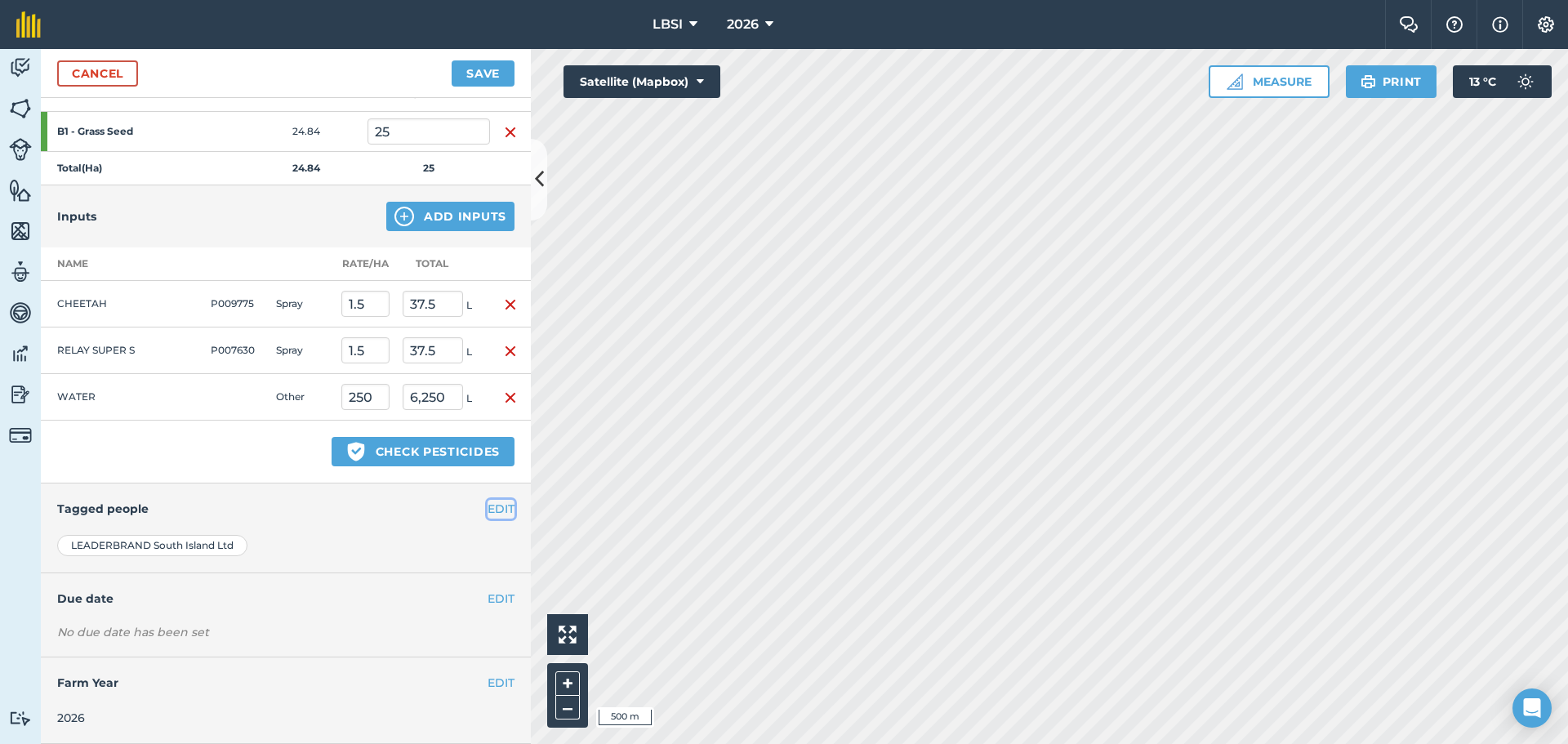
click at [494, 507] on button "EDIT" at bounding box center [501, 509] width 27 height 18
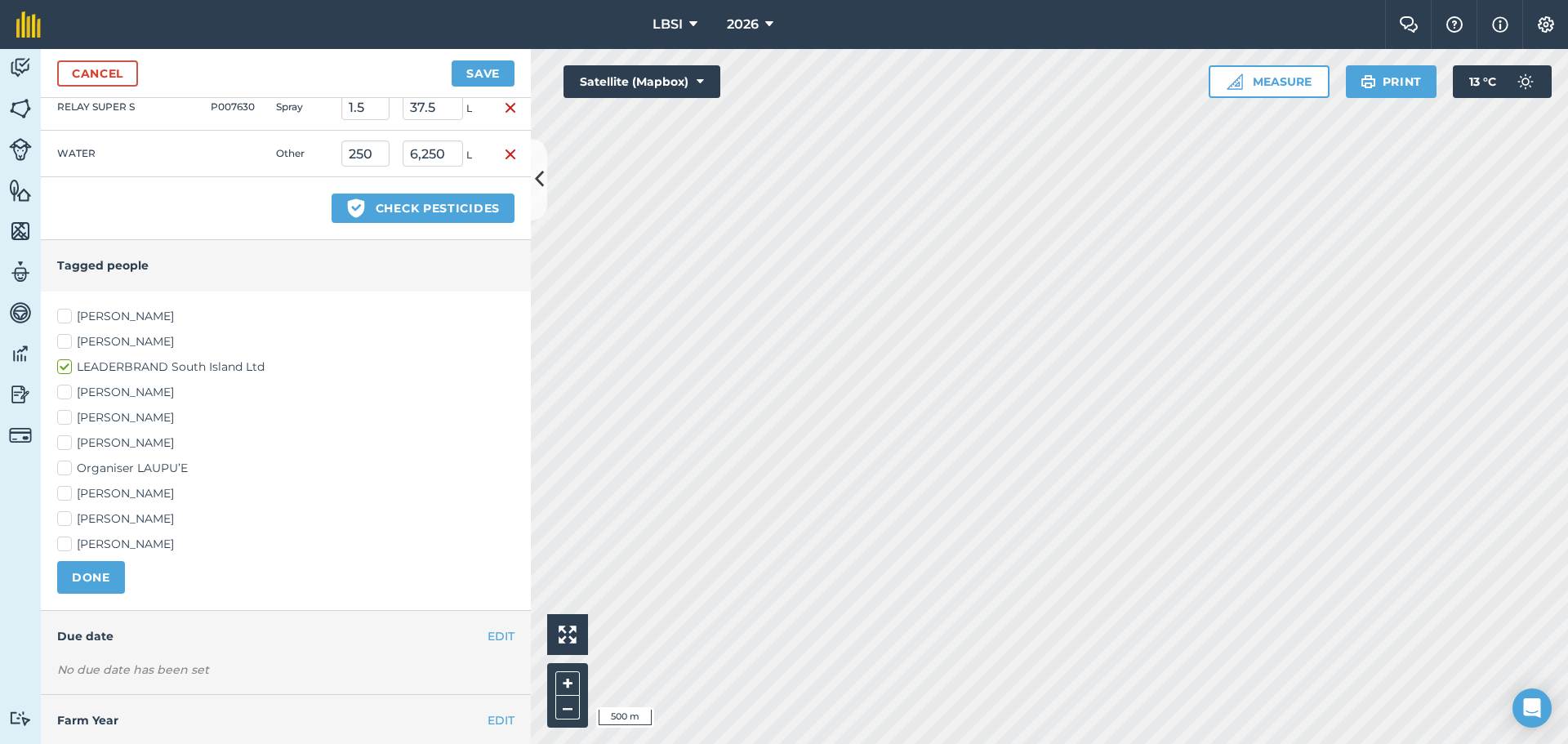
scroll to position [500, 0]
click at [62, 488] on label "[PERSON_NAME]" at bounding box center [286, 492] width 457 height 17
click at [62, 488] on input "[PERSON_NAME]" at bounding box center [62, 488] width 11 height 11
checkbox input "true"
click at [62, 437] on label "[PERSON_NAME]" at bounding box center [286, 442] width 457 height 17
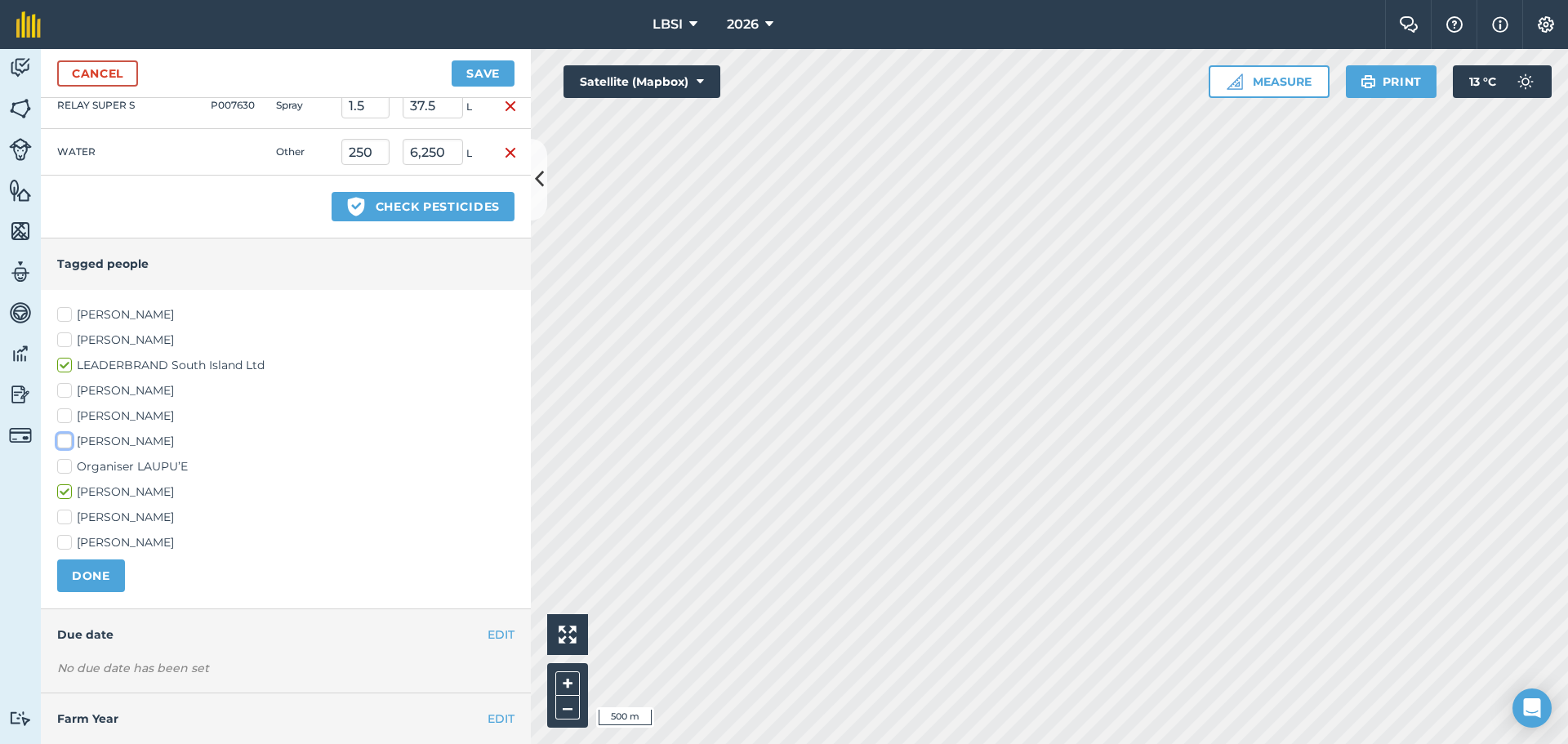
click at [62, 437] on input "[PERSON_NAME]" at bounding box center [62, 438] width 11 height 11
checkbox input "true"
click at [77, 571] on button "DONE" at bounding box center [91, 576] width 67 height 32
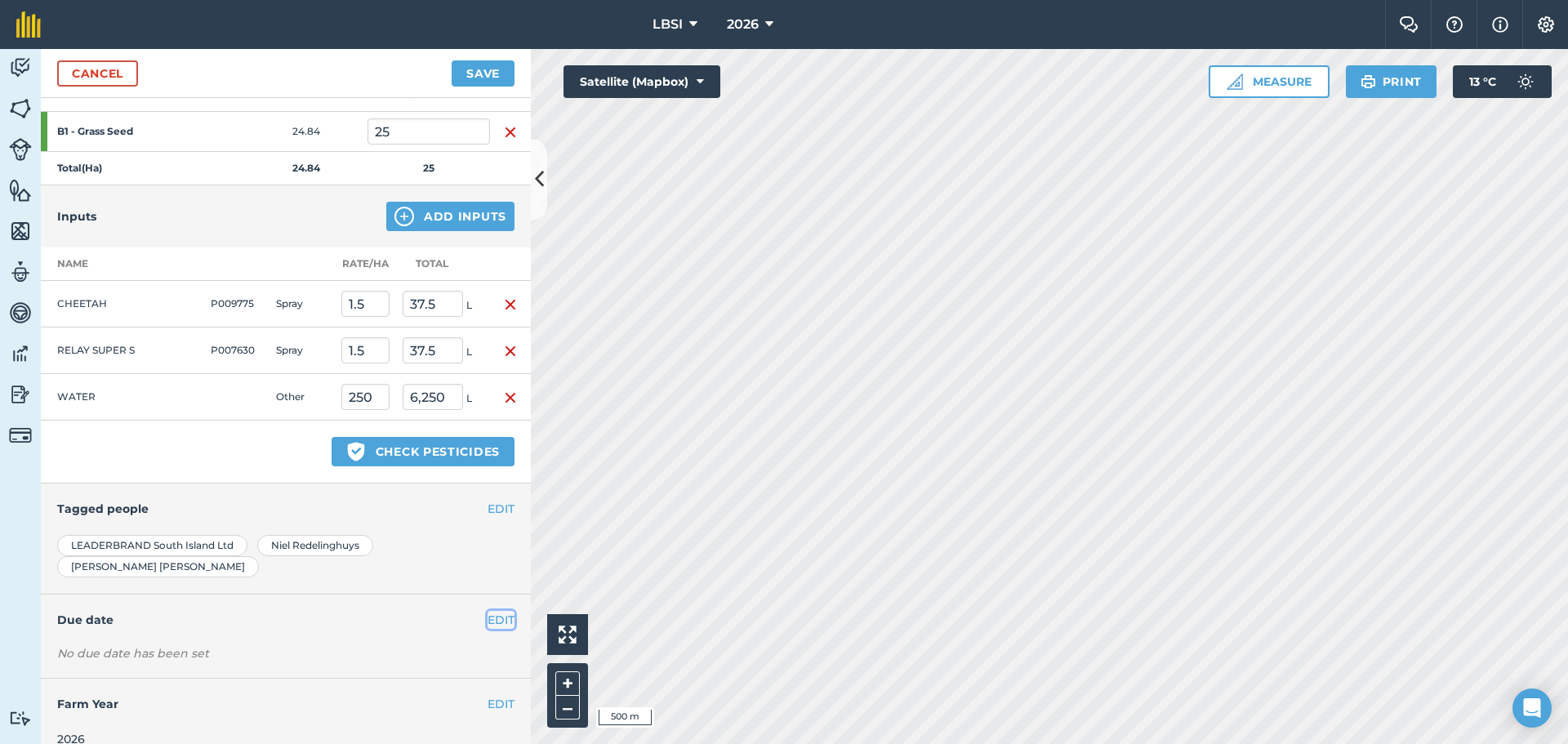
click at [491, 611] on button "EDIT" at bounding box center [501, 620] width 27 height 18
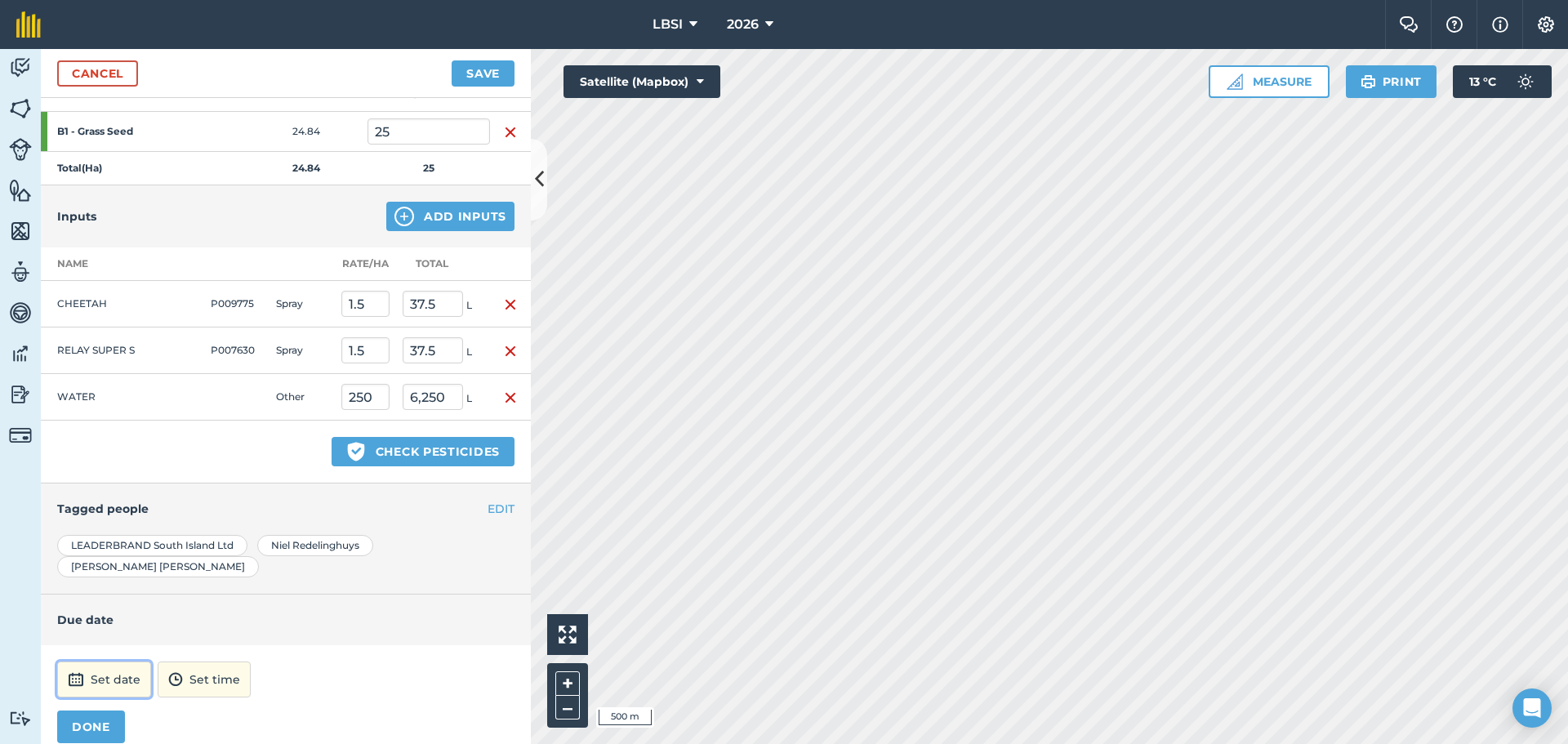
click at [112, 662] on button "Set date" at bounding box center [104, 679] width 94 height 36
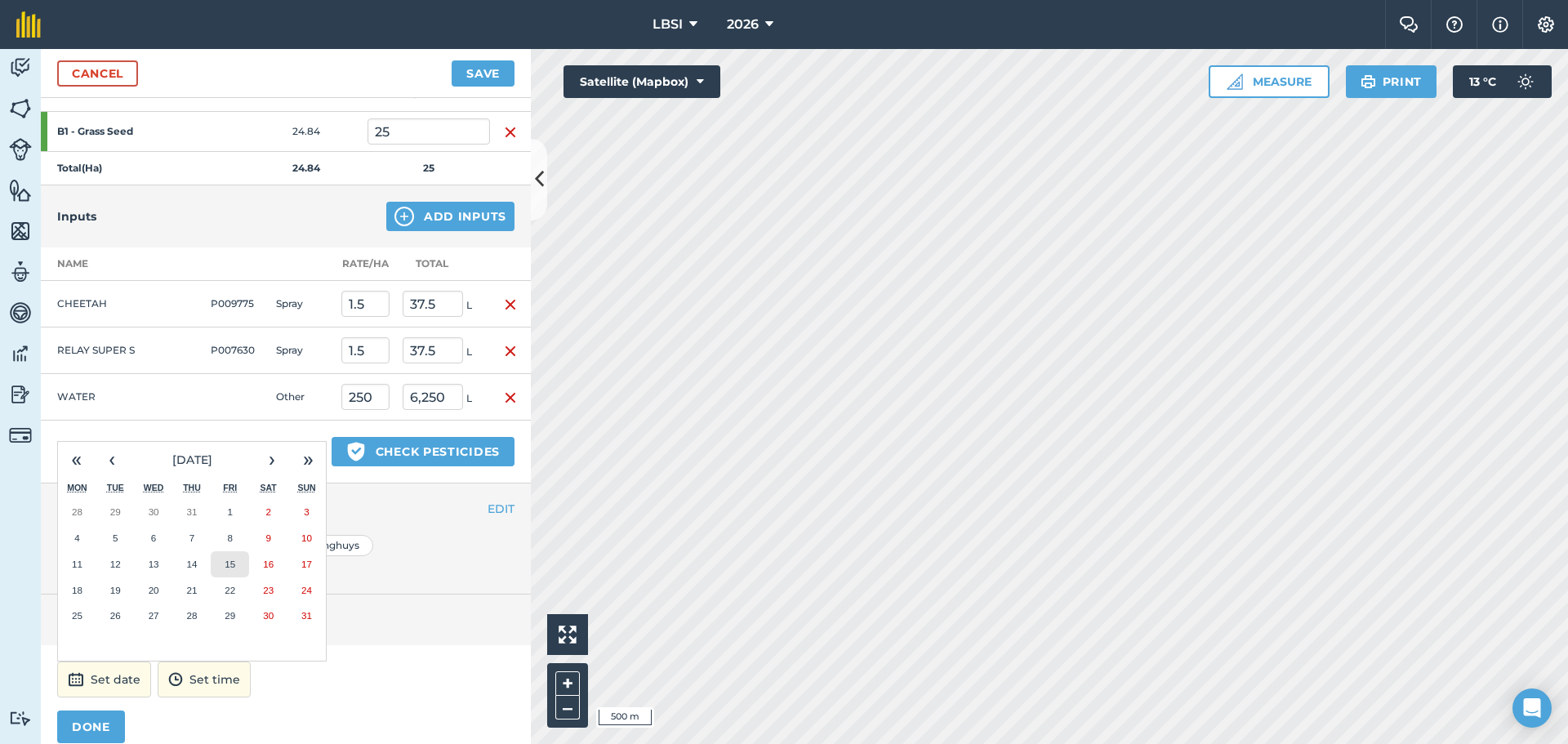
click at [228, 559] on abbr "15" at bounding box center [230, 564] width 11 height 11
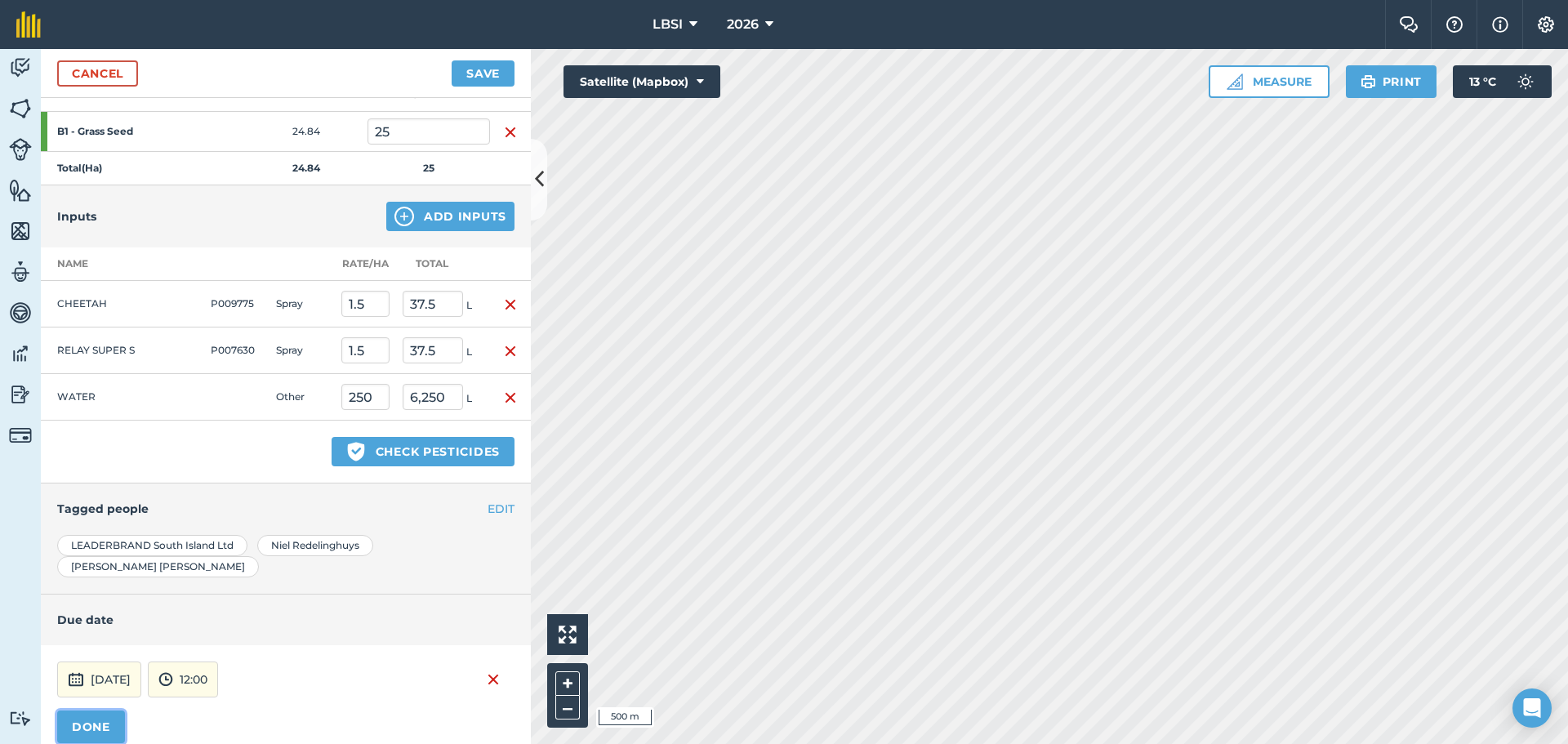
drag, startPoint x: 87, startPoint y: 701, endPoint x: 295, endPoint y: 697, distance: 208.0
click at [87, 711] on button "DONE" at bounding box center [91, 727] width 67 height 32
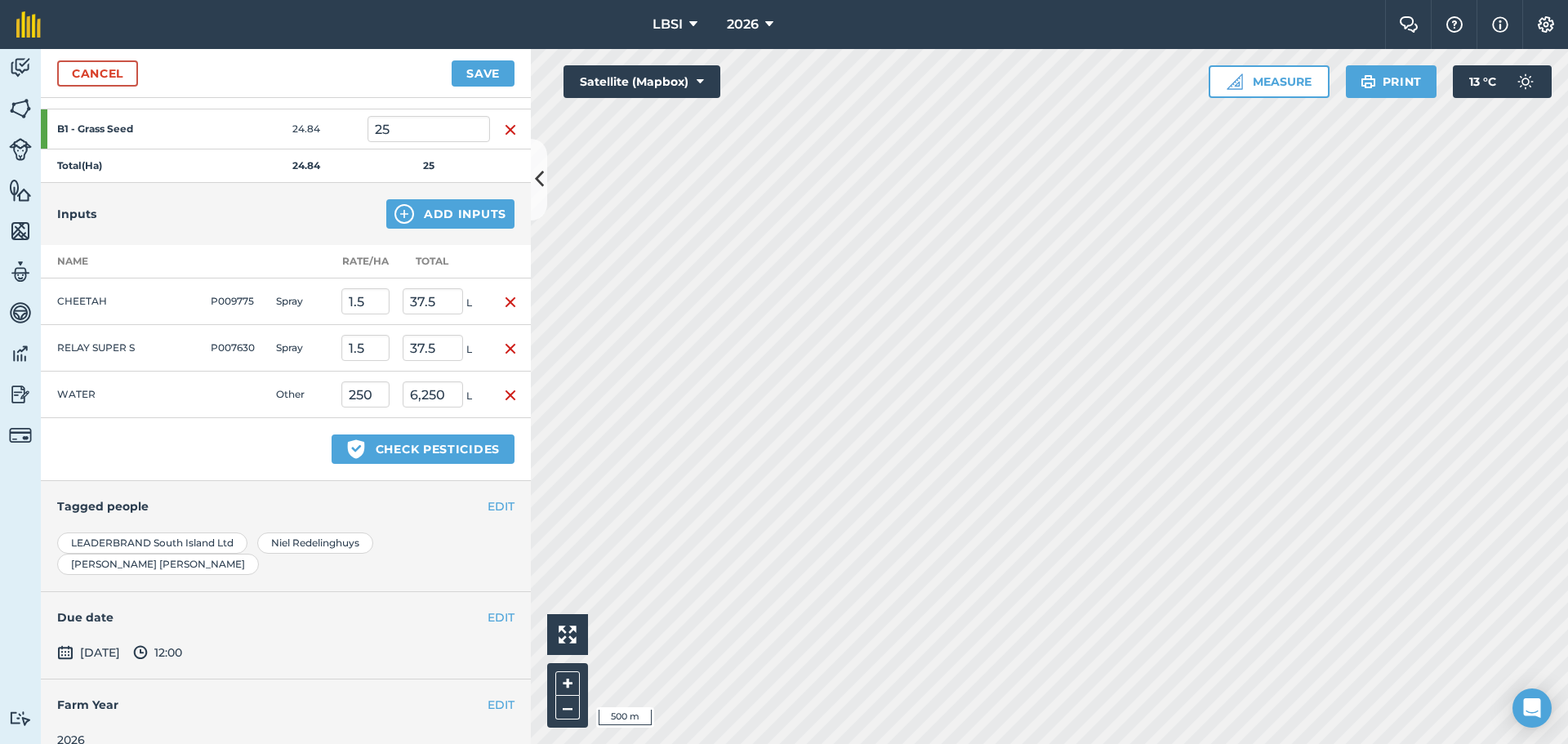
scroll to position [258, 0]
click at [487, 70] on button "Save" at bounding box center [482, 73] width 62 height 26
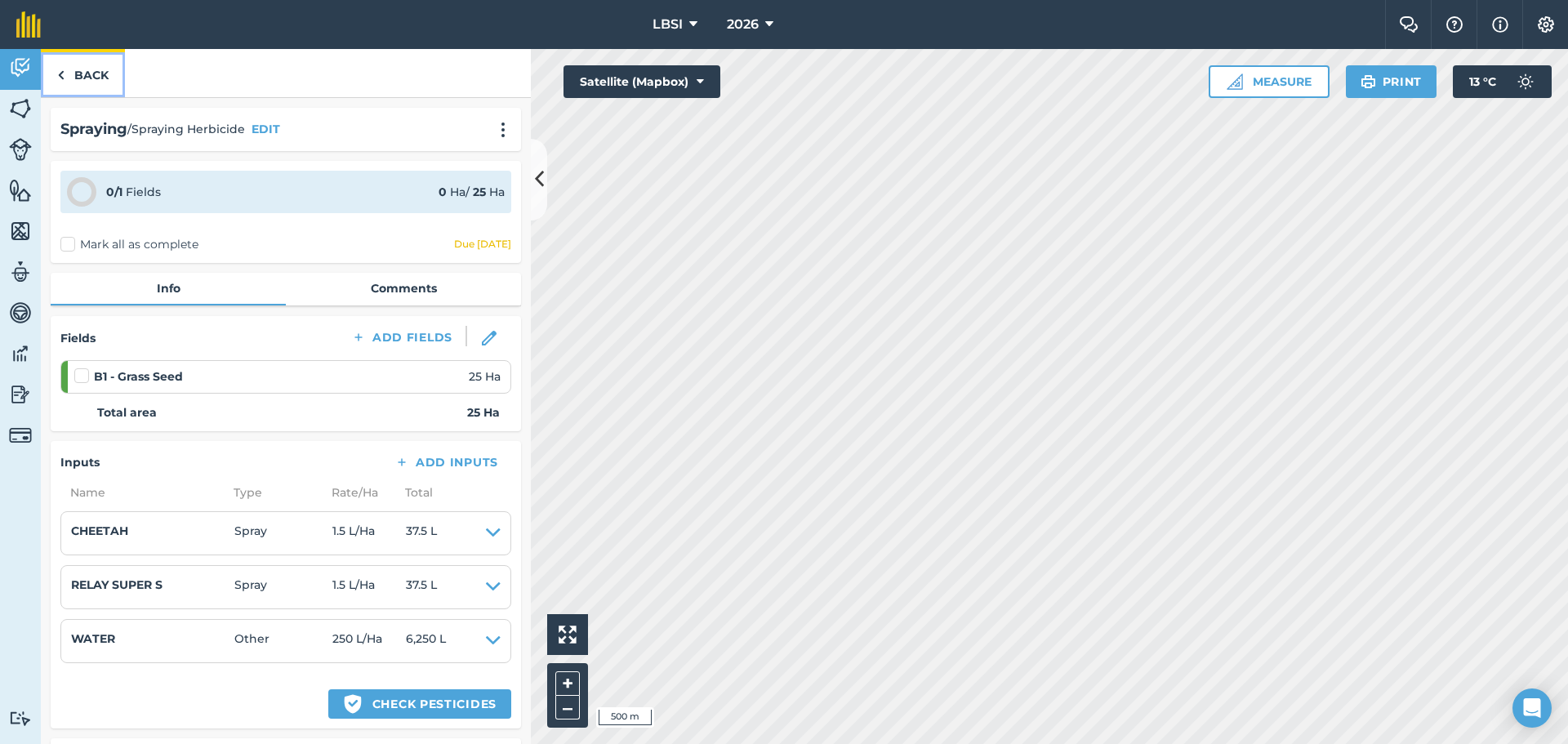
click at [62, 74] on img at bounding box center [61, 75] width 7 height 20
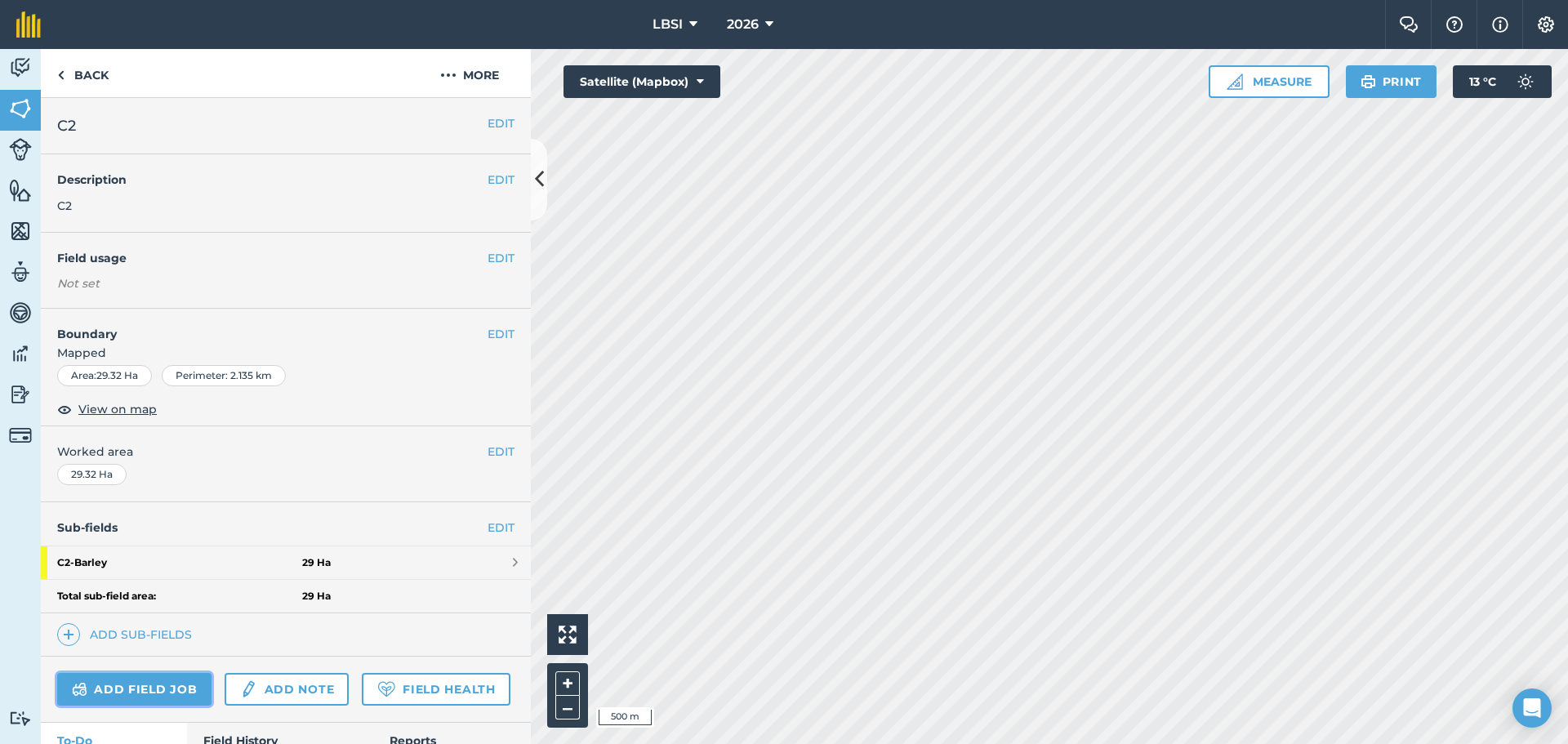
click at [146, 682] on link "Add field job" at bounding box center [134, 689] width 154 height 32
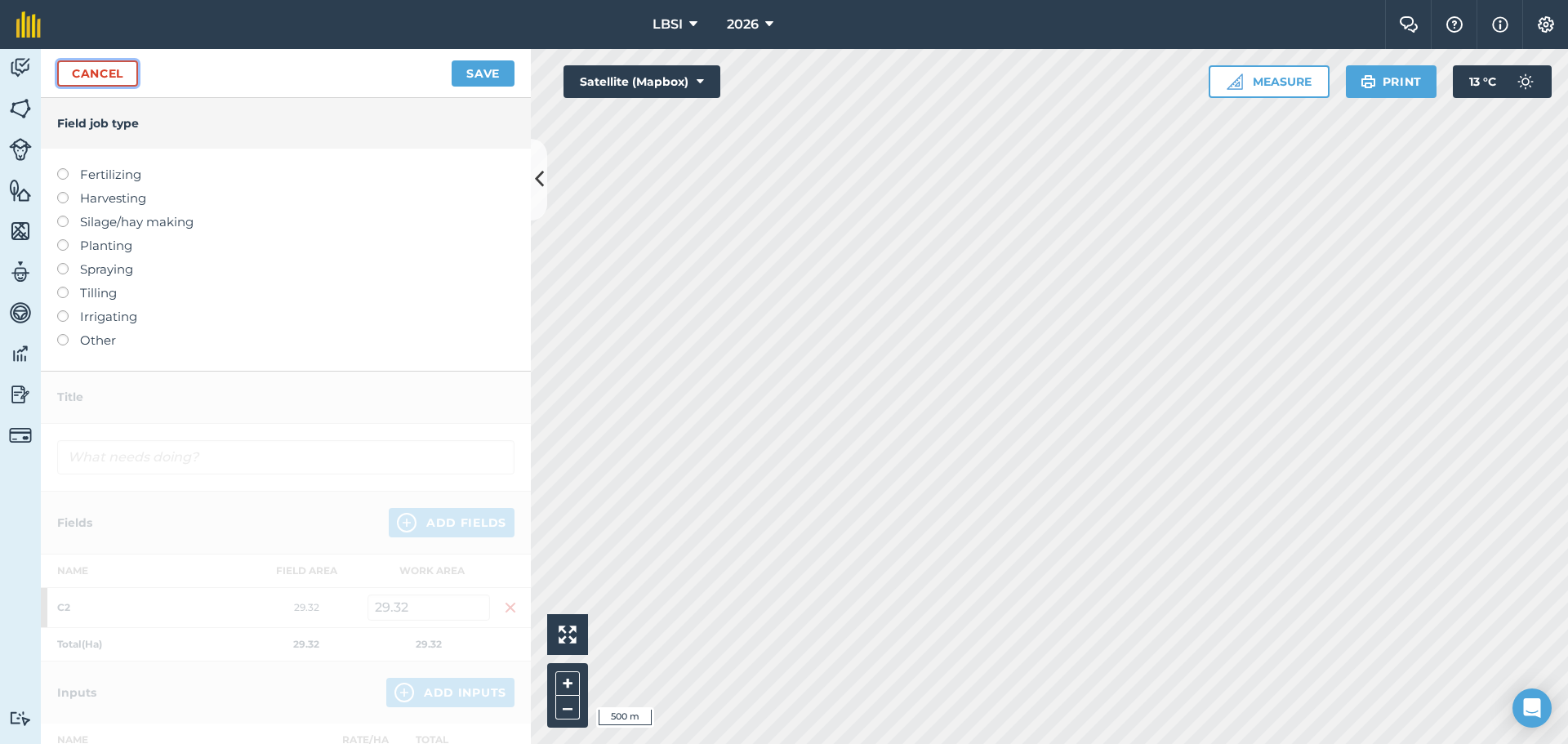
click at [117, 75] on link "Cancel" at bounding box center [97, 73] width 81 height 26
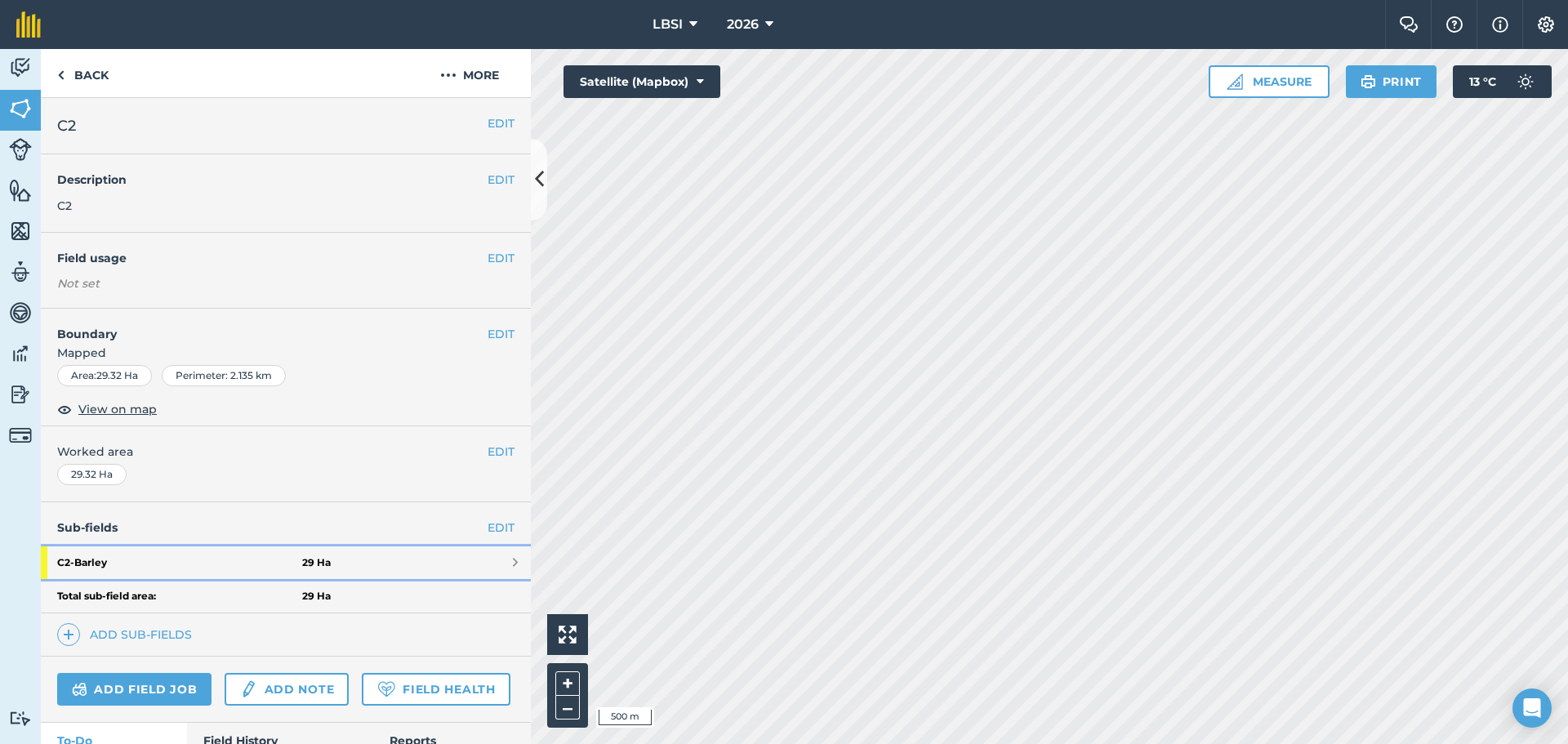
click at [147, 561] on strong "C2 - Barley" at bounding box center [180, 562] width 245 height 32
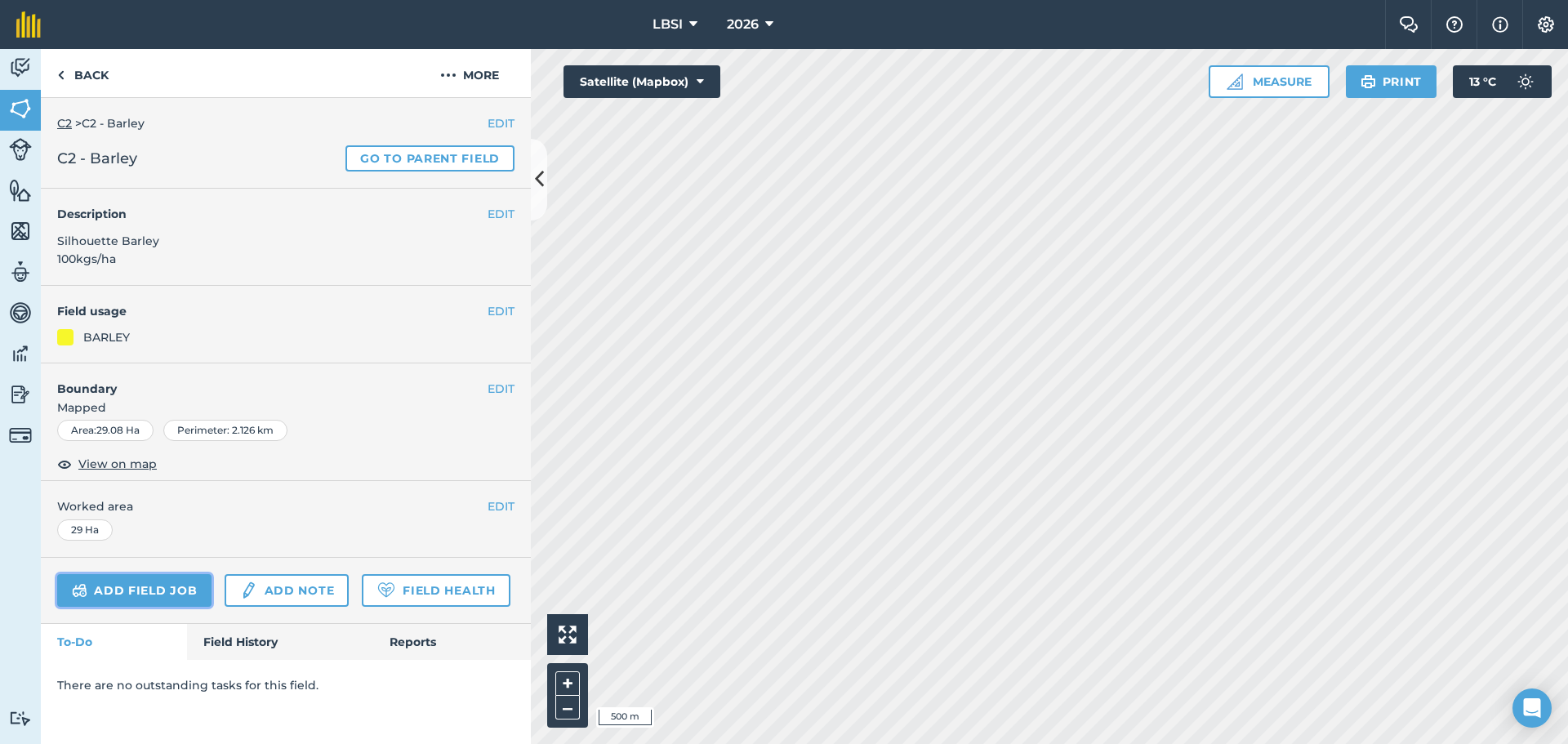
click at [156, 593] on link "Add field job" at bounding box center [134, 590] width 154 height 32
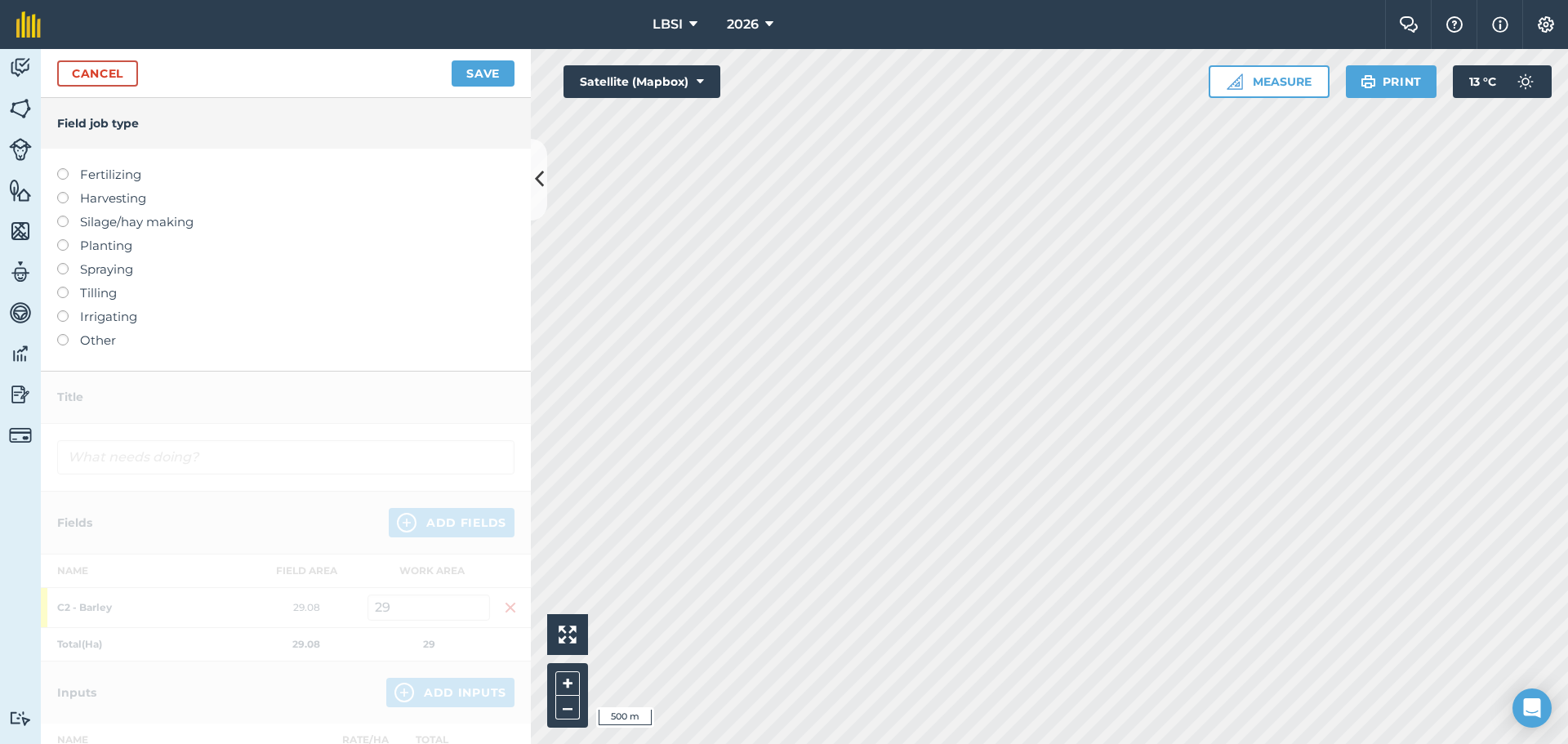
click at [63, 263] on label at bounding box center [68, 263] width 22 height 0
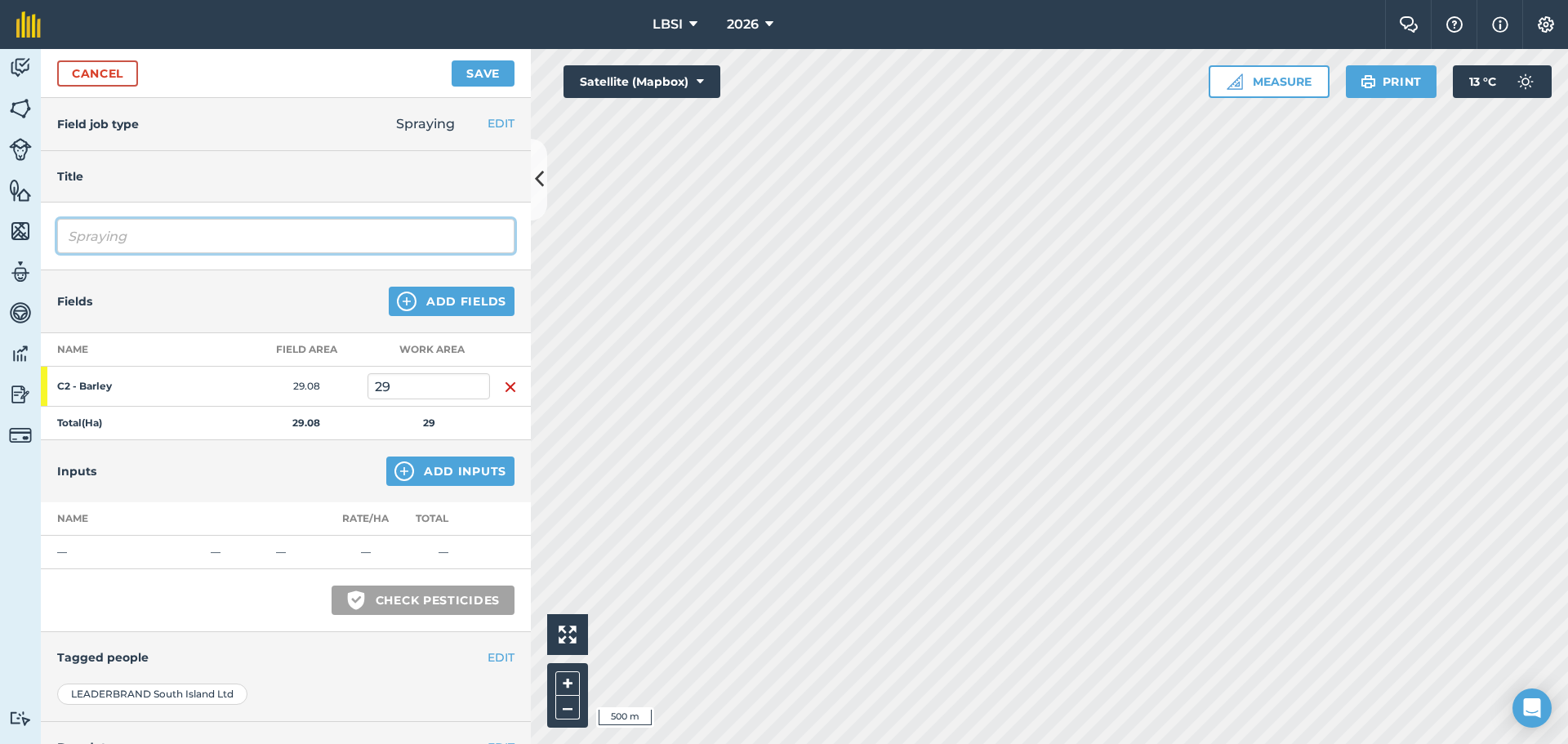
click at [143, 240] on input "Spraying" at bounding box center [286, 236] width 457 height 34
type input "Spraying Herbicide and insecticide"
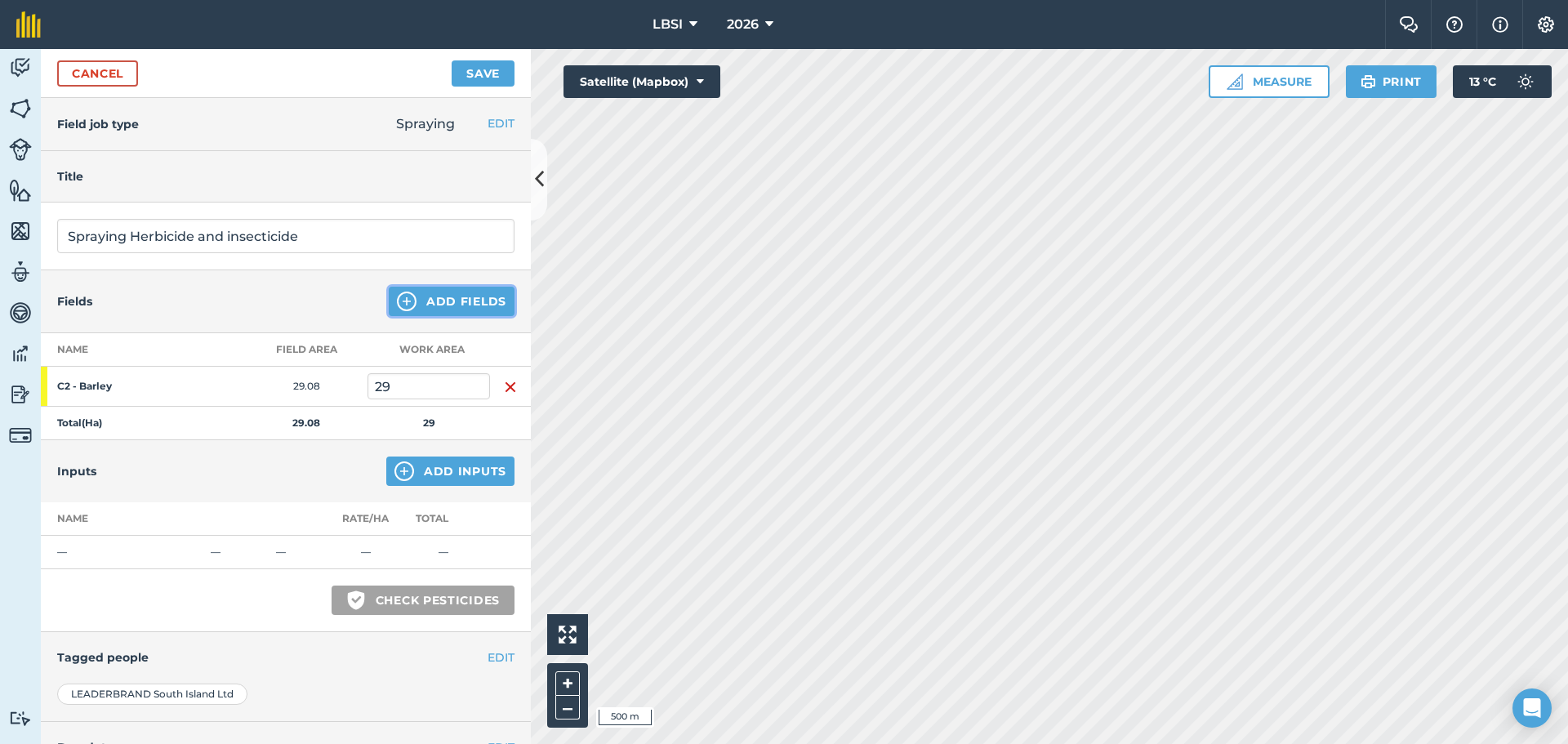
click at [397, 297] on img at bounding box center [407, 302] width 20 height 20
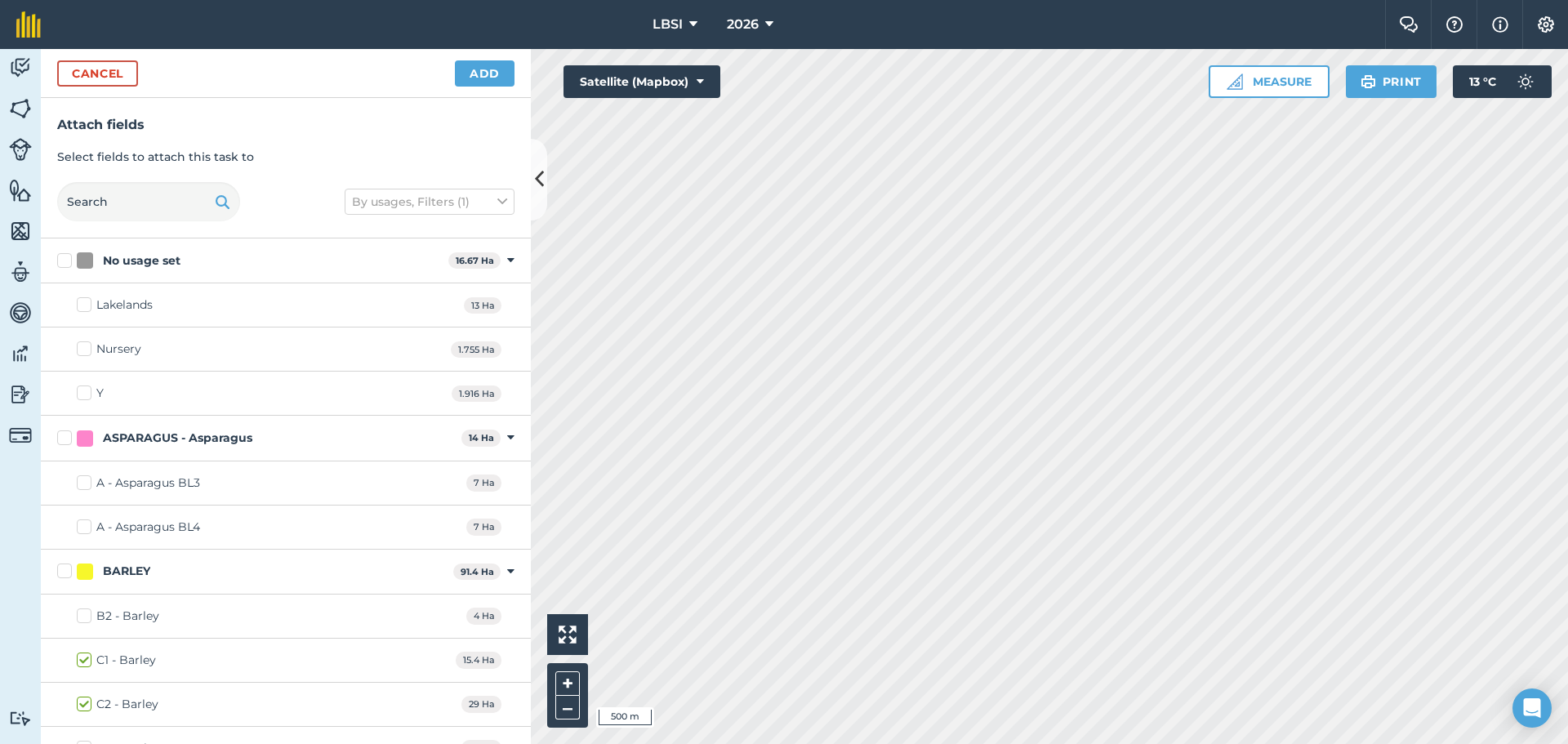
checkbox input "true"
click at [473, 74] on button "Add" at bounding box center [485, 73] width 60 height 26
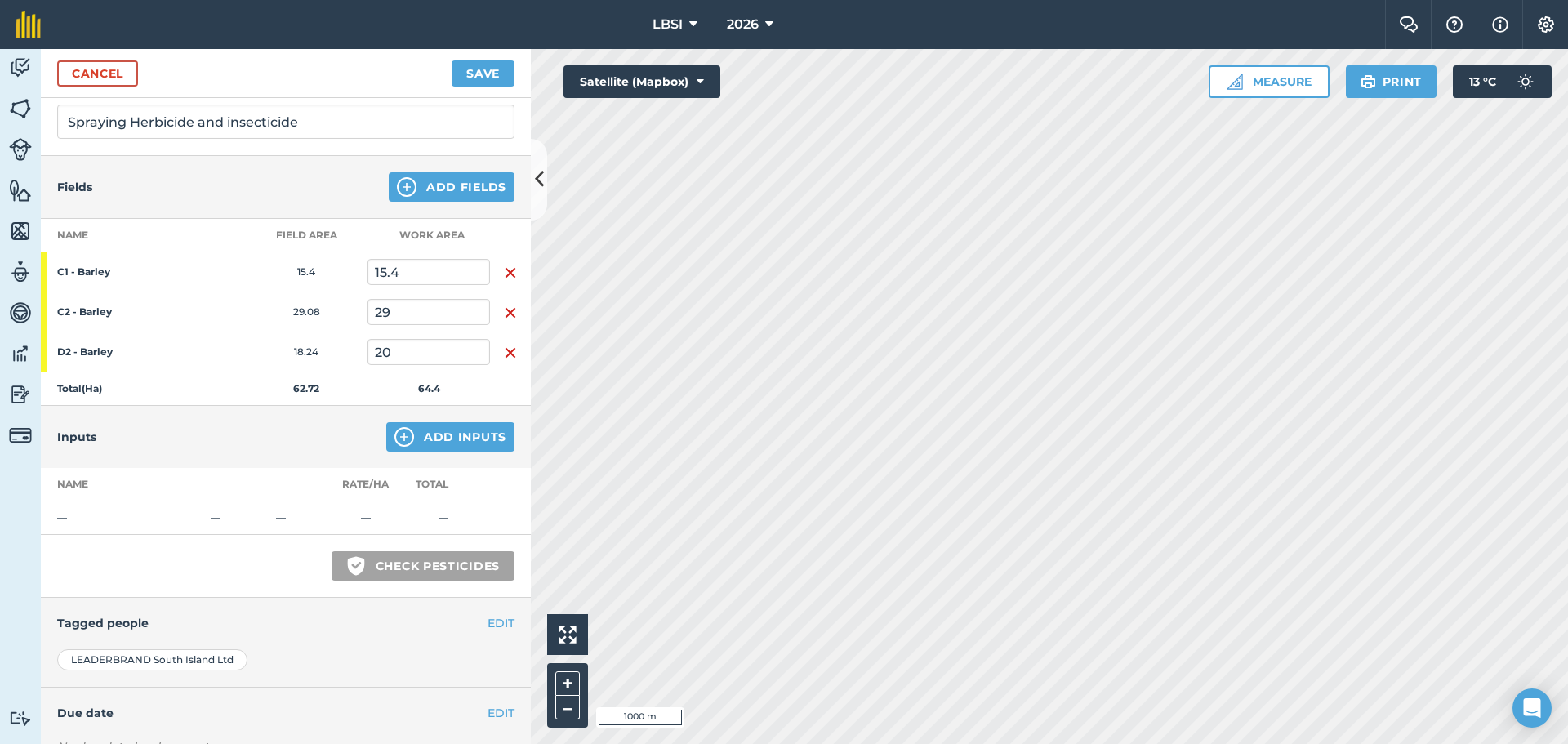
scroll to position [228, 0]
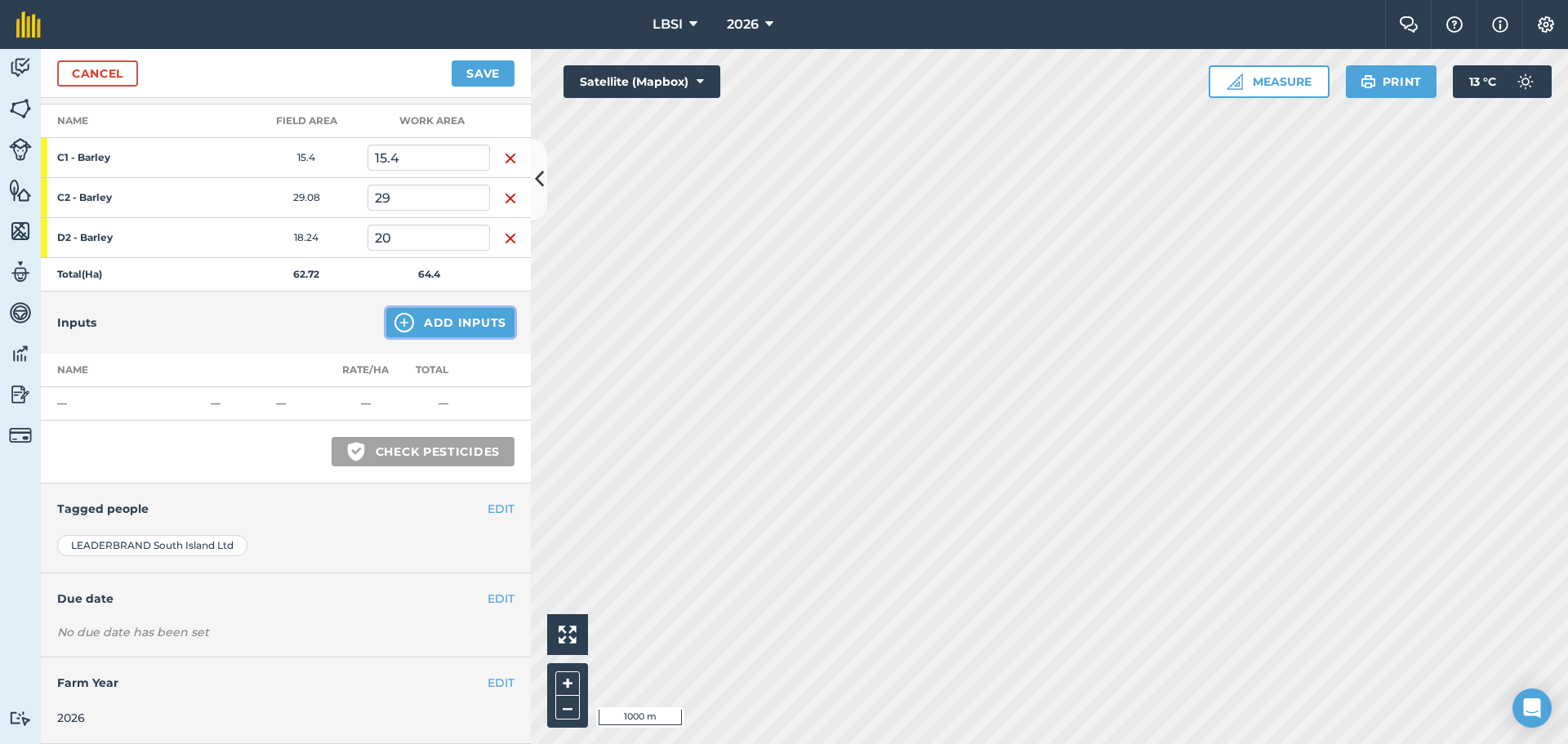
click at [394, 325] on img at bounding box center [404, 322] width 20 height 20
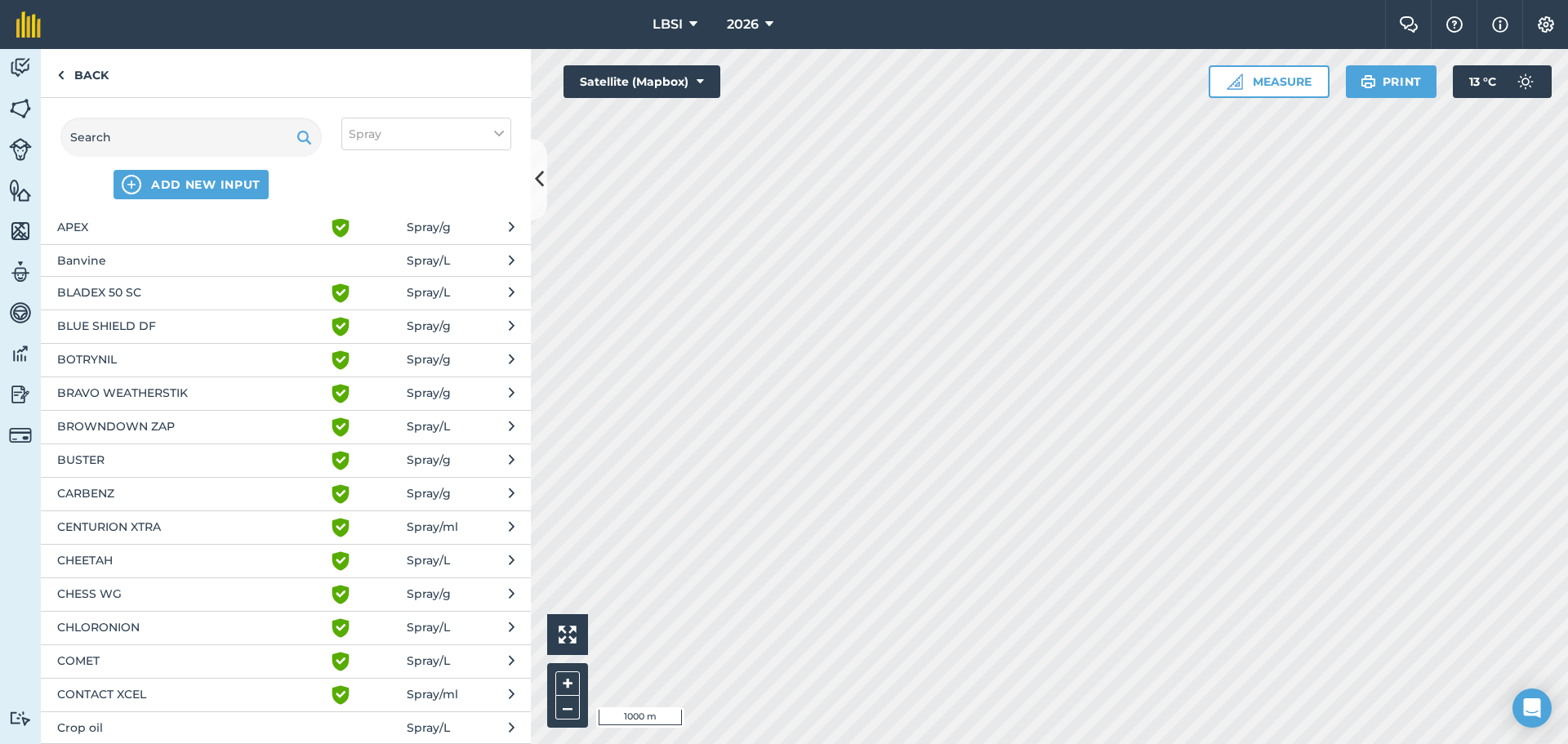
scroll to position [0, 0]
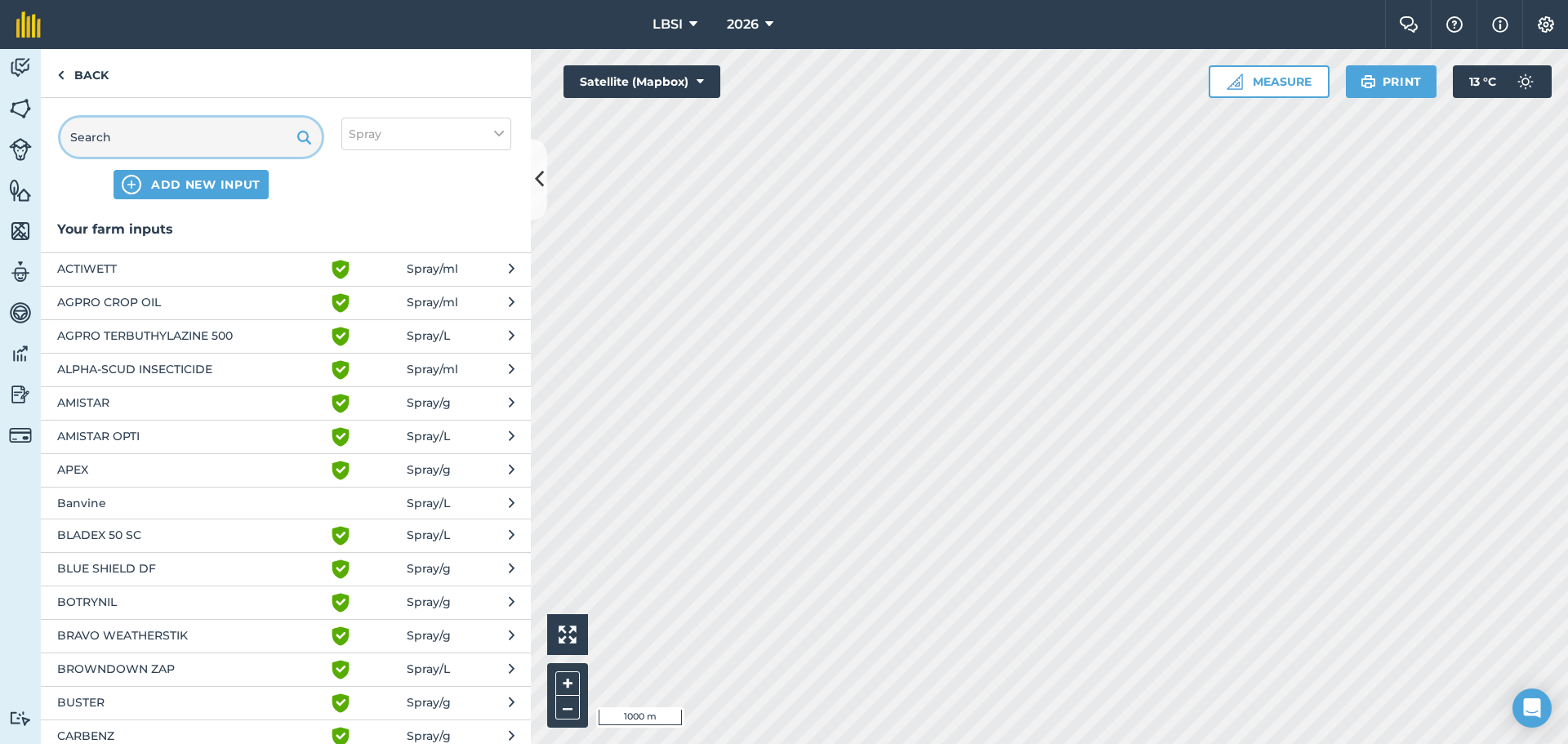
click at [127, 131] on input "text" at bounding box center [192, 137] width 262 height 39
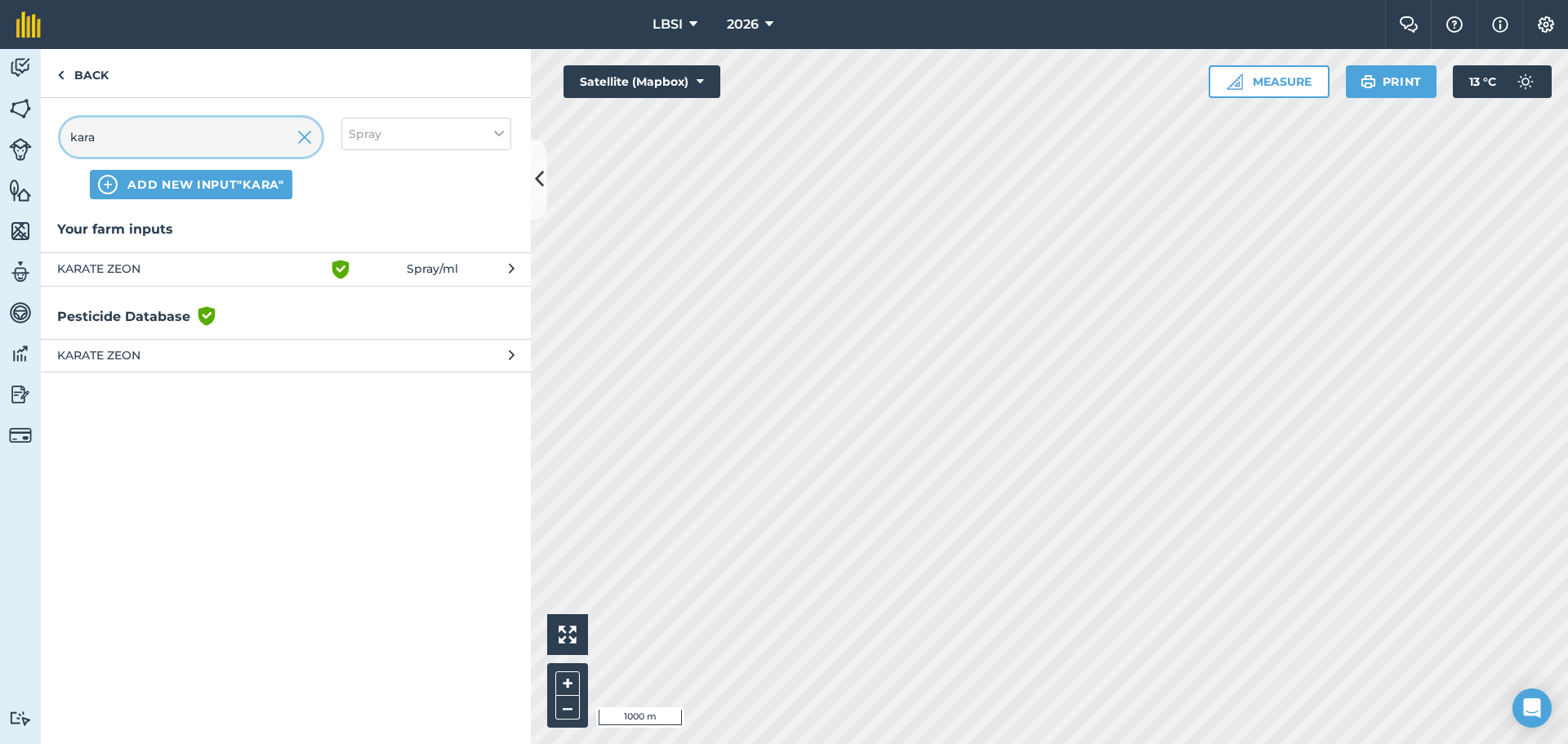
type input "kara"
click at [90, 271] on span "KARATE ZEON" at bounding box center [191, 270] width 267 height 20
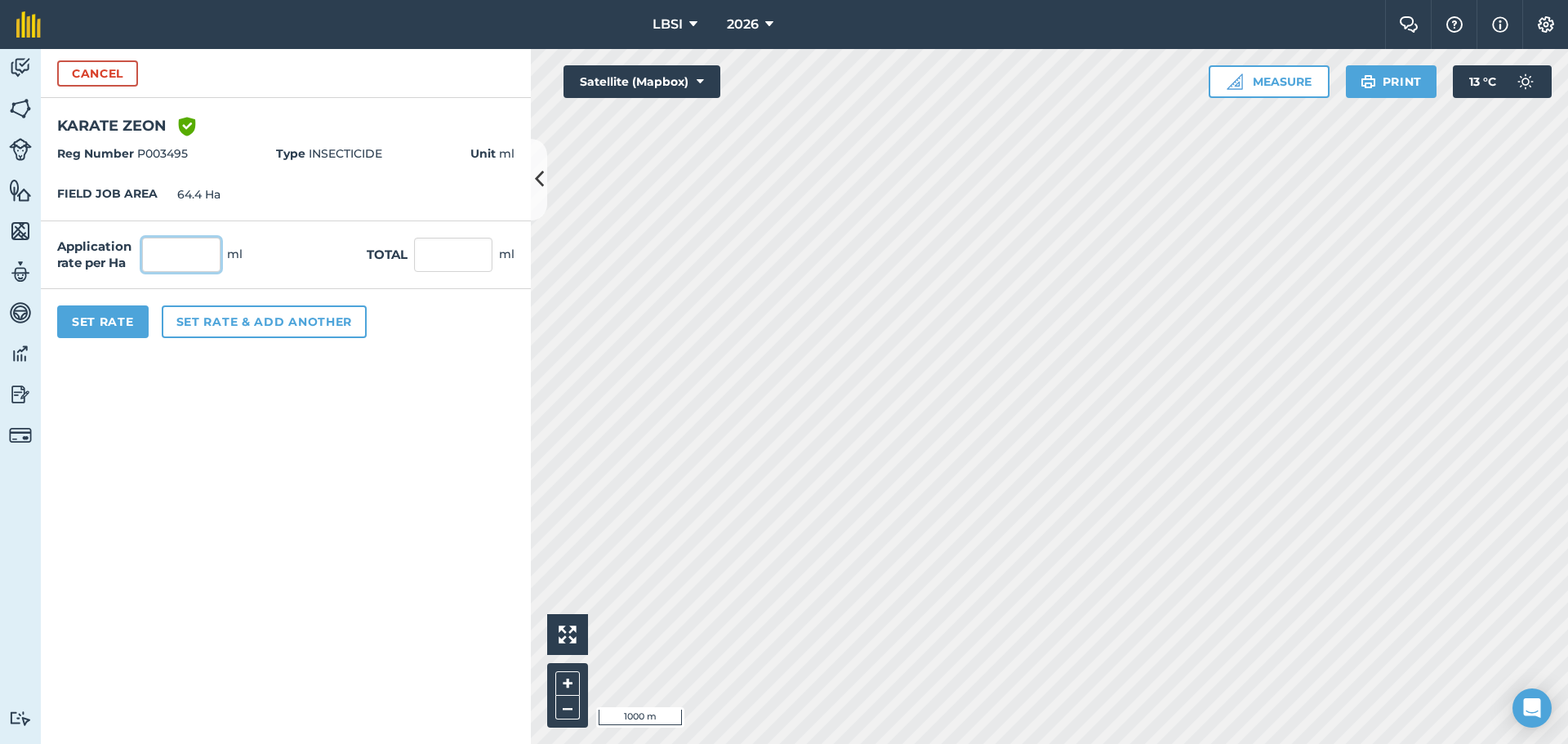
click at [184, 248] on input "text" at bounding box center [182, 254] width 78 height 34
type input "40"
type input "2,576"
click at [245, 325] on button "Set rate & add another" at bounding box center [264, 322] width 205 height 32
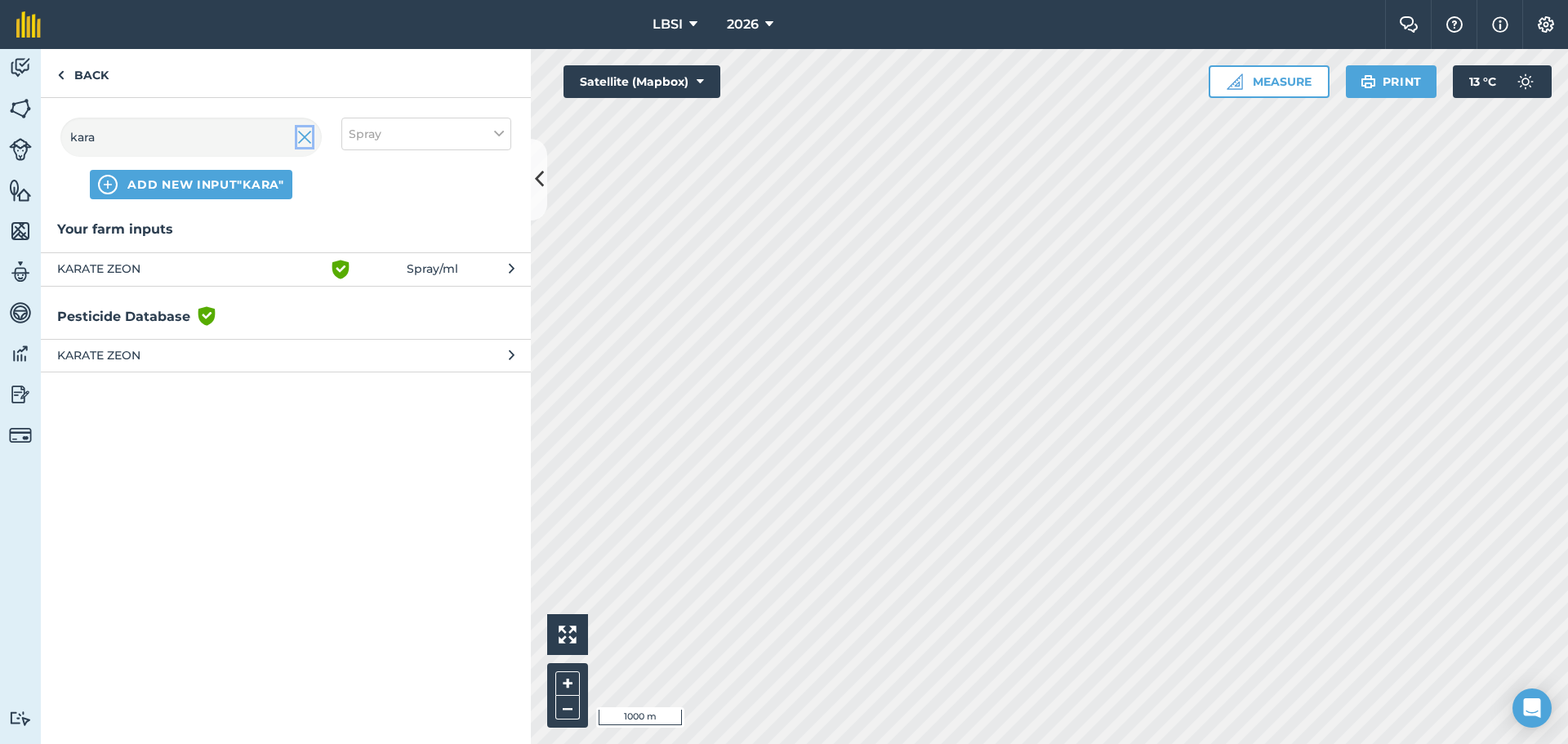
click at [309, 141] on img at bounding box center [305, 137] width 15 height 20
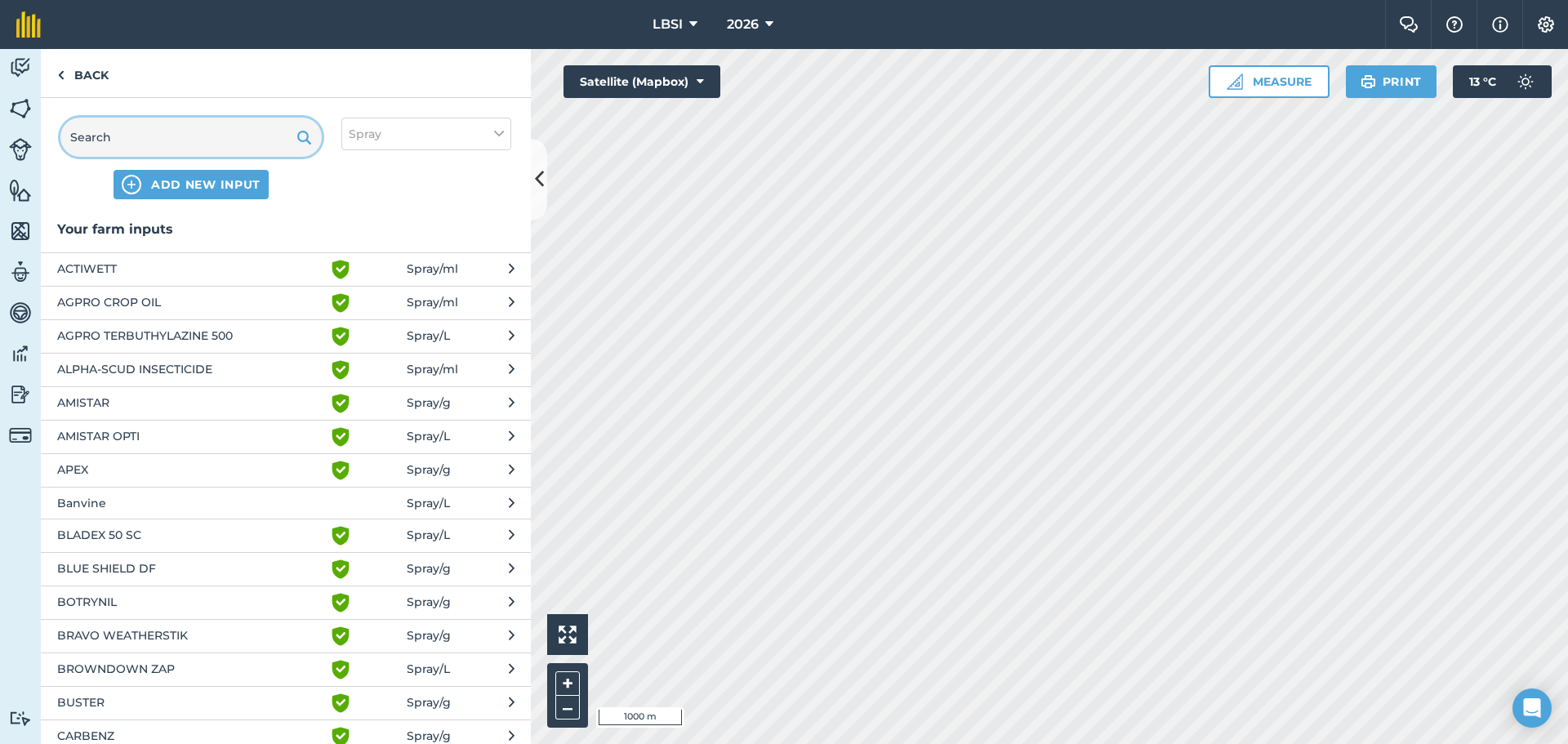
click at [105, 135] on input "text" at bounding box center [192, 137] width 262 height 39
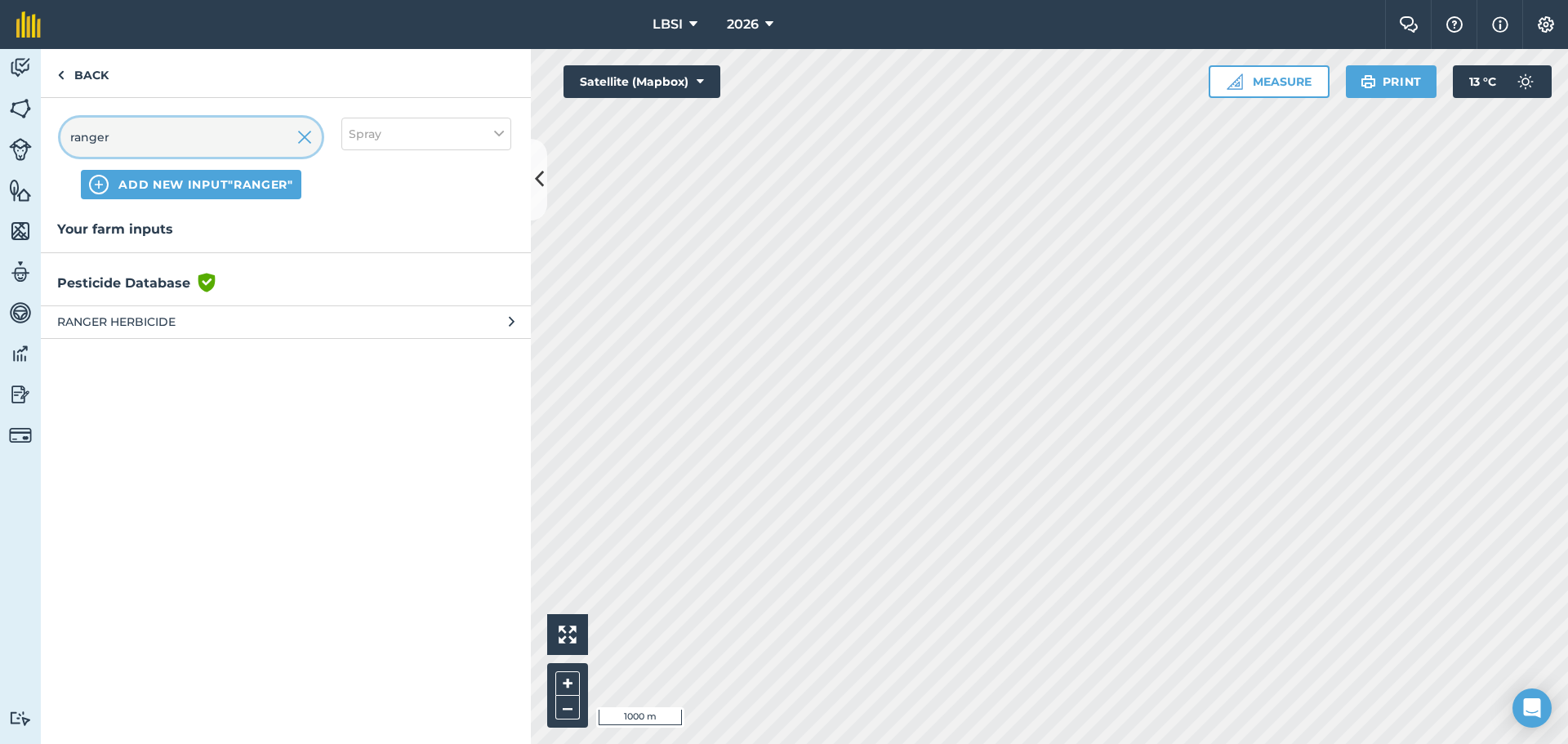
type input "ranger"
click at [148, 319] on span "RANGER HERBICIDE" at bounding box center [191, 322] width 267 height 18
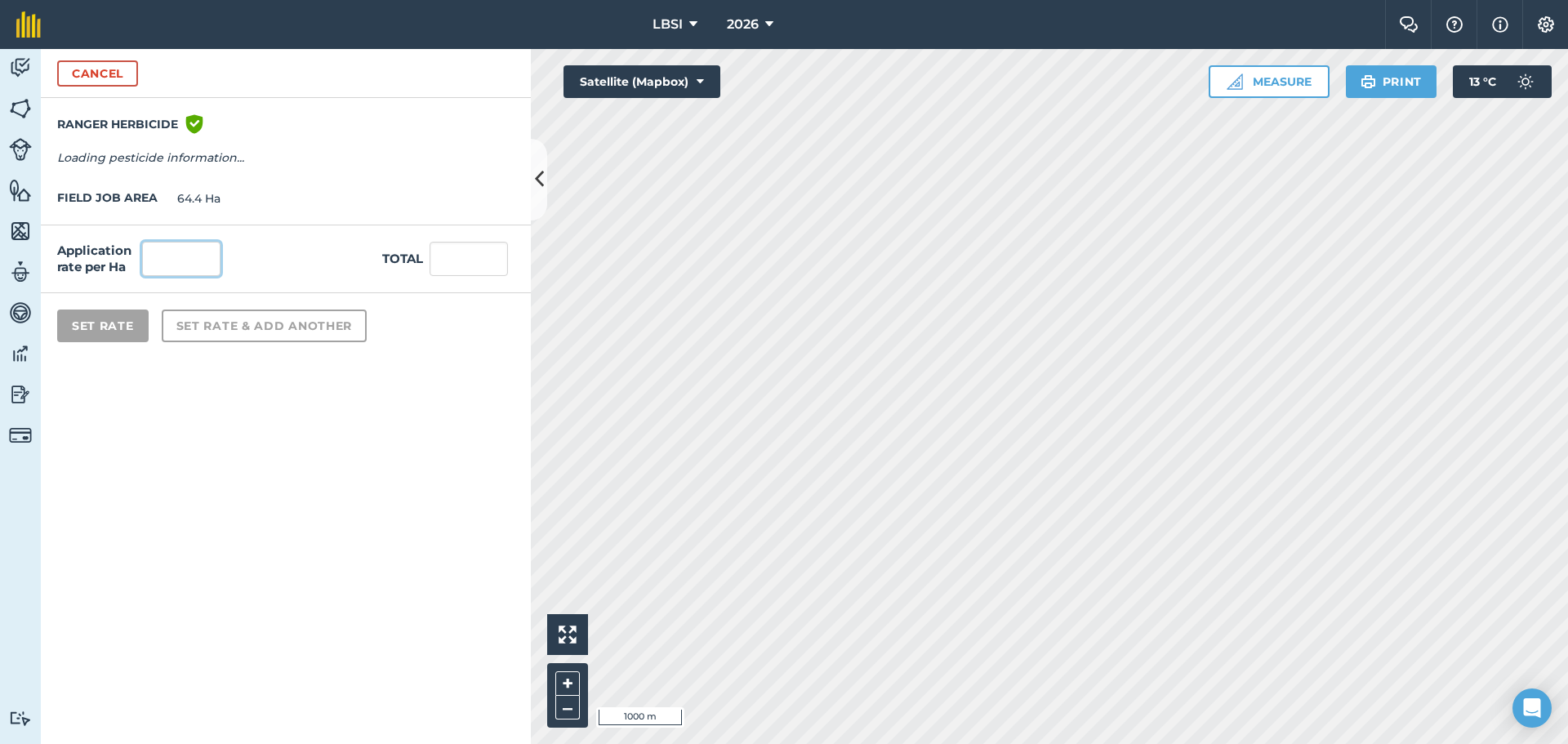
click at [163, 255] on input "text" at bounding box center [182, 258] width 78 height 34
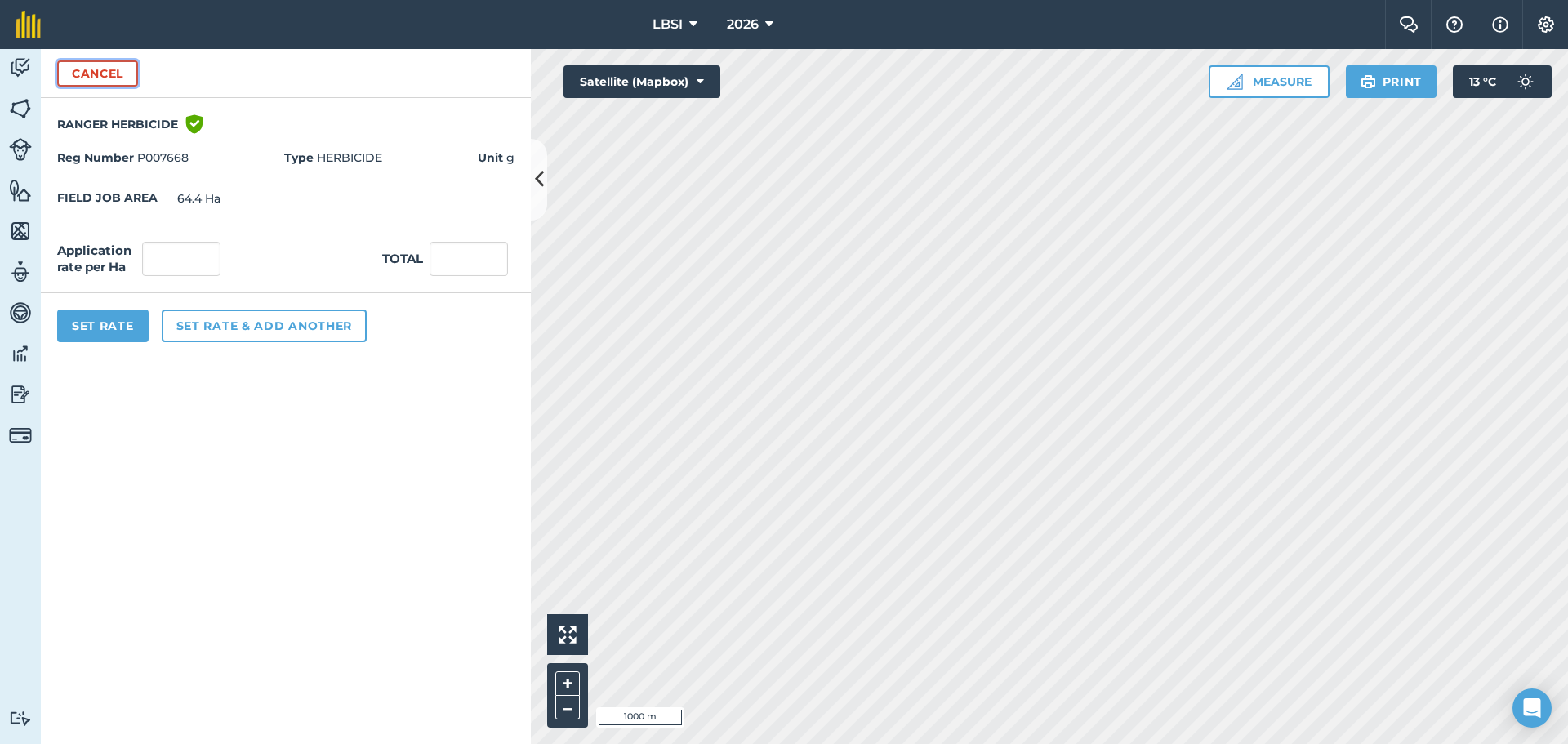
click at [89, 75] on button "Cancel" at bounding box center [97, 73] width 81 height 26
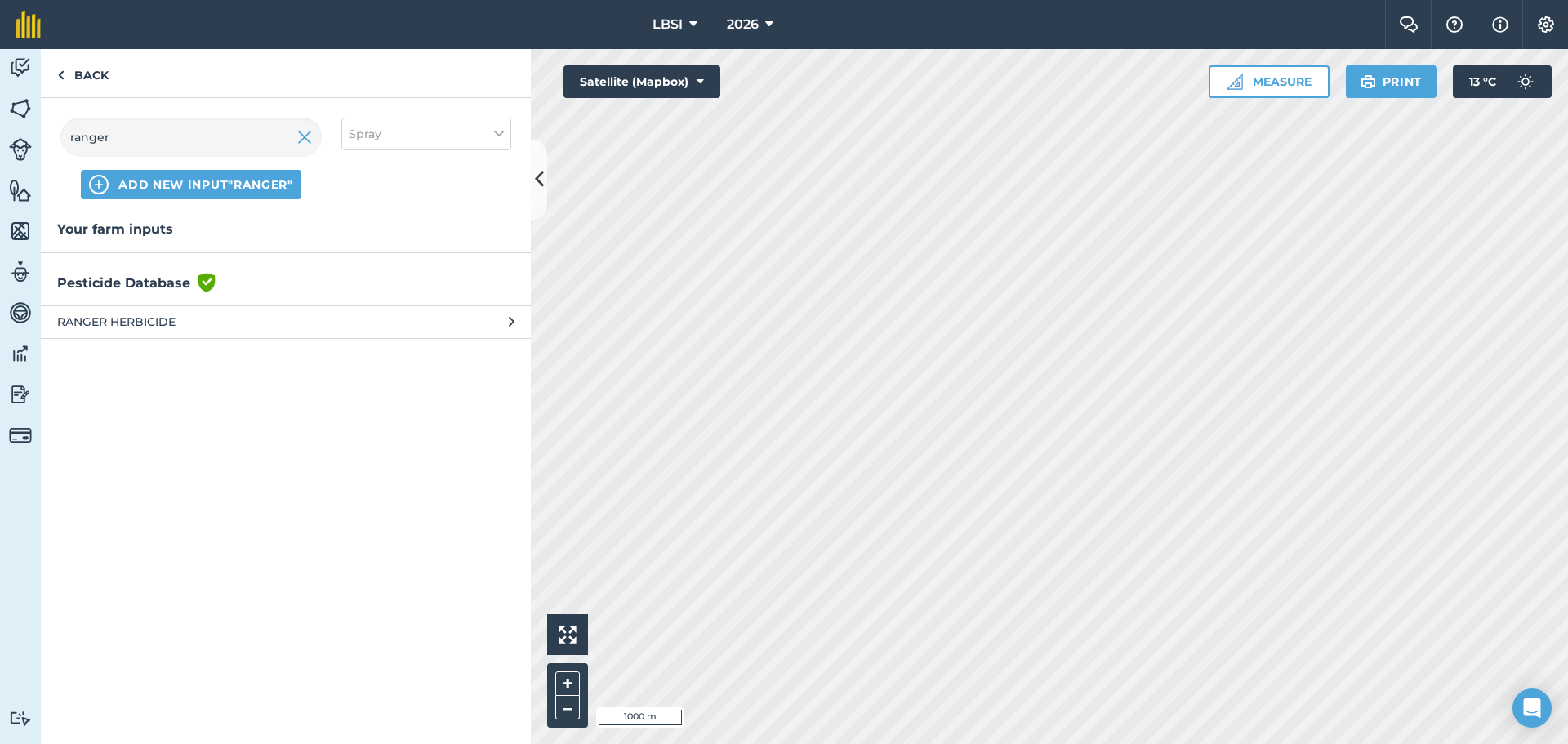
click at [130, 319] on span "RANGER HERBICIDE" at bounding box center [191, 322] width 267 height 18
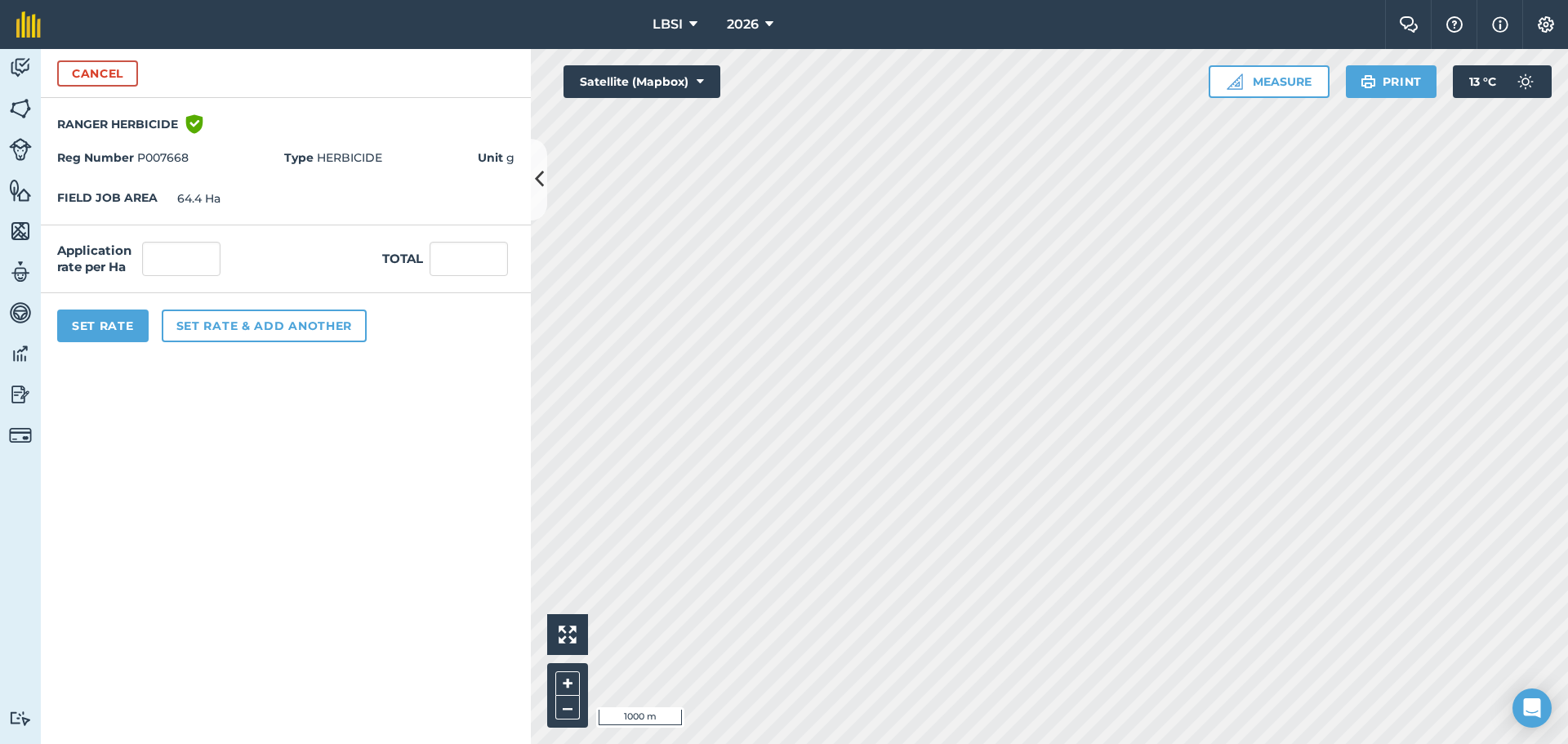
click at [492, 156] on strong "Unit" at bounding box center [490, 157] width 25 height 15
click at [521, 158] on div "Reg Number P007668 Type HERBICIDE Unit g" at bounding box center [286, 157] width 490 height 31
click at [178, 255] on input "text" at bounding box center [182, 258] width 78 height 34
type input "100"
type input "6,440"
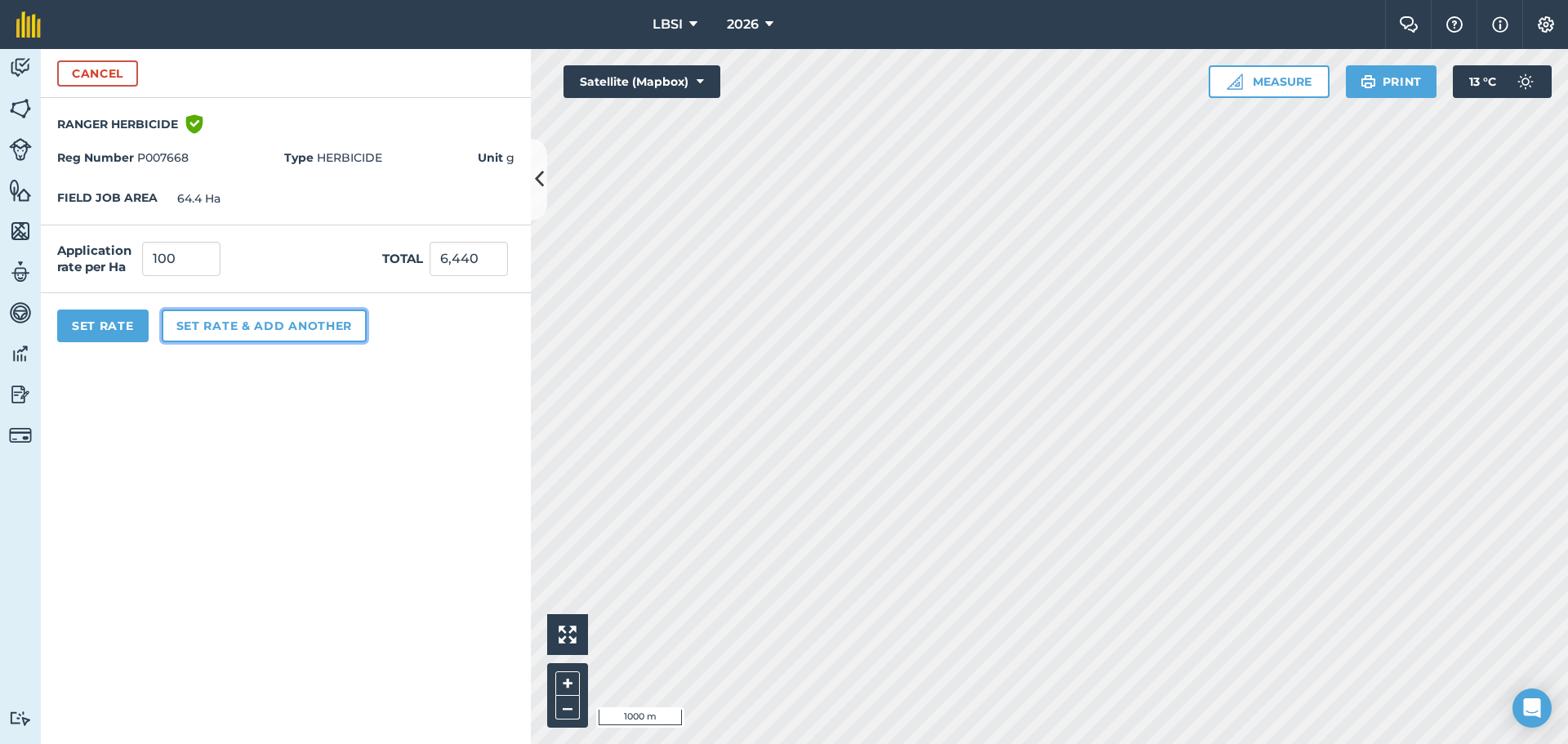
click at [215, 320] on button "Set rate & add another" at bounding box center [264, 326] width 205 height 32
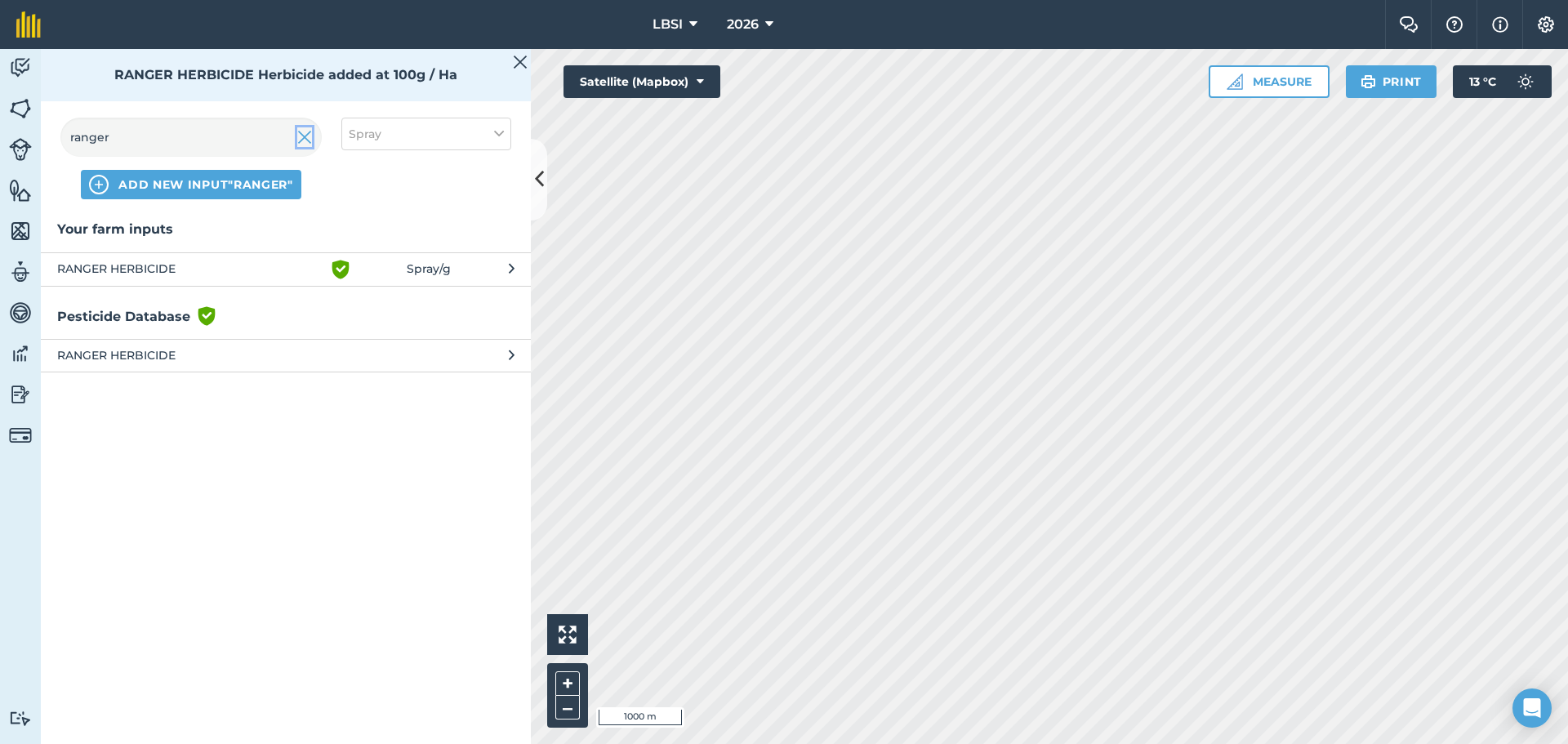
click at [299, 137] on img at bounding box center [305, 137] width 15 height 20
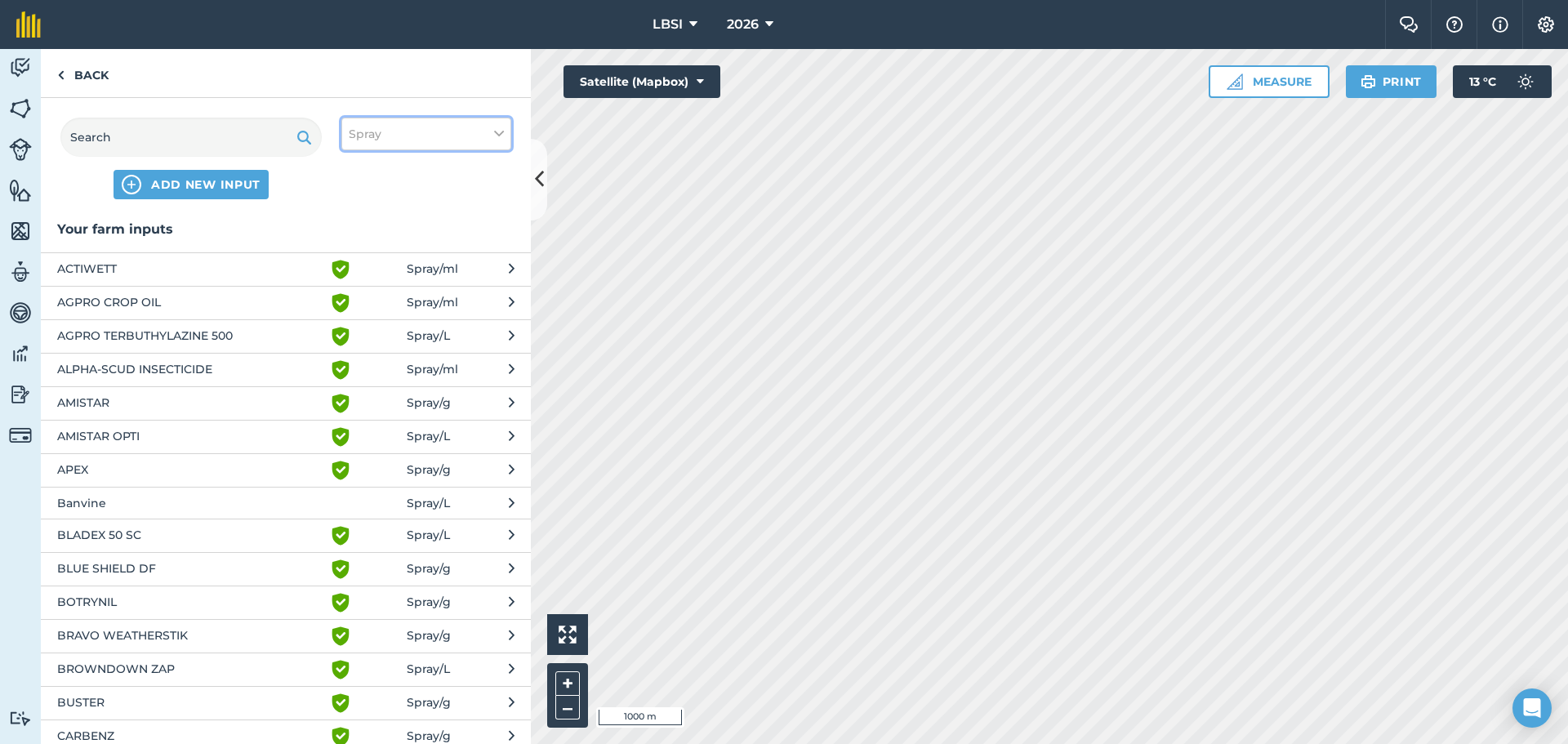
click at [499, 132] on icon at bounding box center [499, 134] width 10 height 18
click at [358, 290] on label "Other" at bounding box center [427, 290] width 155 height 17
click at [358, 290] on input "Other" at bounding box center [354, 287] width 11 height 11
checkbox input "true"
click at [104, 148] on input "text" at bounding box center [192, 137] width 262 height 39
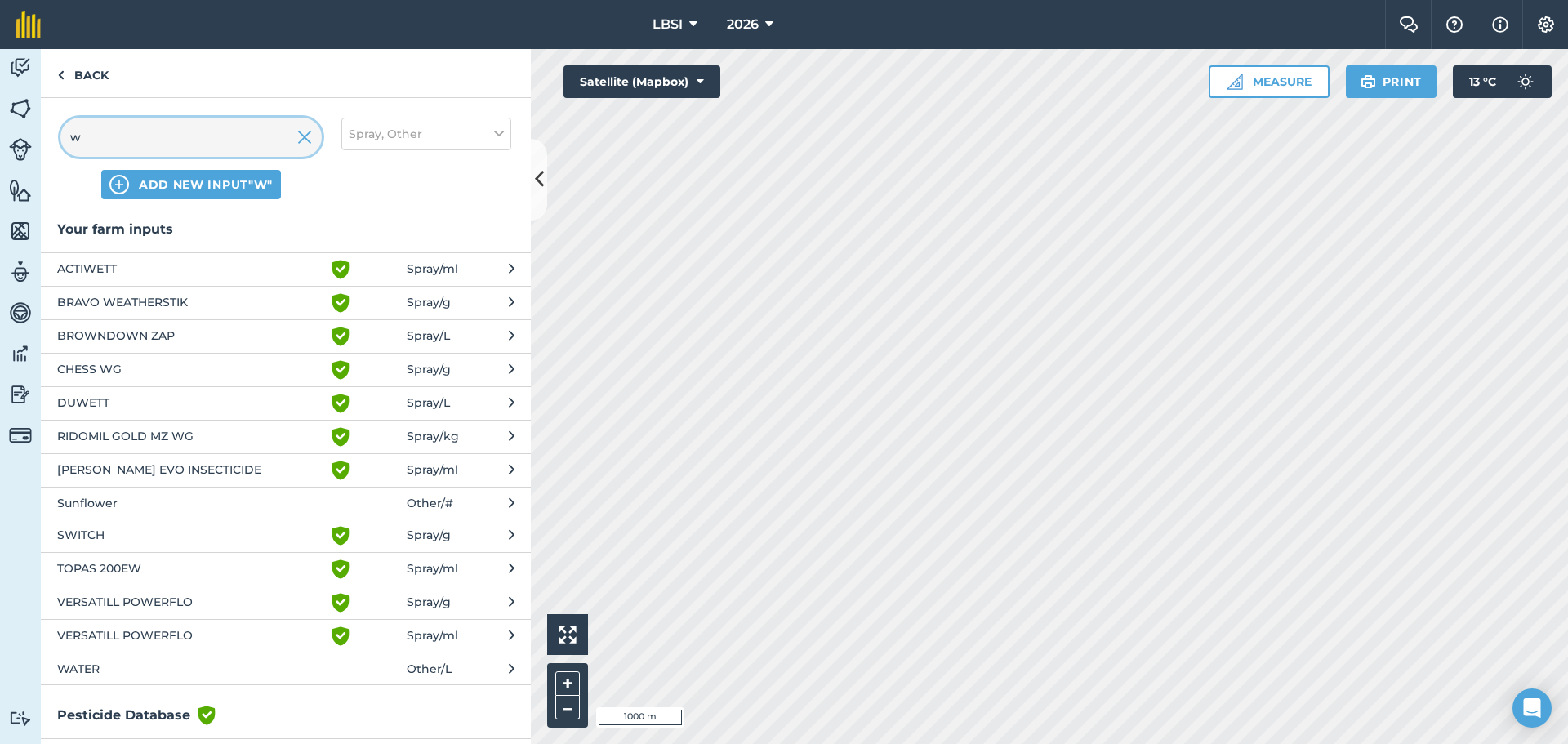
type input "w"
click at [74, 667] on span "WATER" at bounding box center [191, 669] width 267 height 18
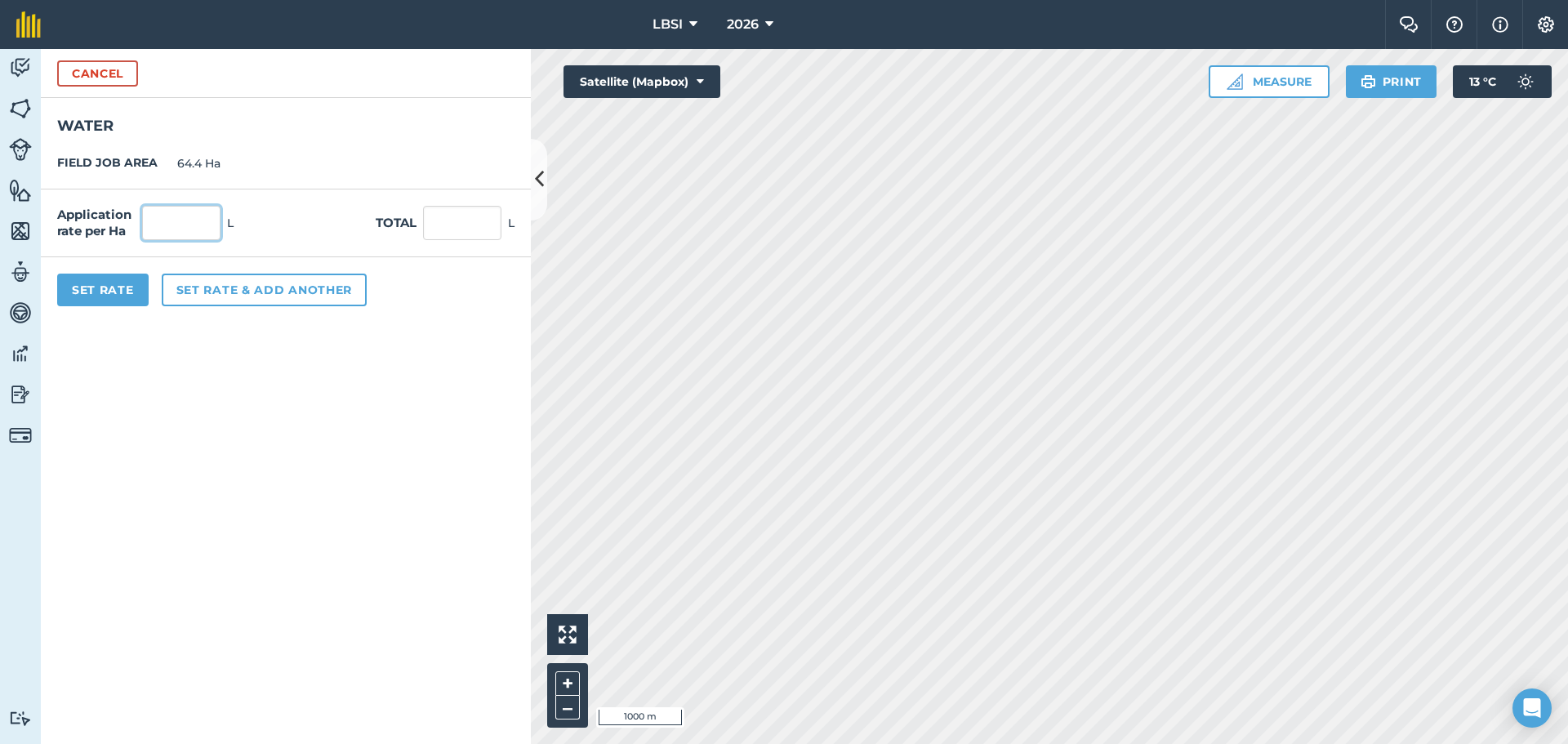
click at [187, 227] on input "text" at bounding box center [182, 222] width 78 height 34
type input "200"
type input "12,880"
click at [97, 302] on button "Set Rate" at bounding box center [103, 289] width 92 height 32
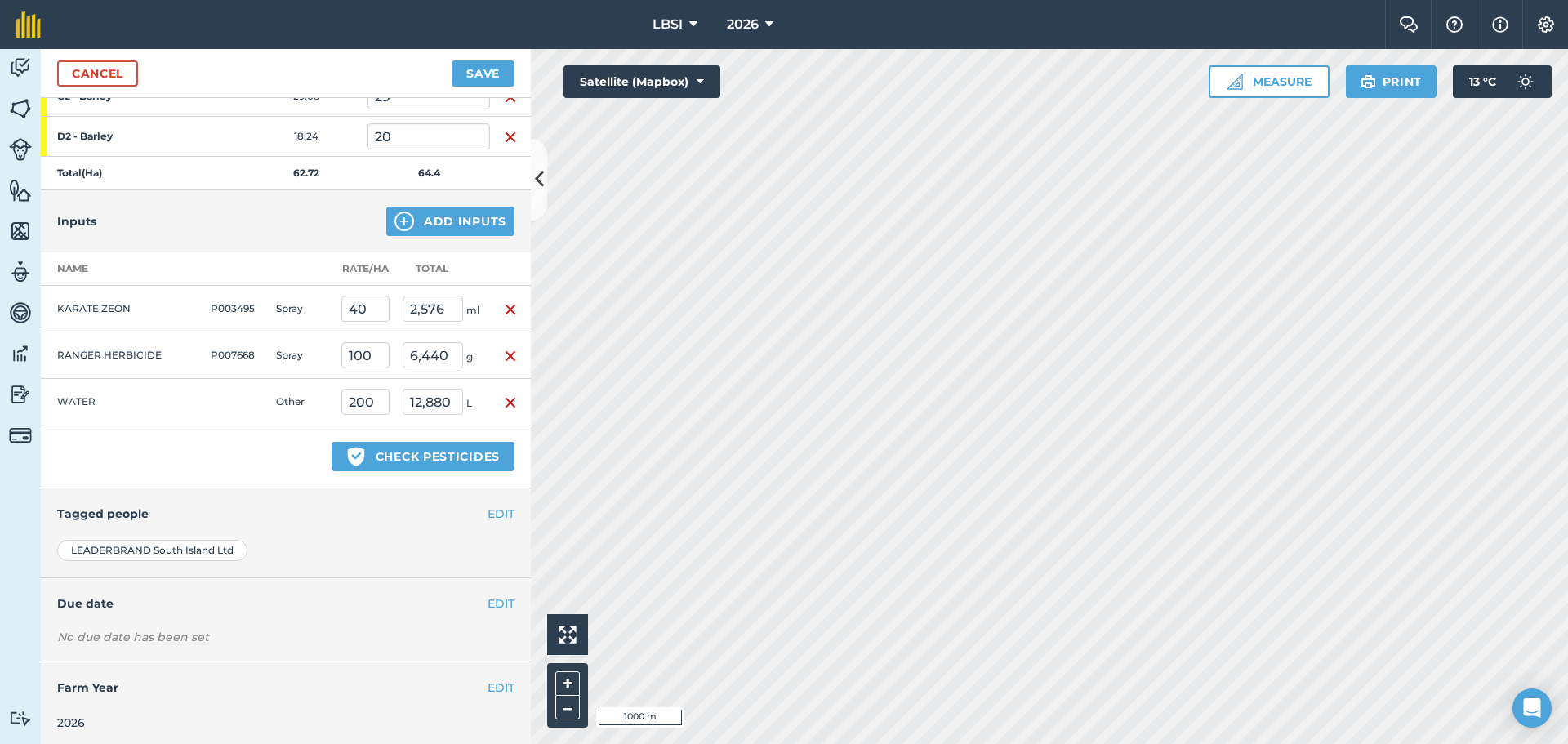
scroll to position [335, 0]
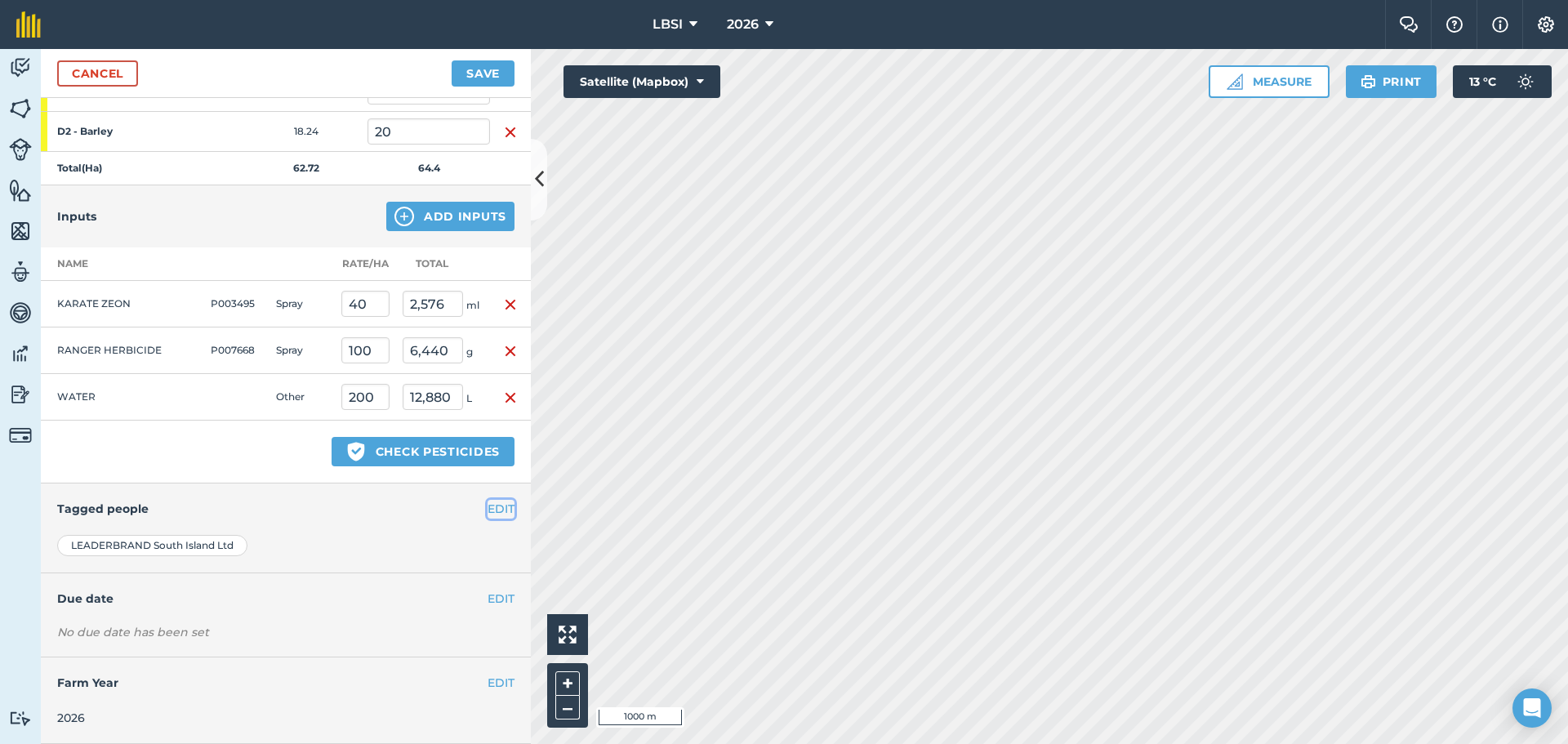
click at [489, 511] on button "EDIT" at bounding box center [501, 509] width 27 height 18
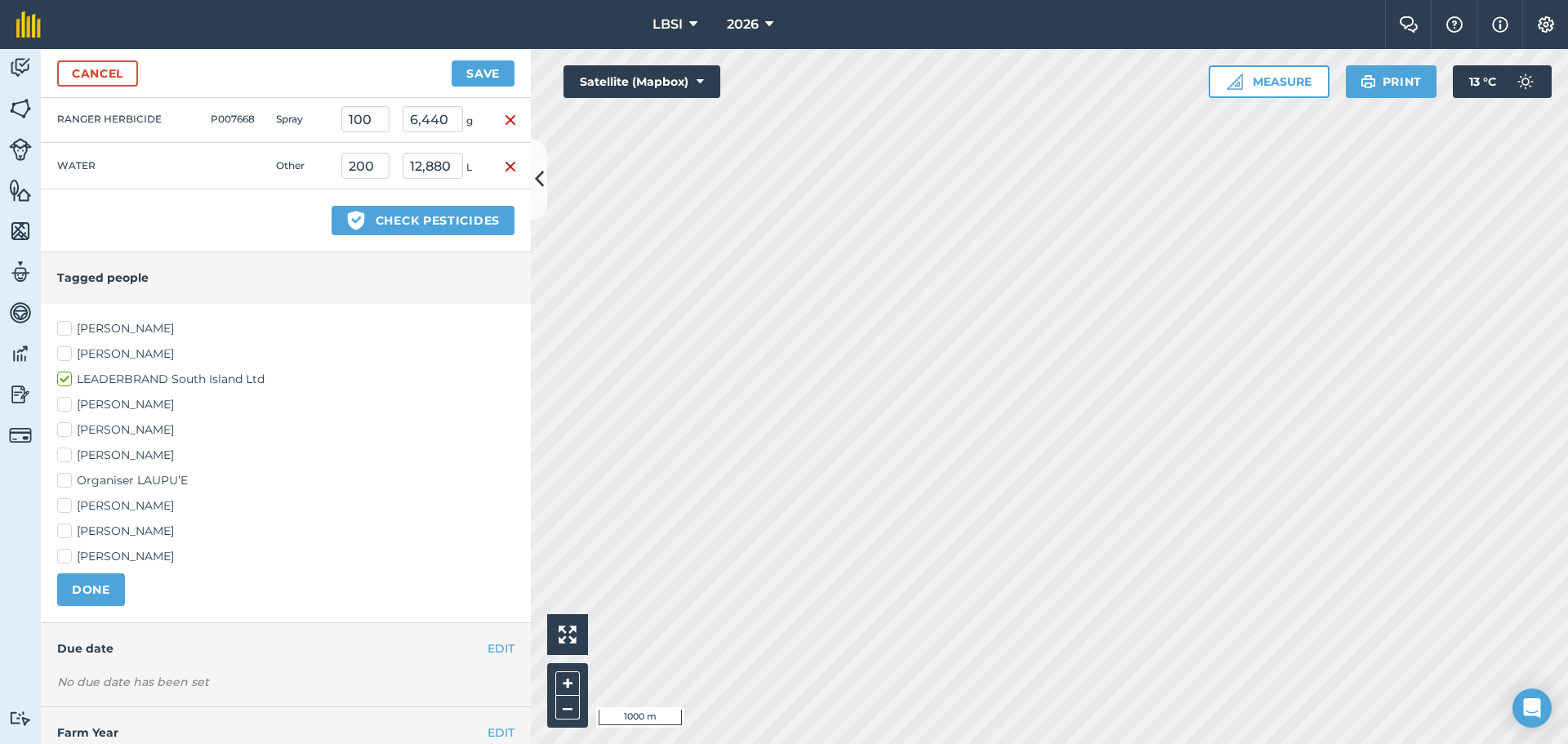
scroll to position [616, 0]
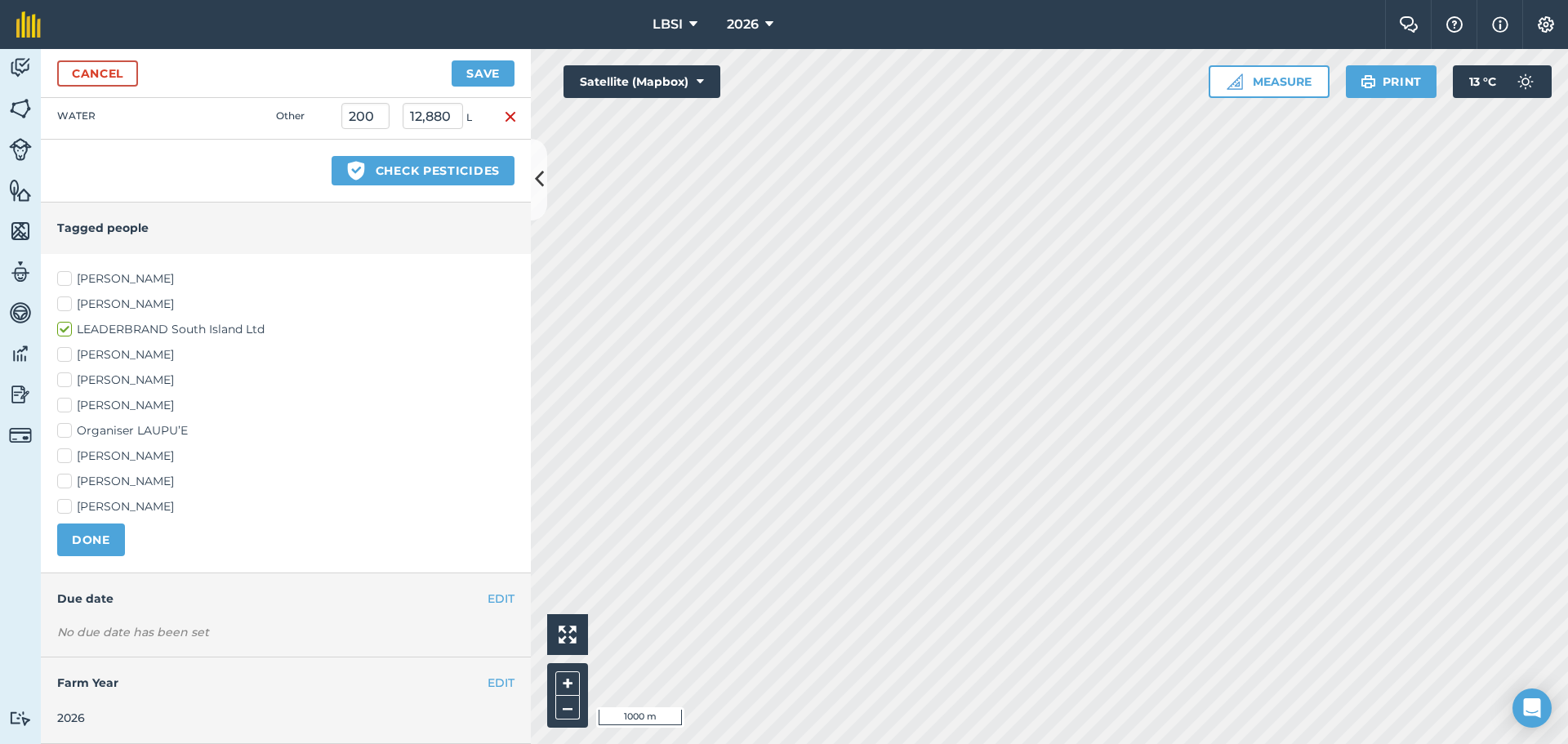
click at [60, 406] on label "[PERSON_NAME]" at bounding box center [286, 405] width 457 height 17
click at [60, 406] on input "[PERSON_NAME]" at bounding box center [62, 402] width 11 height 11
checkbox input "true"
click at [66, 453] on label "[PERSON_NAME]" at bounding box center [286, 456] width 457 height 17
click at [66, 453] on input "[PERSON_NAME]" at bounding box center [62, 452] width 11 height 11
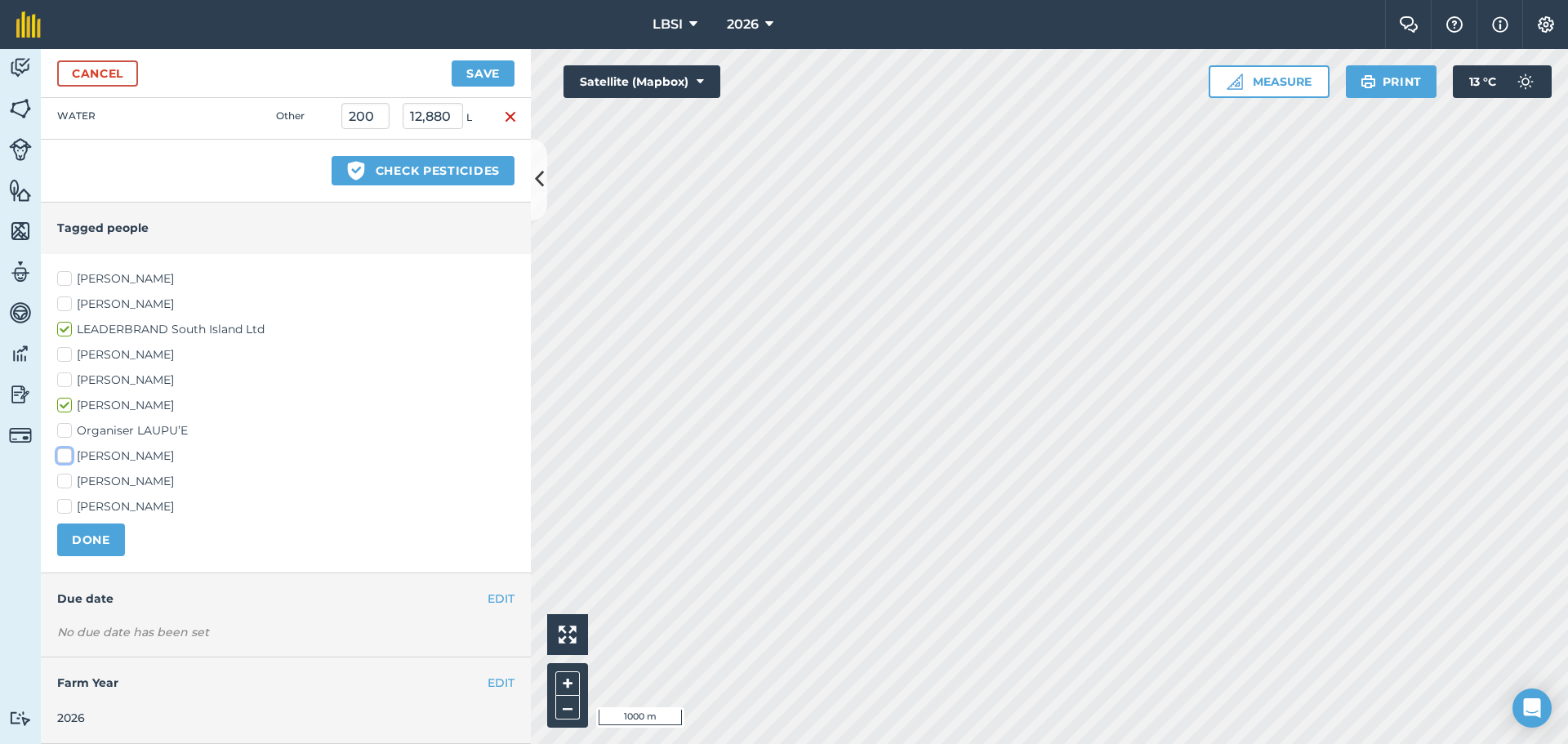
checkbox input "true"
click at [492, 599] on button "EDIT" at bounding box center [501, 599] width 27 height 18
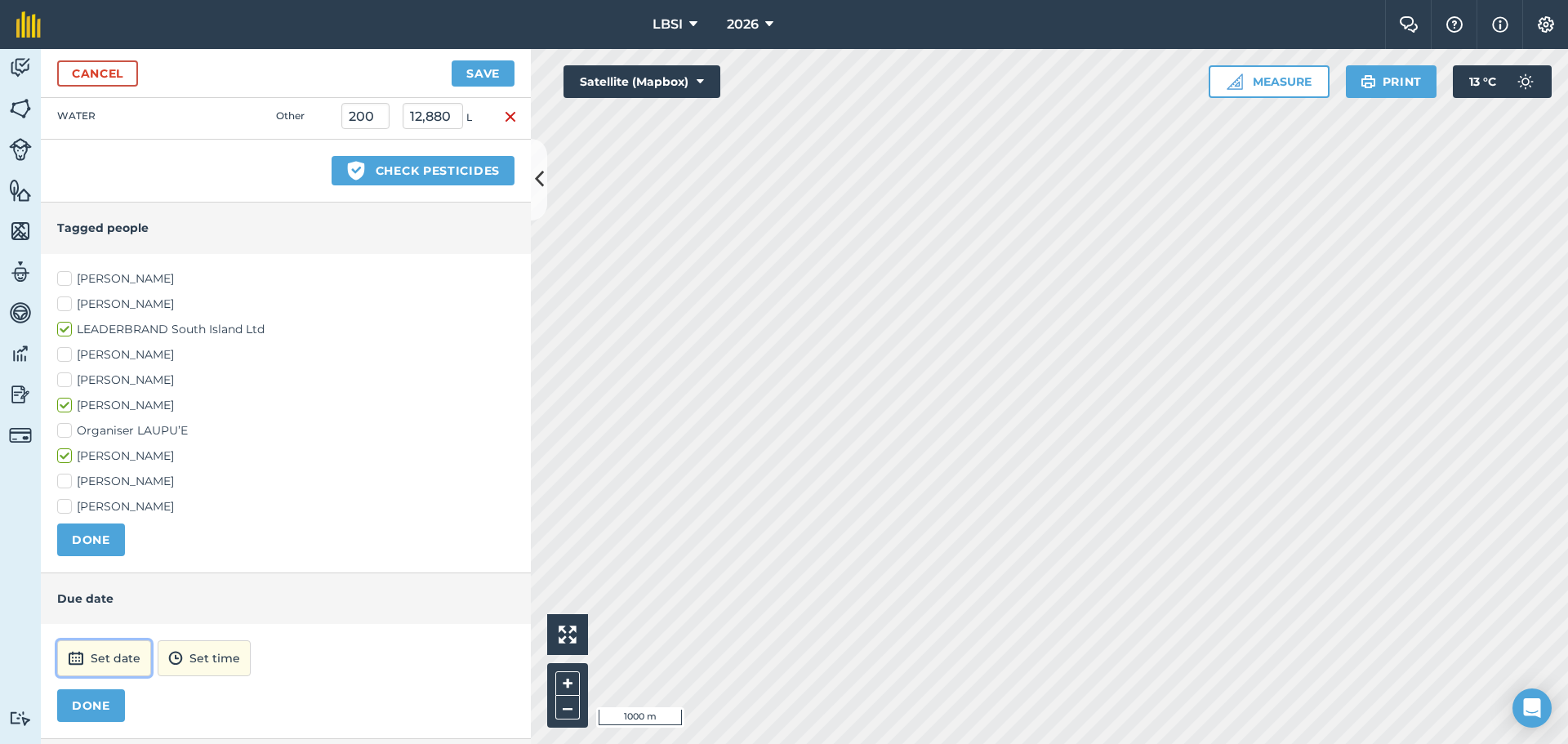
click at [97, 652] on button "Set date" at bounding box center [104, 658] width 94 height 36
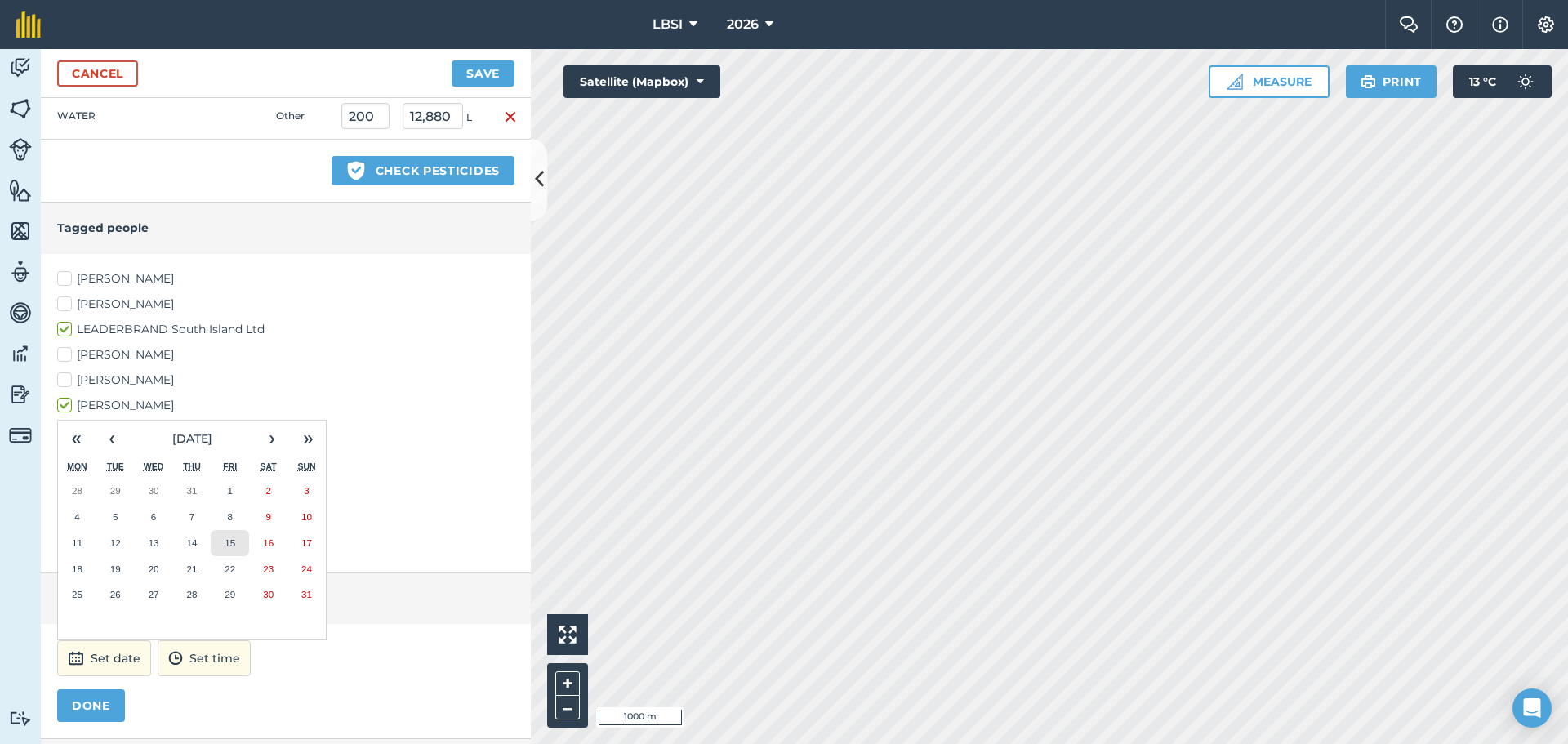
click at [238, 536] on button "15" at bounding box center [230, 542] width 38 height 26
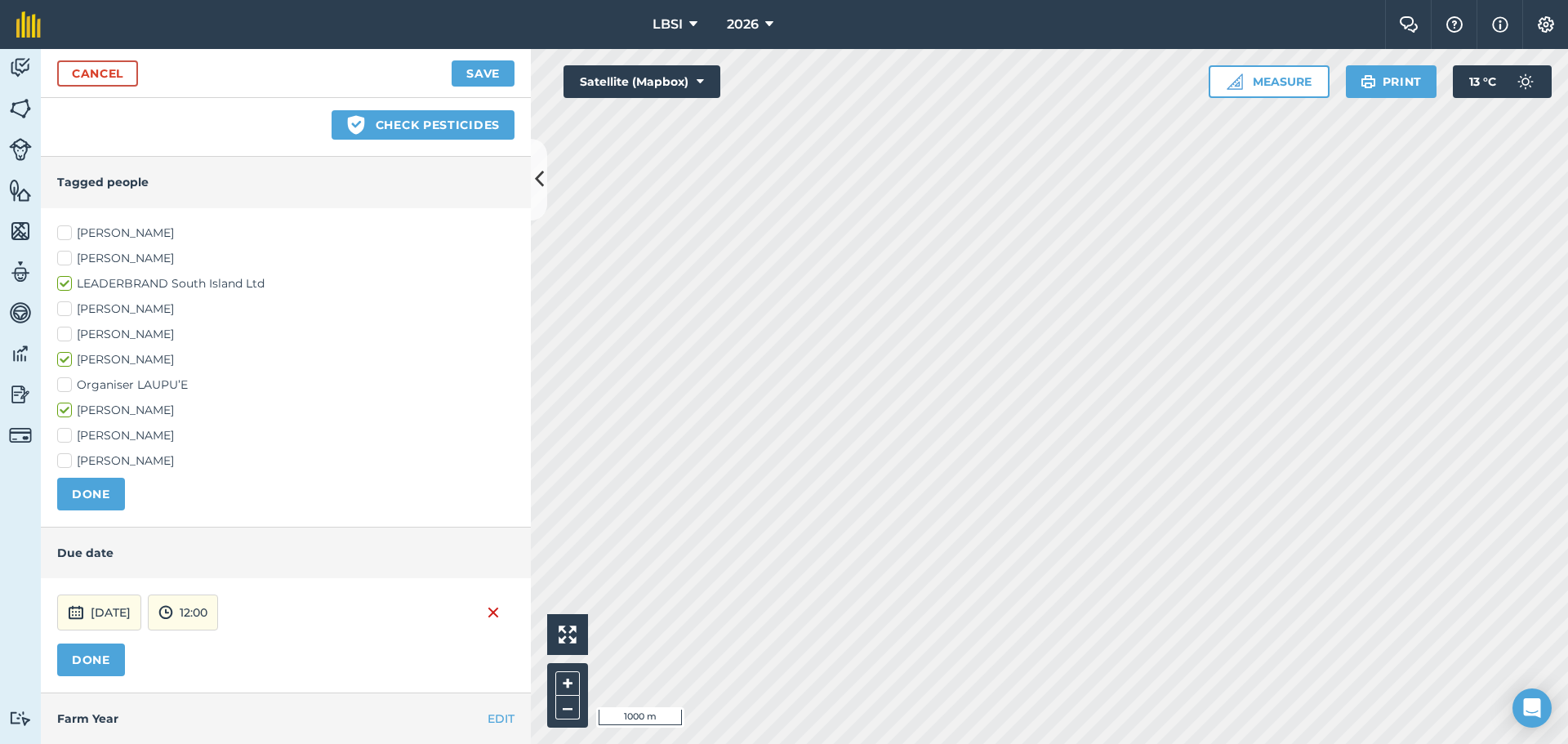
scroll to position [697, 0]
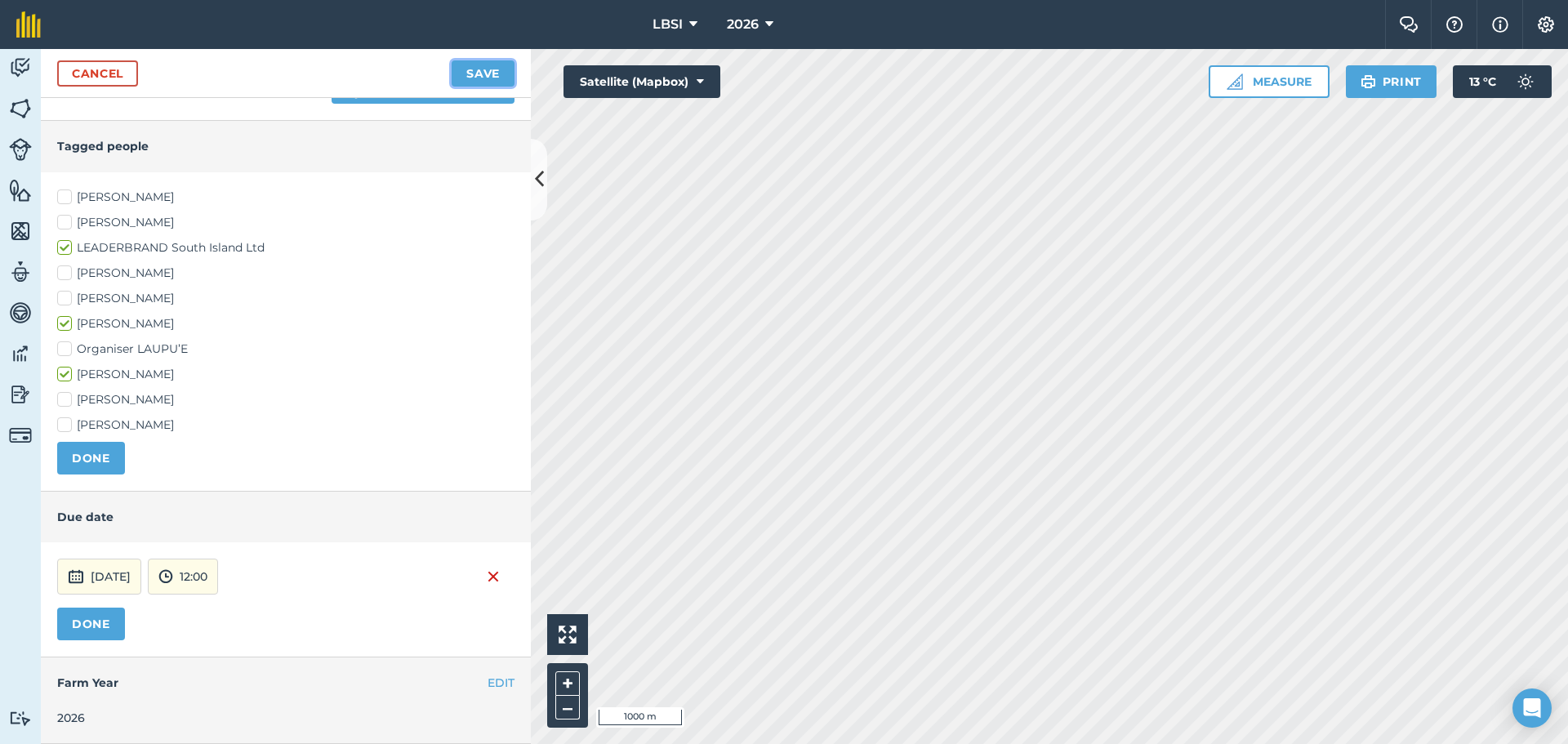
click at [488, 77] on button "Save" at bounding box center [482, 73] width 62 height 26
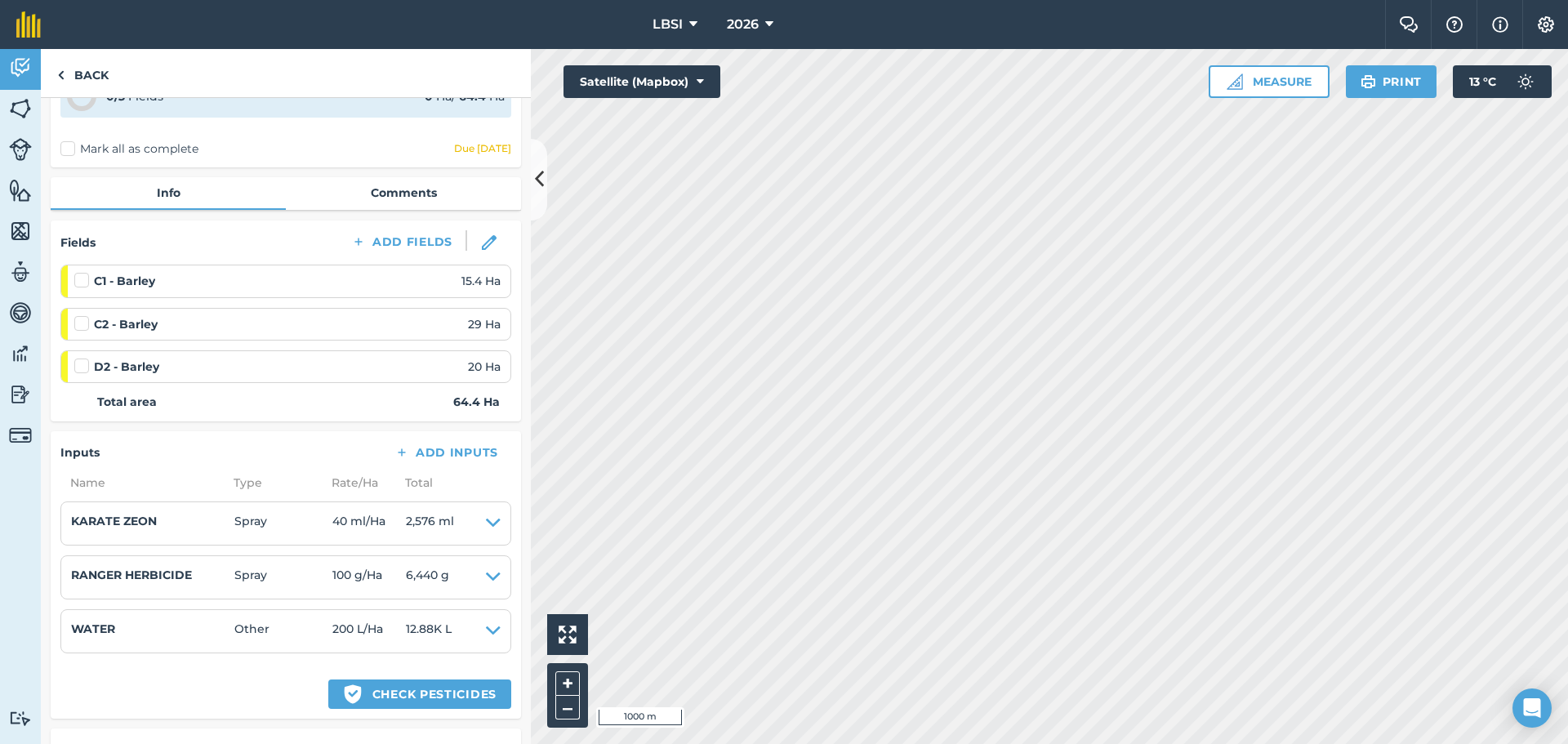
scroll to position [464, 0]
